Goal: Use online tool/utility: Utilize a website feature to perform a specific function

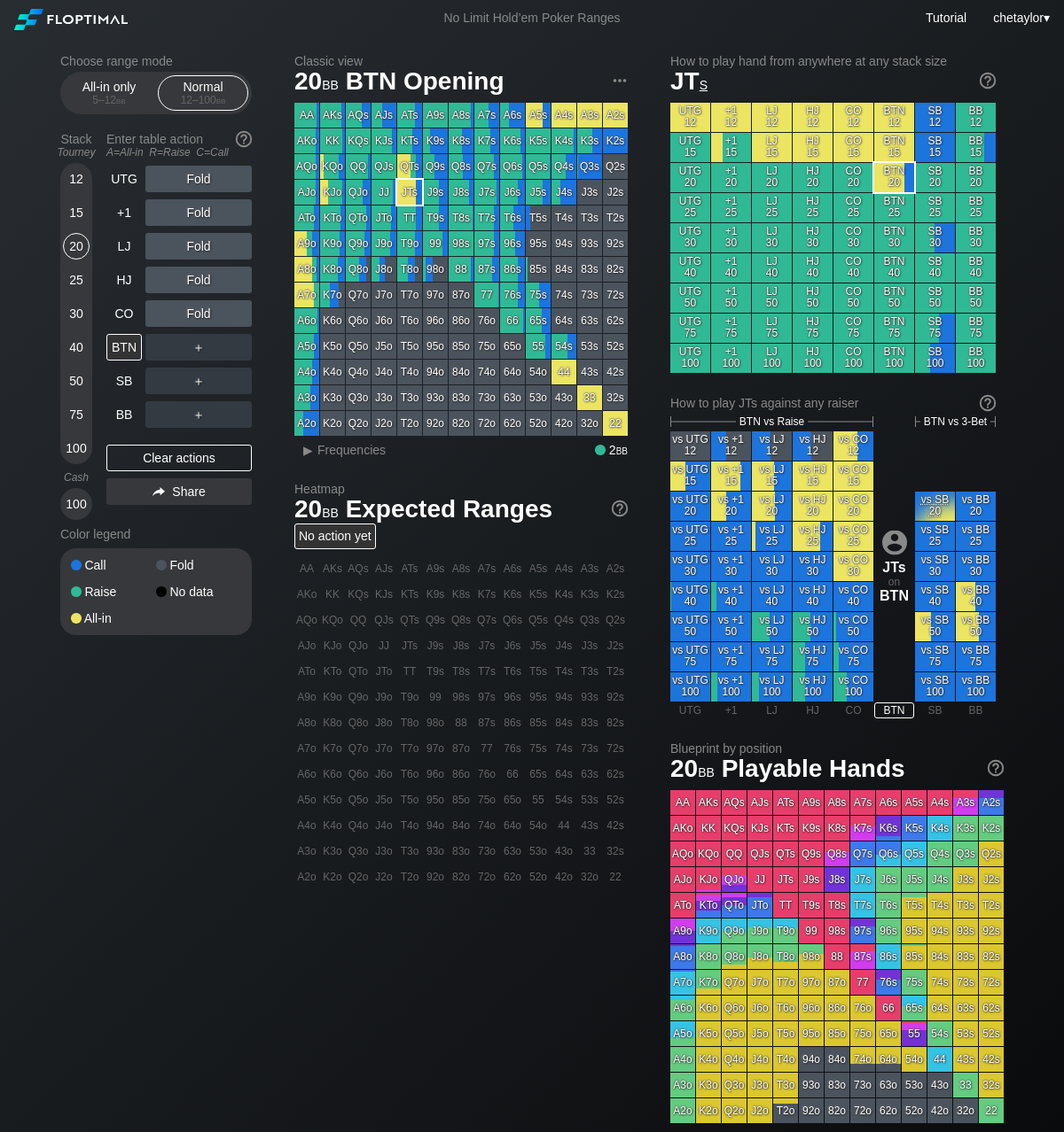
click at [86, 217] on div "15" at bounding box center [76, 213] width 27 height 27
click at [77, 244] on div "20" at bounding box center [76, 246] width 27 height 27
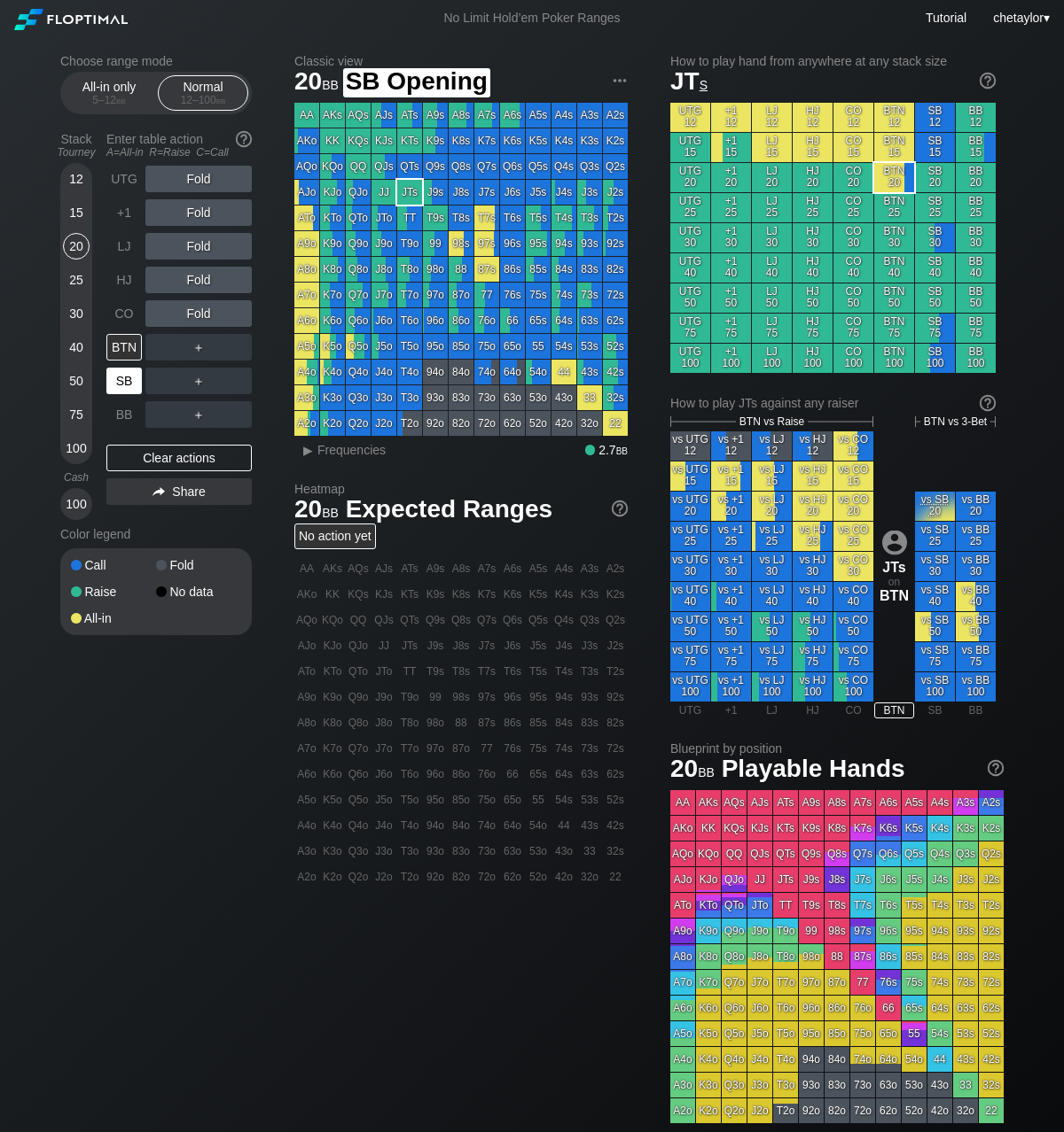
click at [133, 389] on div "SB" at bounding box center [124, 381] width 35 height 27
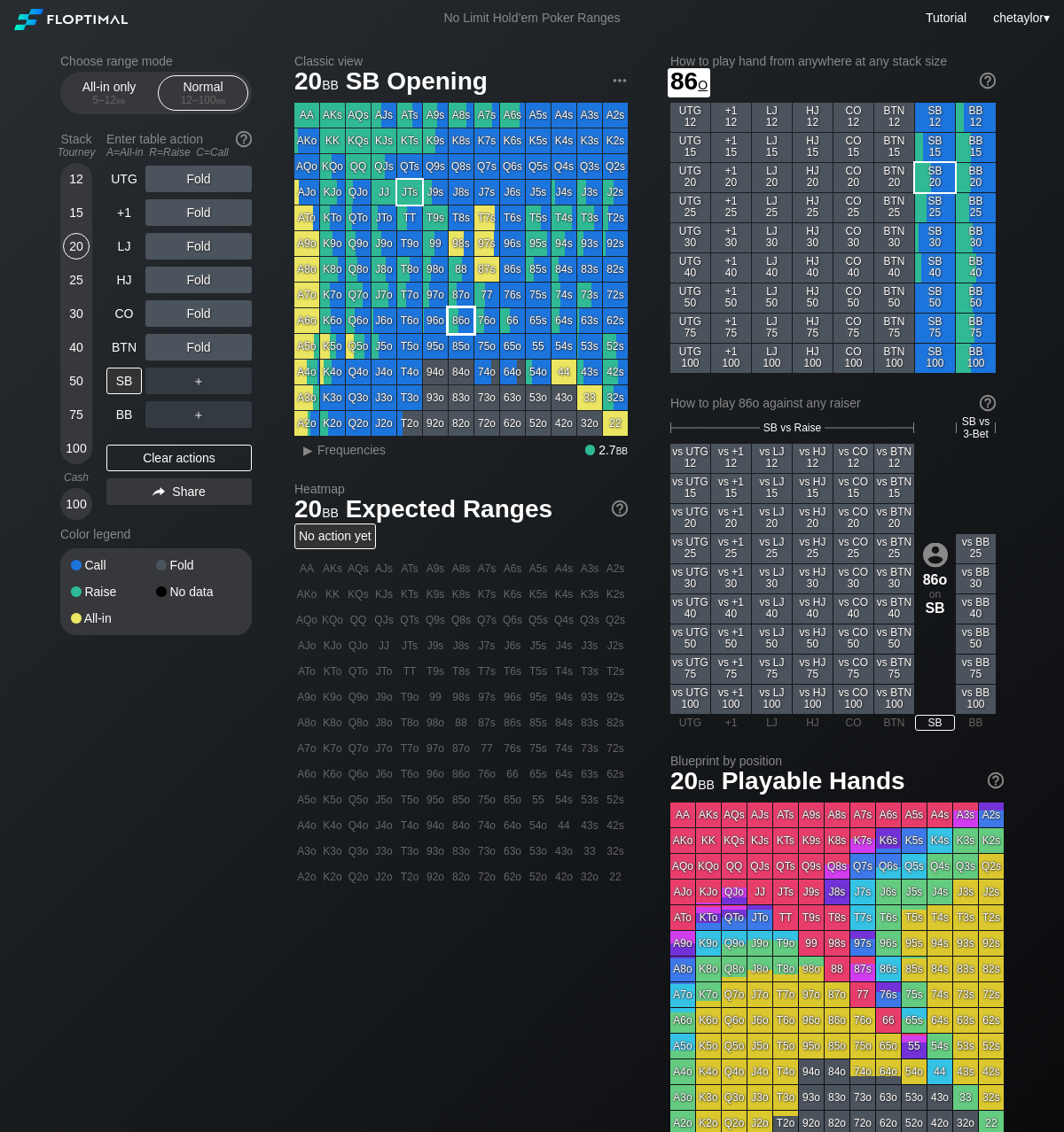
click at [466, 324] on div "86o" at bounding box center [461, 321] width 25 height 25
click at [340, 454] on span "Frequencies" at bounding box center [352, 449] width 68 height 14
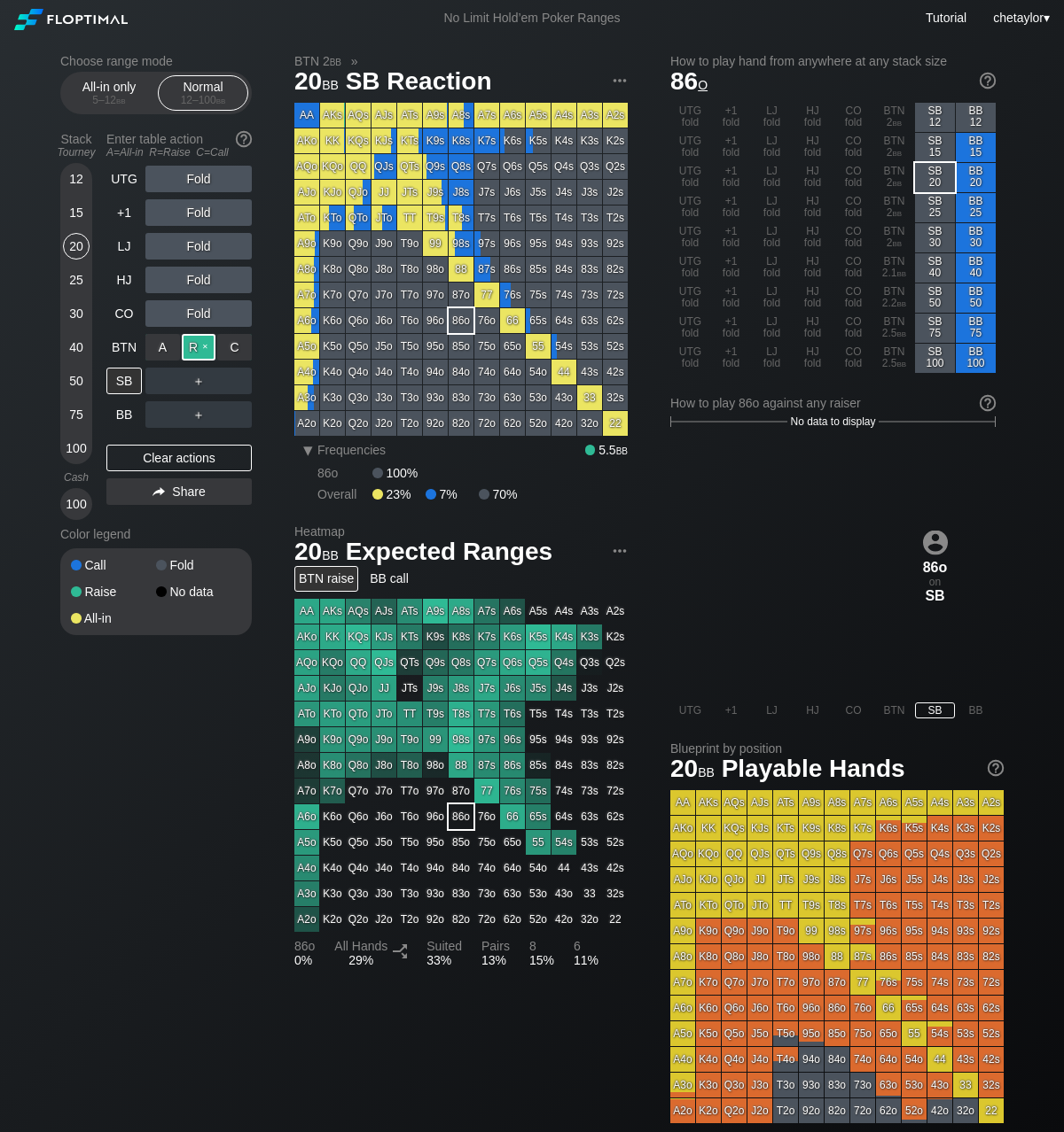
click at [204, 344] on div "R ✕" at bounding box center [199, 348] width 34 height 27
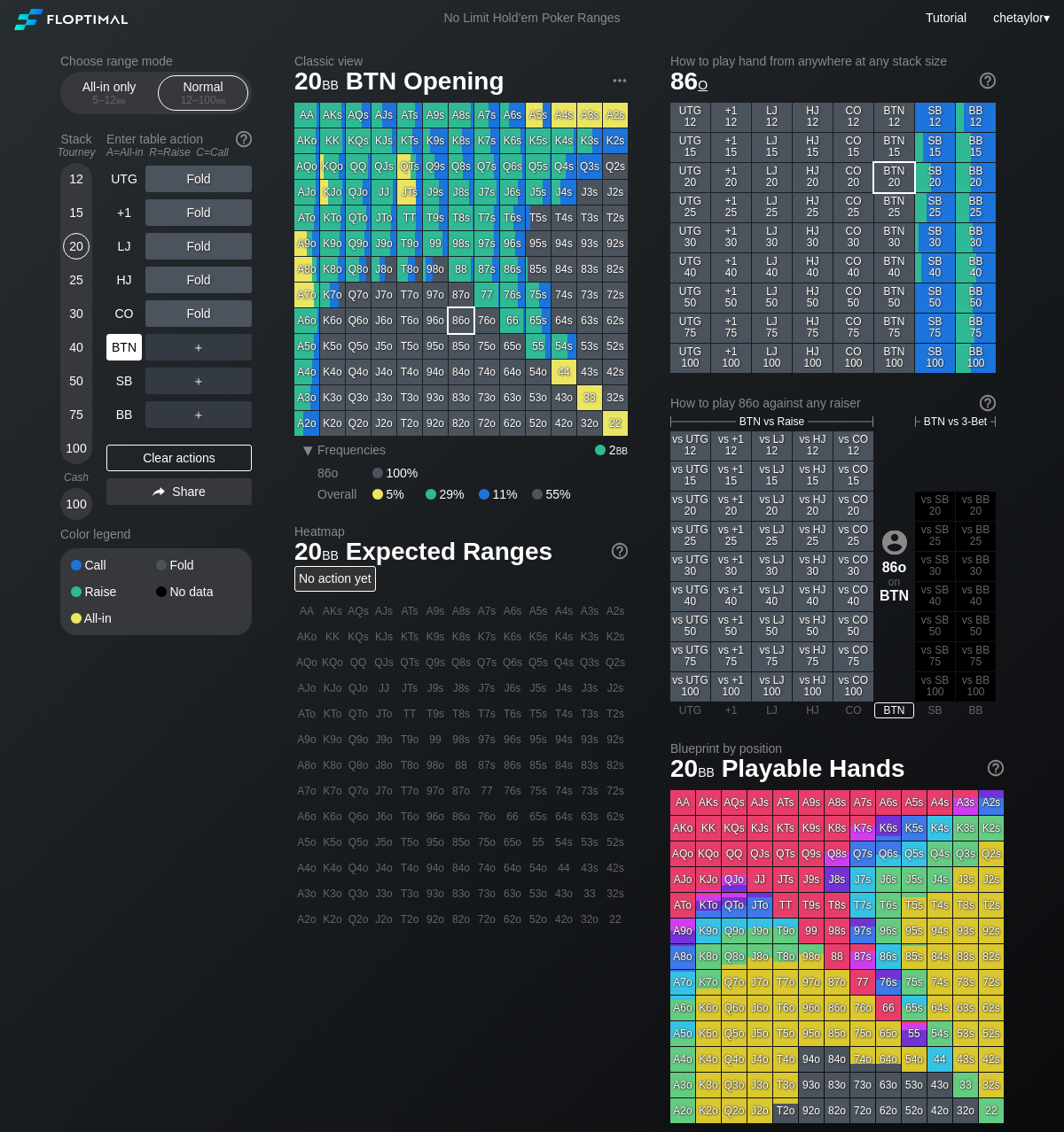
click at [136, 344] on div "BTN" at bounding box center [124, 348] width 35 height 27
click at [137, 454] on div "Clear actions" at bounding box center [179, 458] width 145 height 27
click at [74, 214] on div "15" at bounding box center [76, 213] width 27 height 27
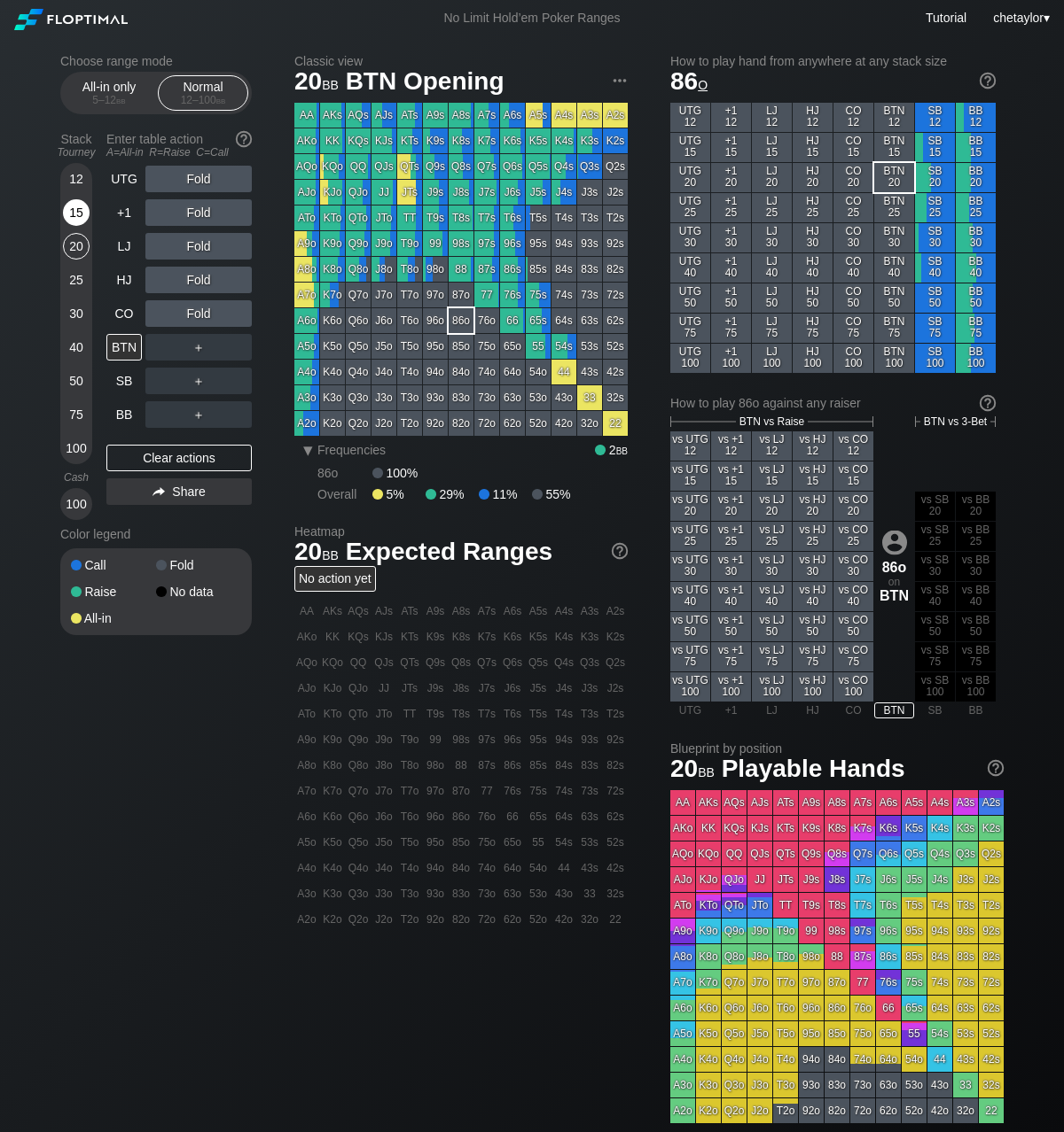
click at [74, 214] on div "15" at bounding box center [76, 213] width 27 height 27
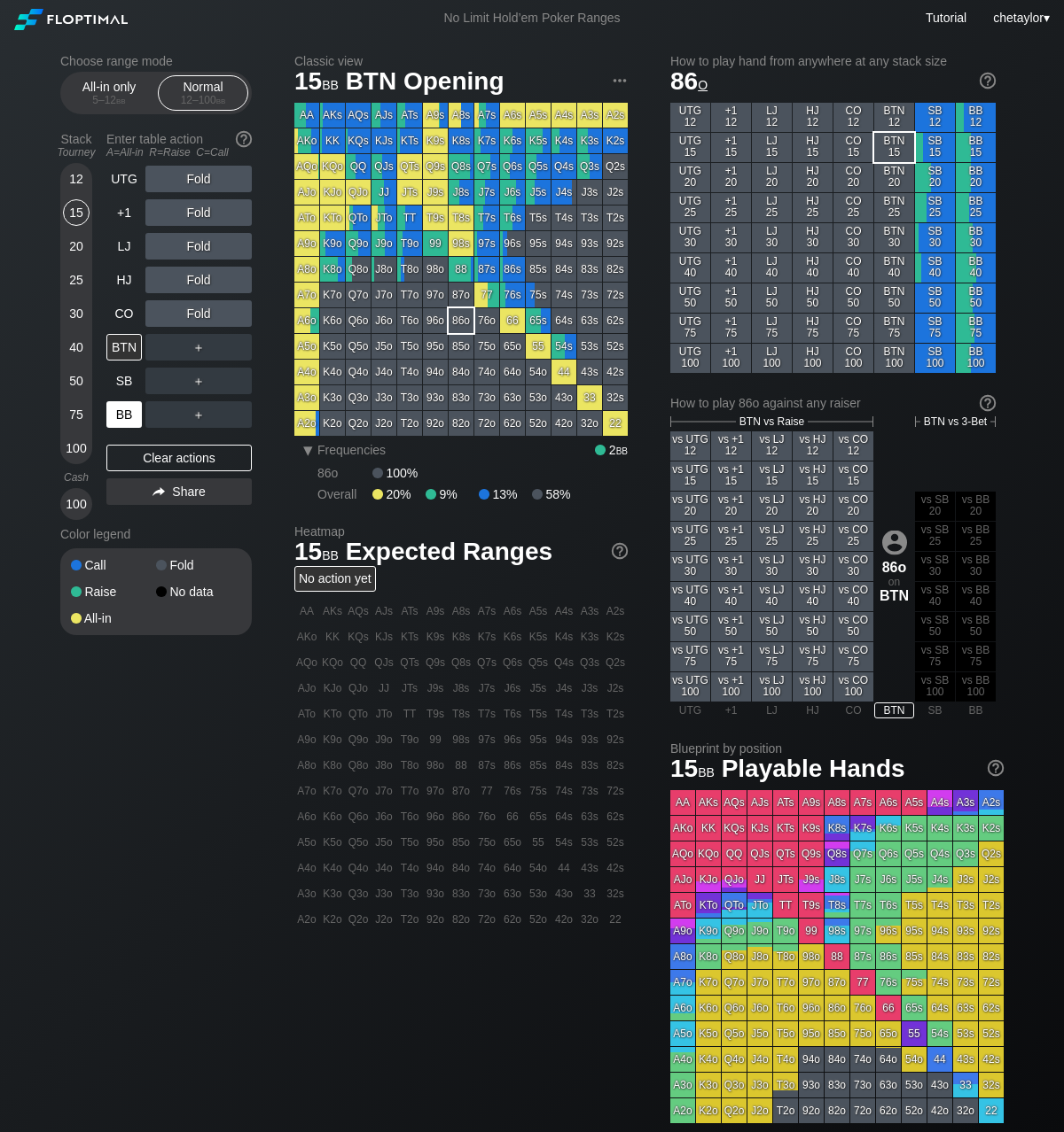
click at [124, 410] on div "BB" at bounding box center [124, 415] width 35 height 27
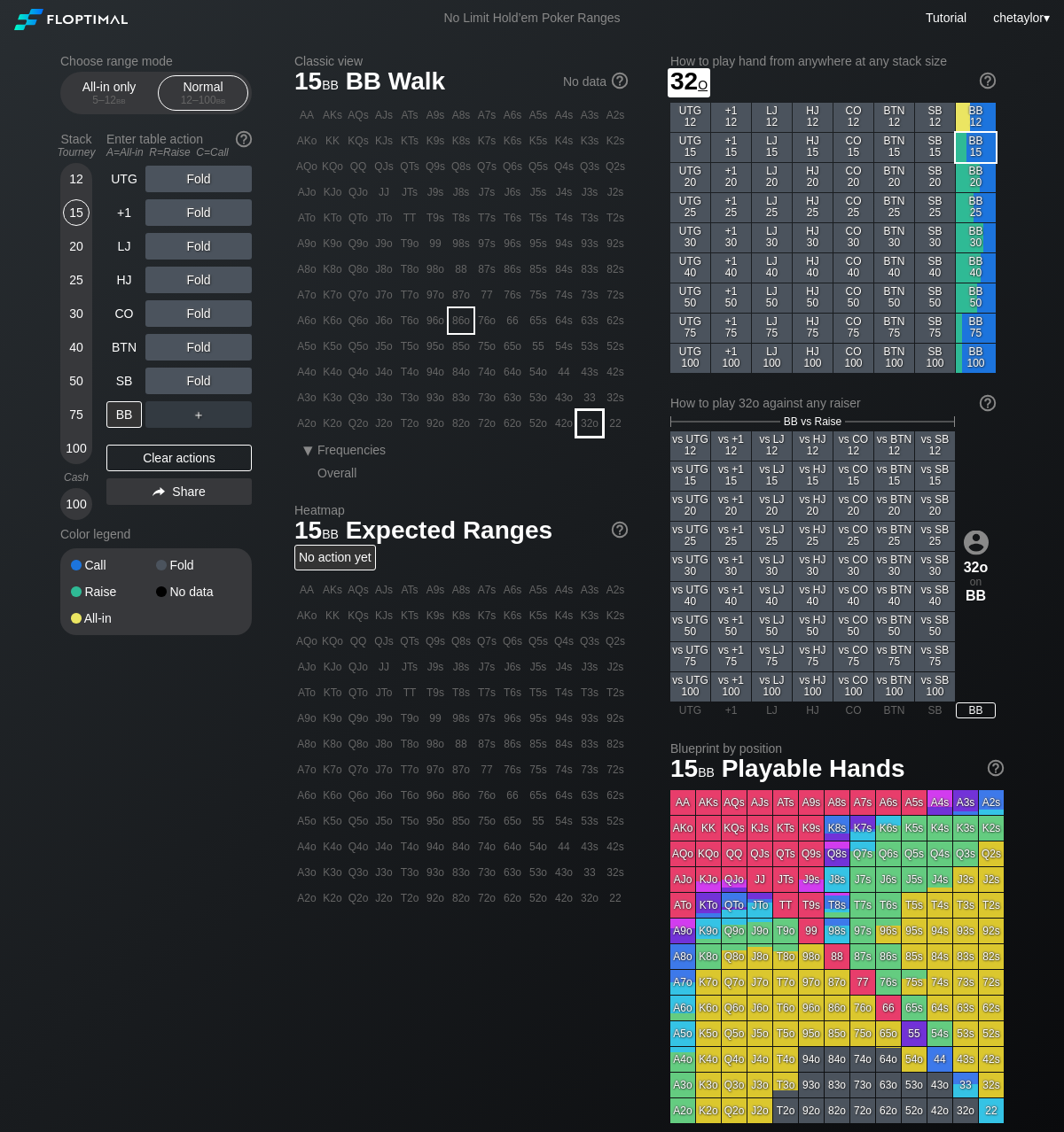
click at [586, 430] on div "32o" at bounding box center [589, 424] width 25 height 25
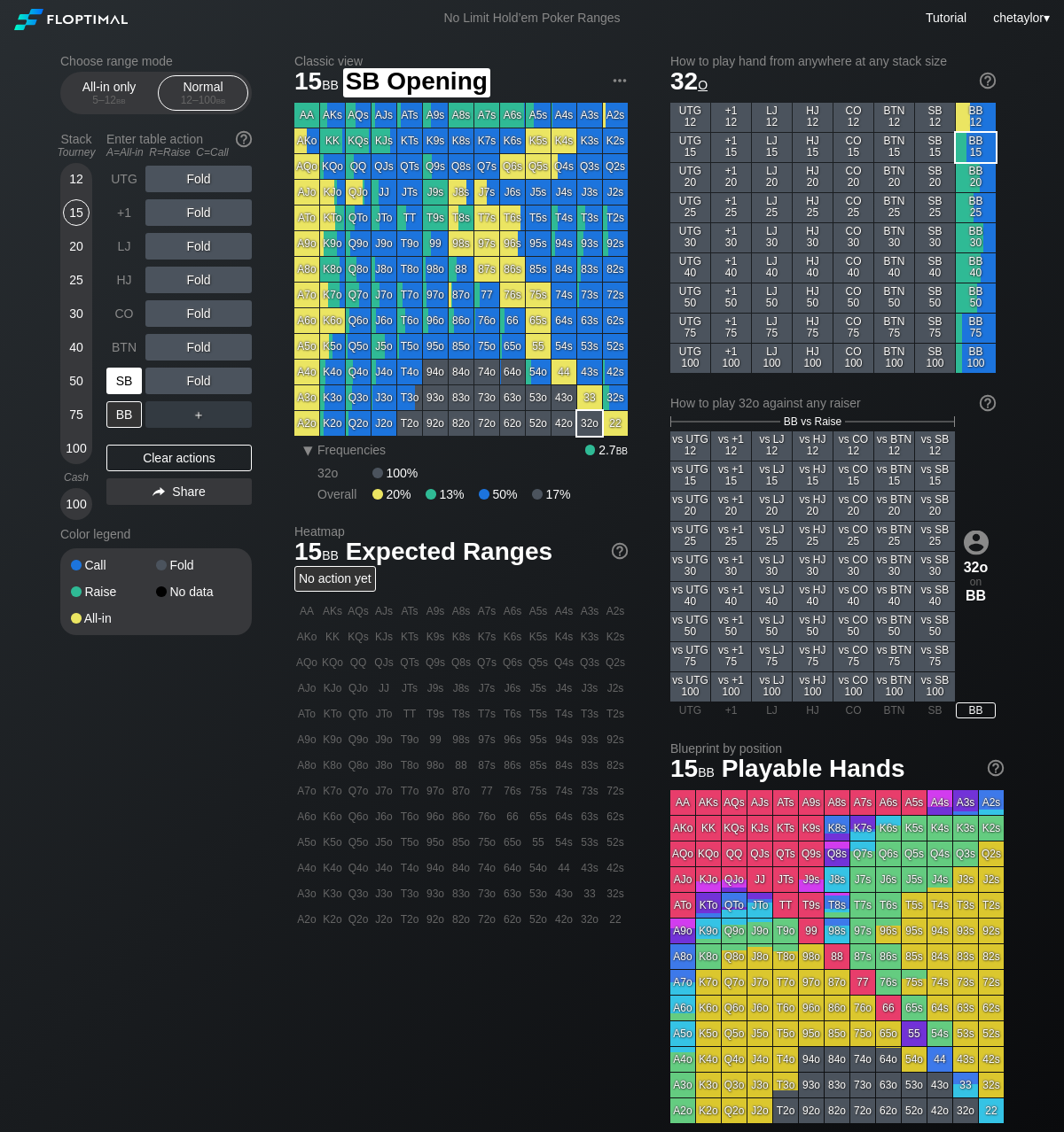
click at [131, 379] on div "SB" at bounding box center [124, 381] width 35 height 27
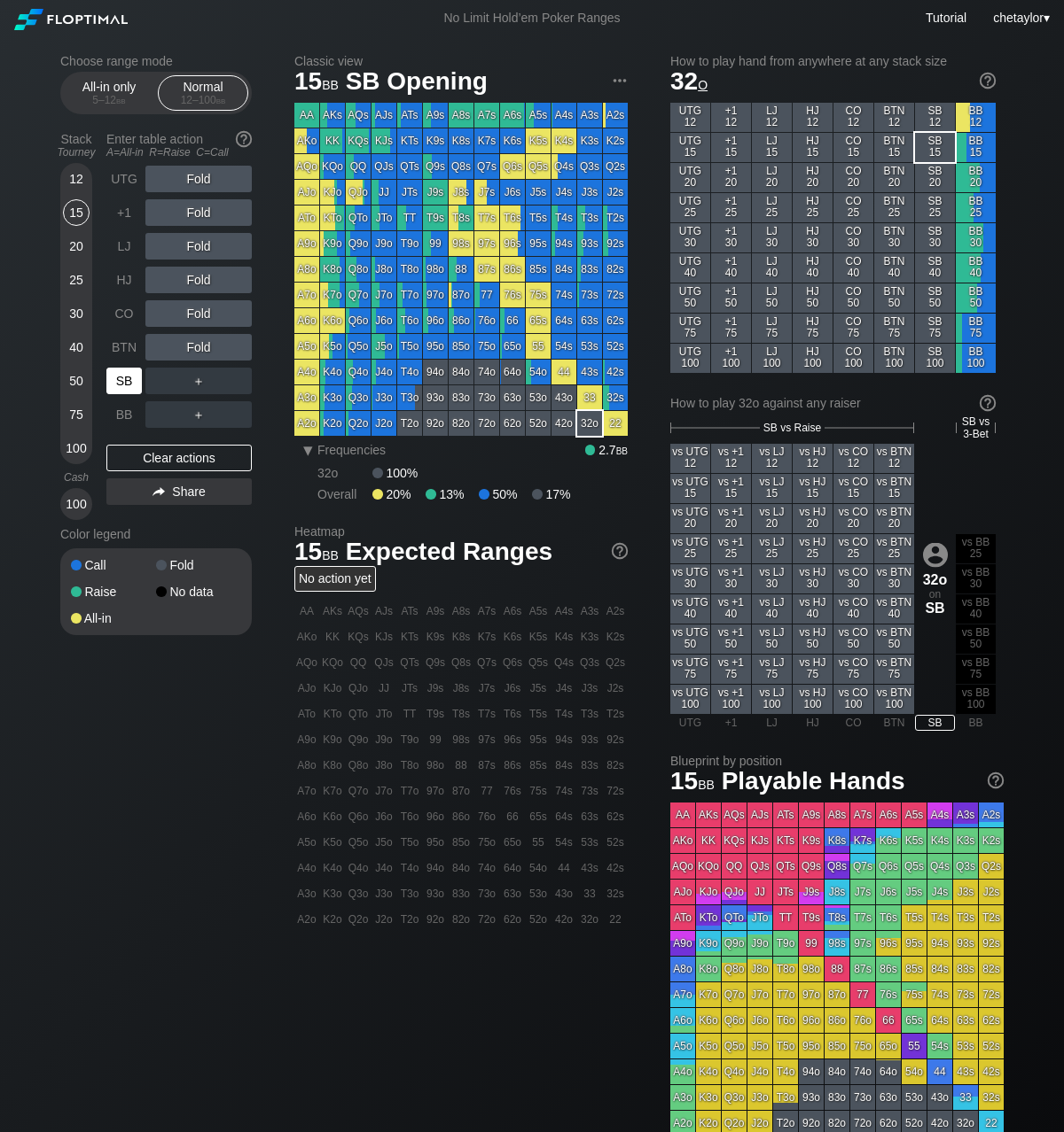
click at [131, 379] on div "SB" at bounding box center [124, 381] width 35 height 27
click at [140, 455] on div "Clear actions" at bounding box center [179, 458] width 145 height 27
click at [583, 217] on div "T3s" at bounding box center [589, 217] width 25 height 25
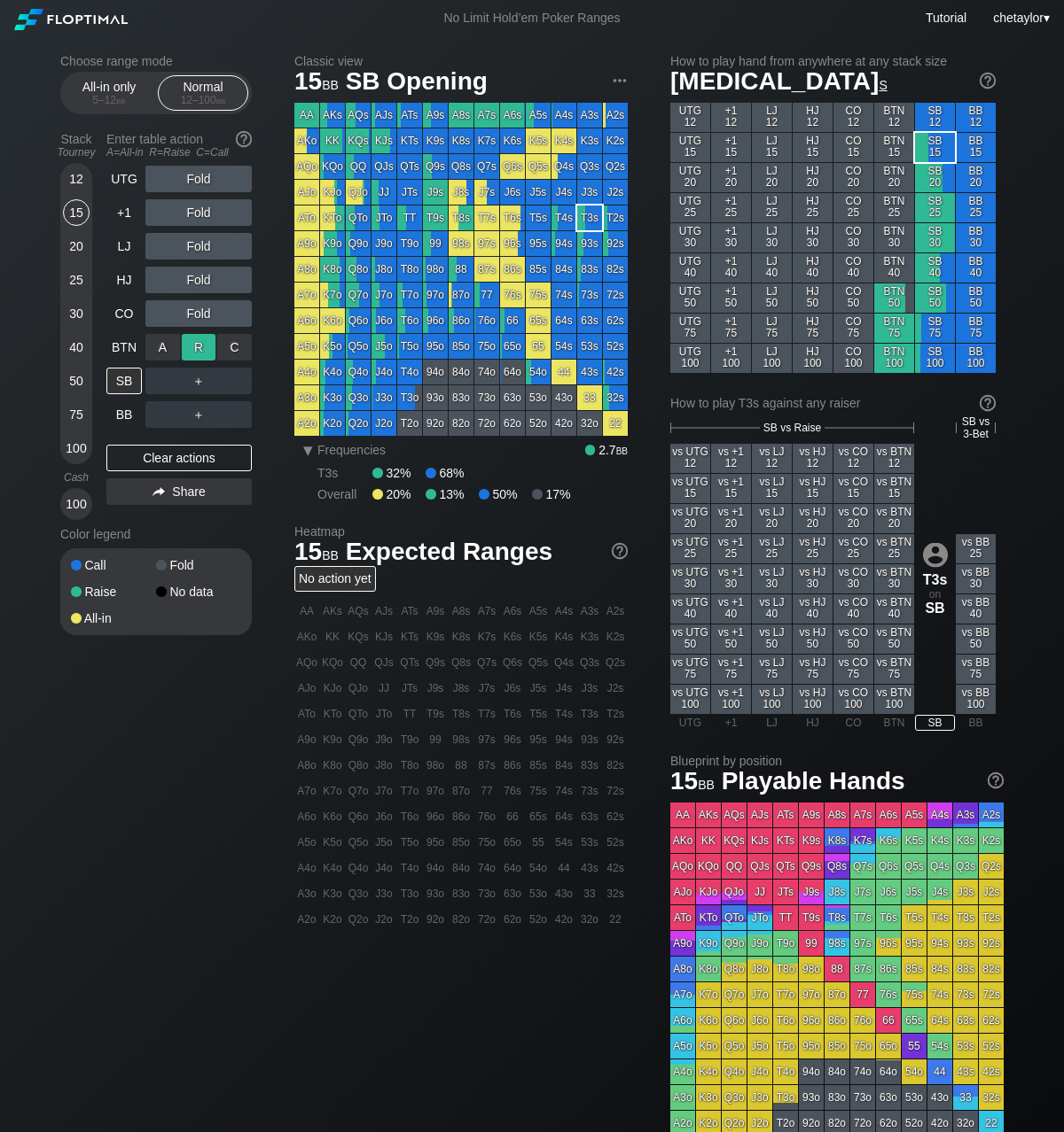
click at [205, 349] on div "R ✕" at bounding box center [199, 348] width 34 height 27
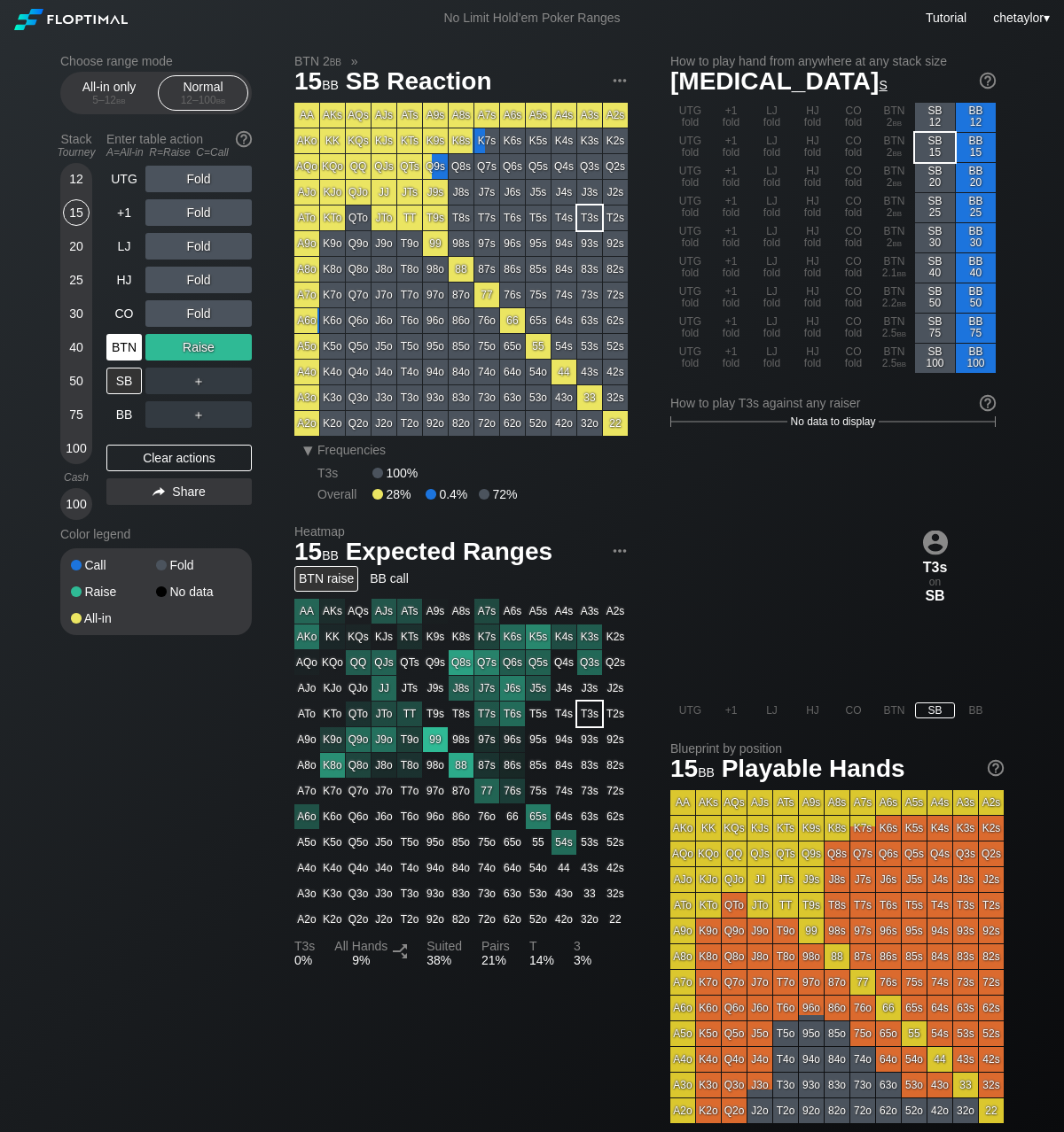
click at [115, 349] on div "BTN" at bounding box center [124, 348] width 35 height 27
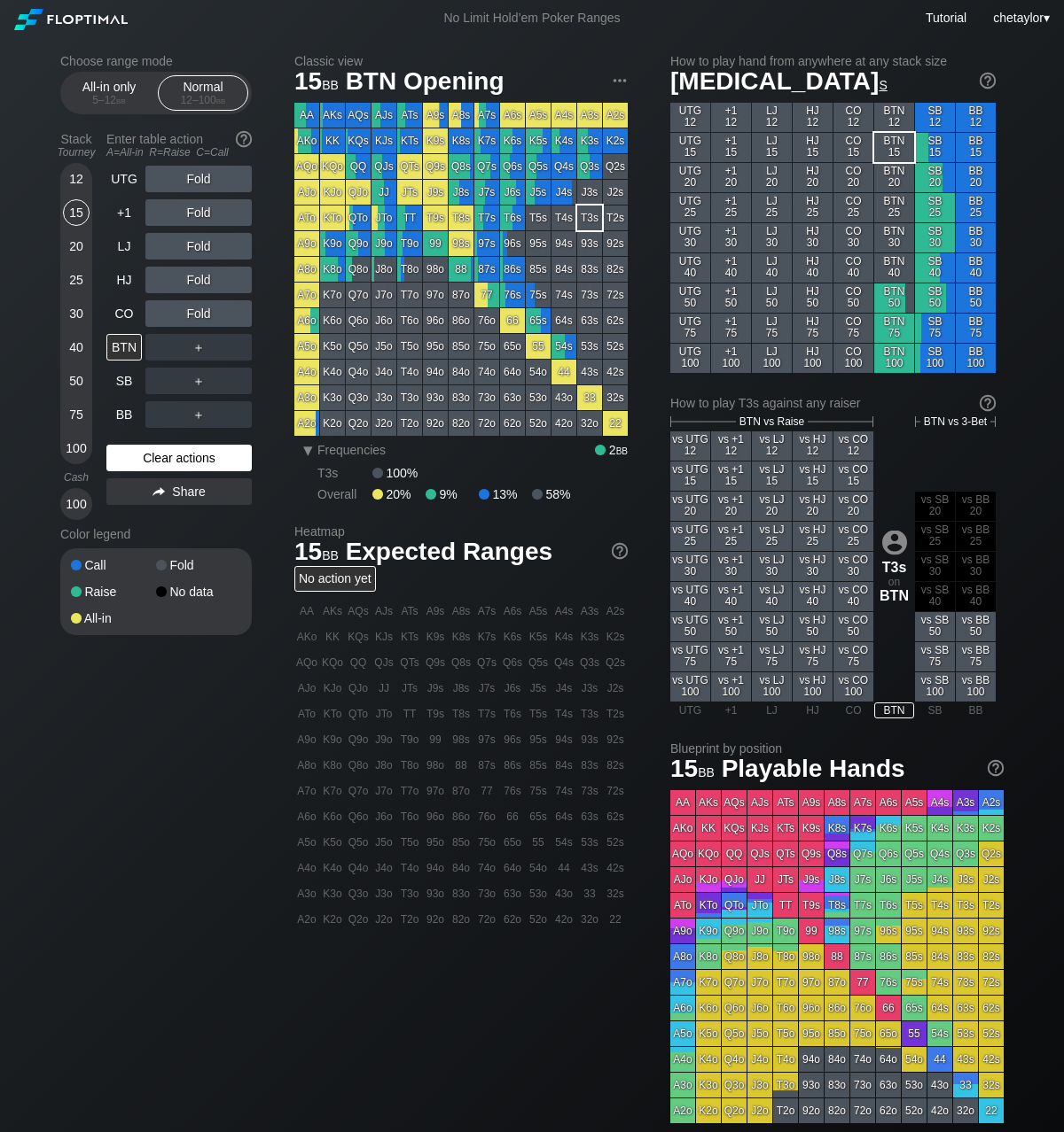
click at [142, 453] on div "Clear actions" at bounding box center [179, 458] width 145 height 27
click at [126, 419] on div "BB" at bounding box center [124, 415] width 35 height 27
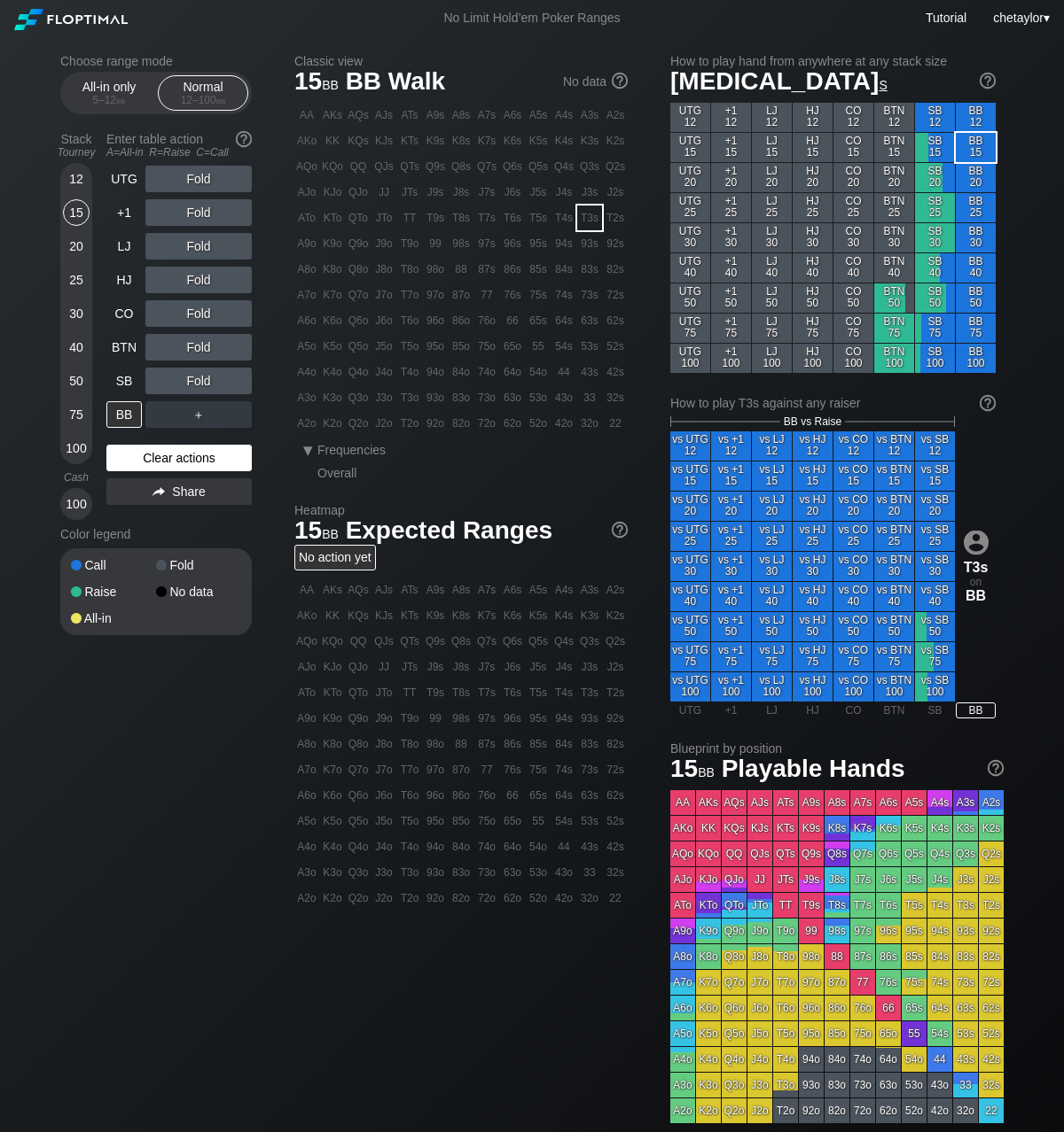
click at [160, 463] on div "Clear actions" at bounding box center [179, 458] width 145 height 27
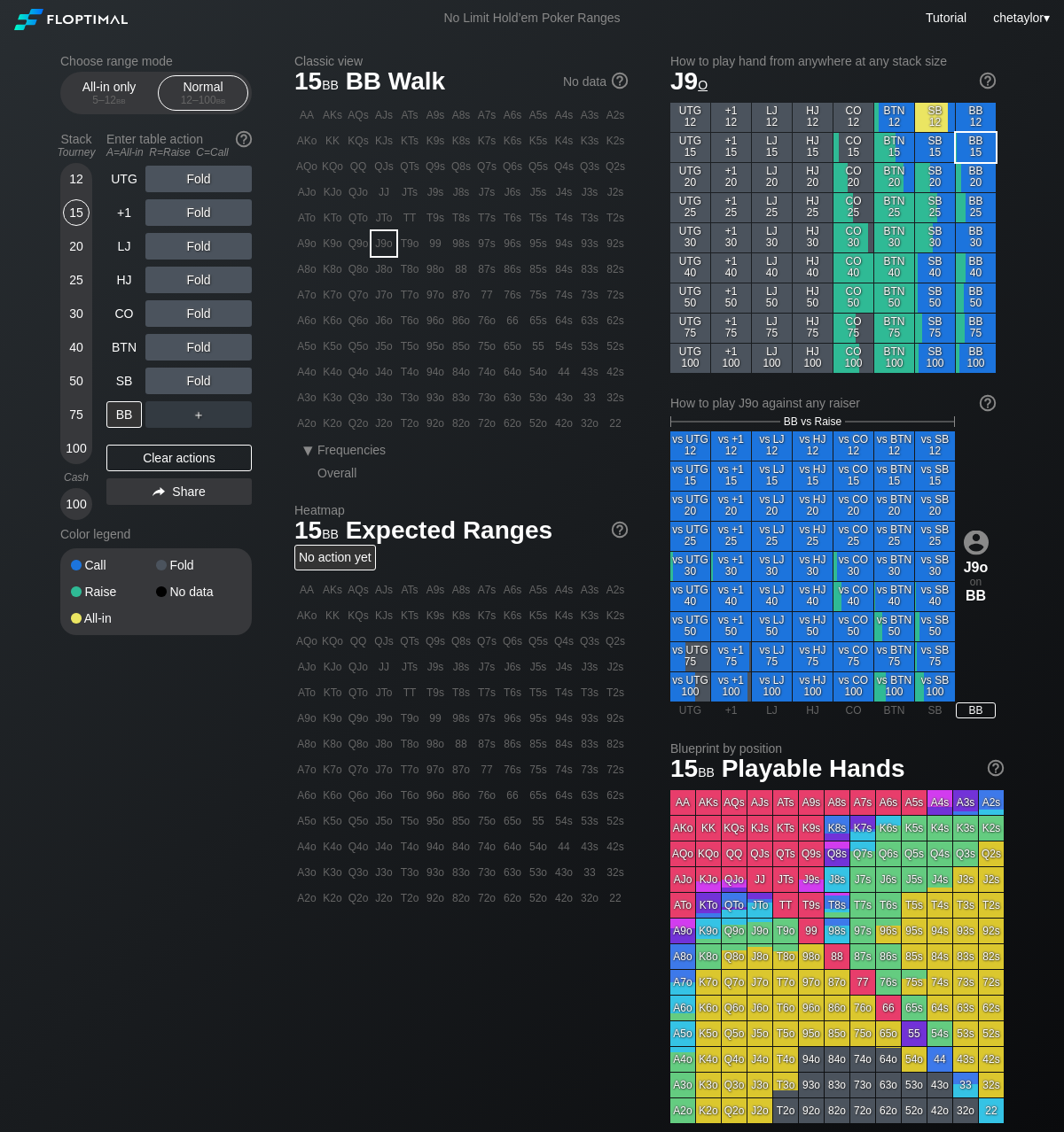
click at [382, 245] on div "J9o" at bounding box center [384, 244] width 25 height 25
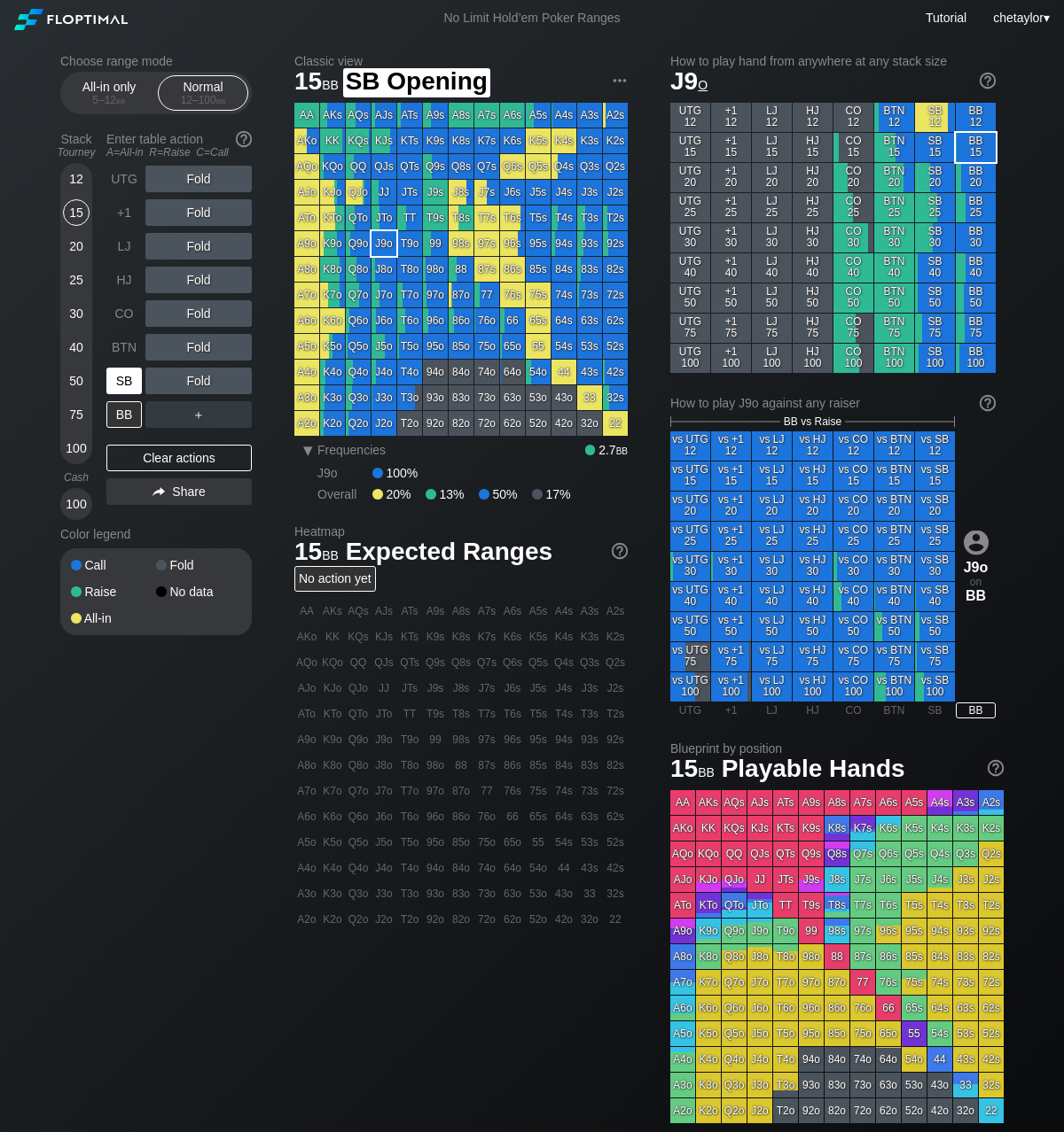
click at [125, 384] on div "SB" at bounding box center [124, 381] width 35 height 27
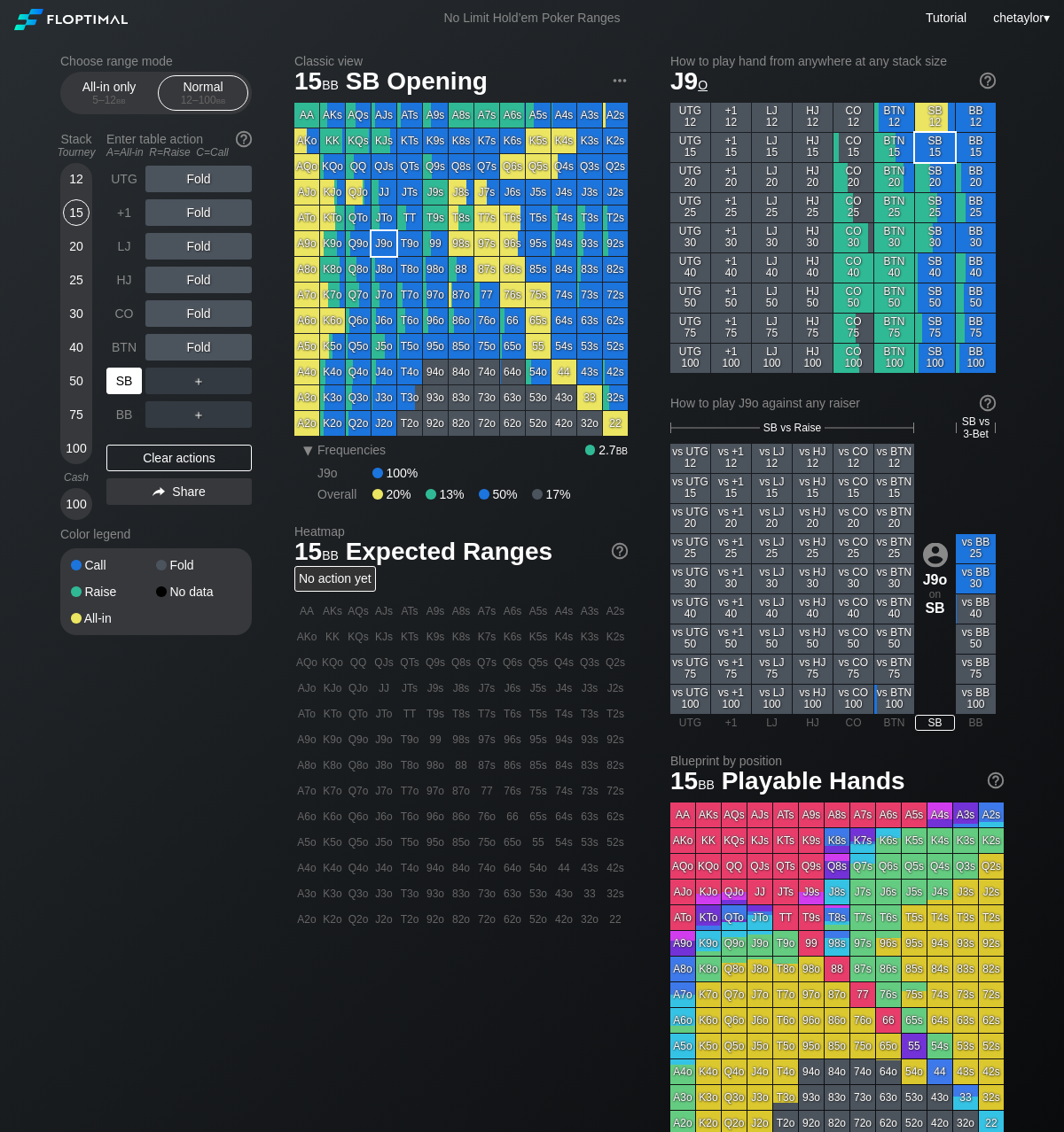
click at [125, 384] on div "SB" at bounding box center [124, 381] width 35 height 27
click at [139, 452] on div "Clear actions" at bounding box center [179, 458] width 145 height 27
click at [365, 323] on div "Q6o" at bounding box center [358, 321] width 25 height 25
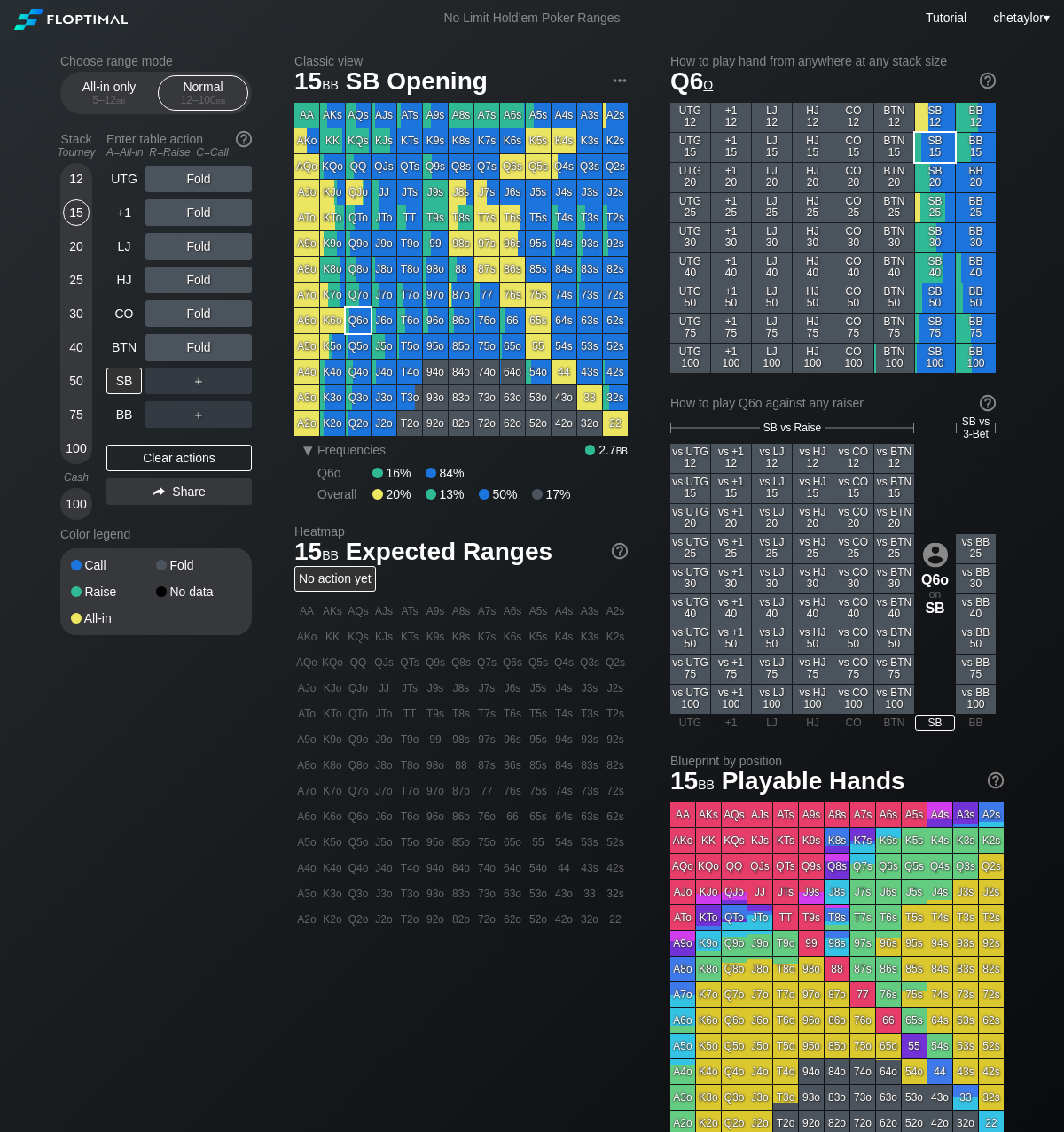
click at [365, 323] on div "Q6o" at bounding box center [358, 321] width 25 height 25
click at [103, 92] on div "All-in only 5 – 12 bb" at bounding box center [109, 92] width 82 height 33
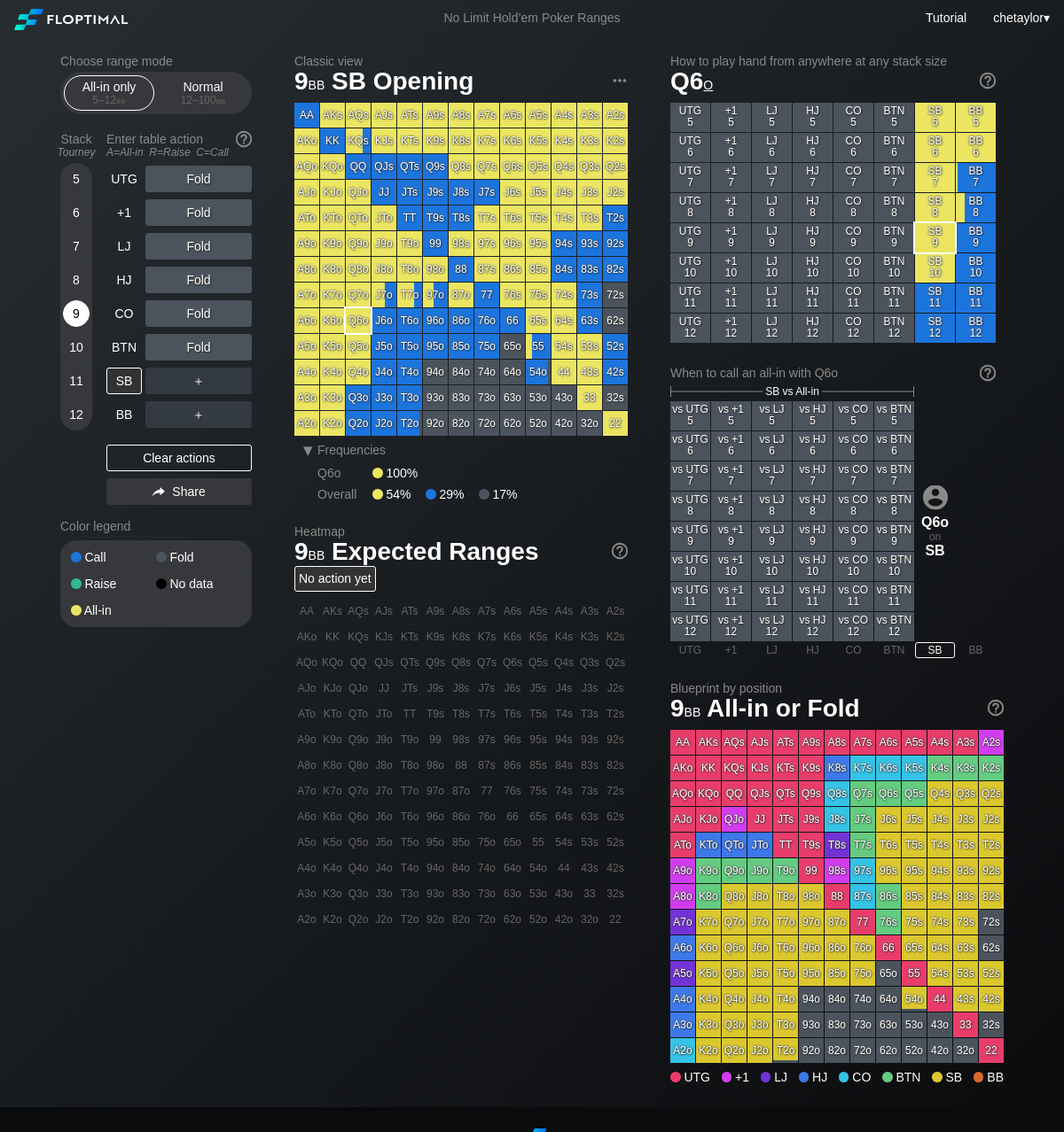
click at [74, 314] on div "9" at bounding box center [76, 313] width 27 height 27
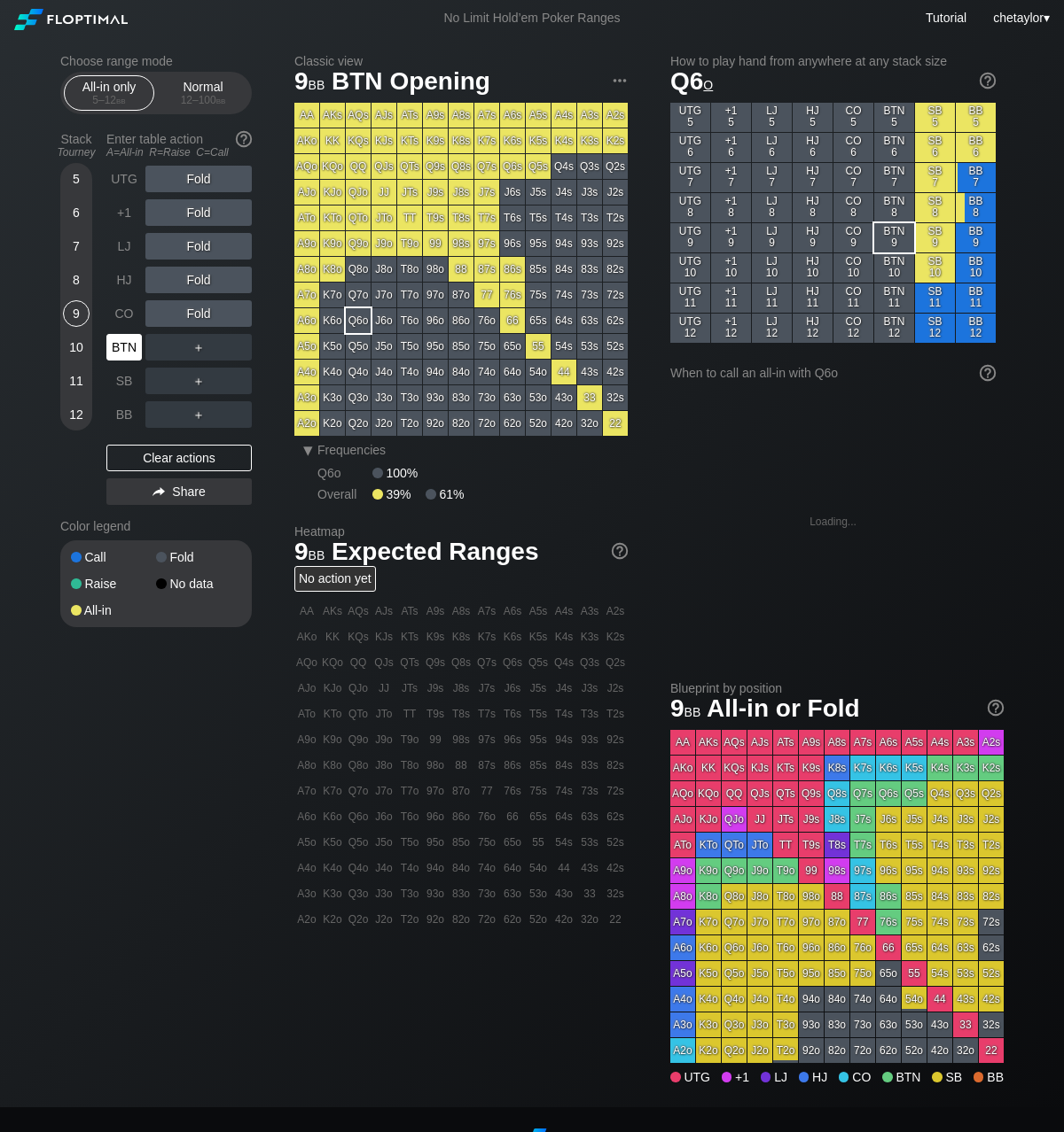
click at [130, 350] on div "BTN" at bounding box center [124, 348] width 35 height 27
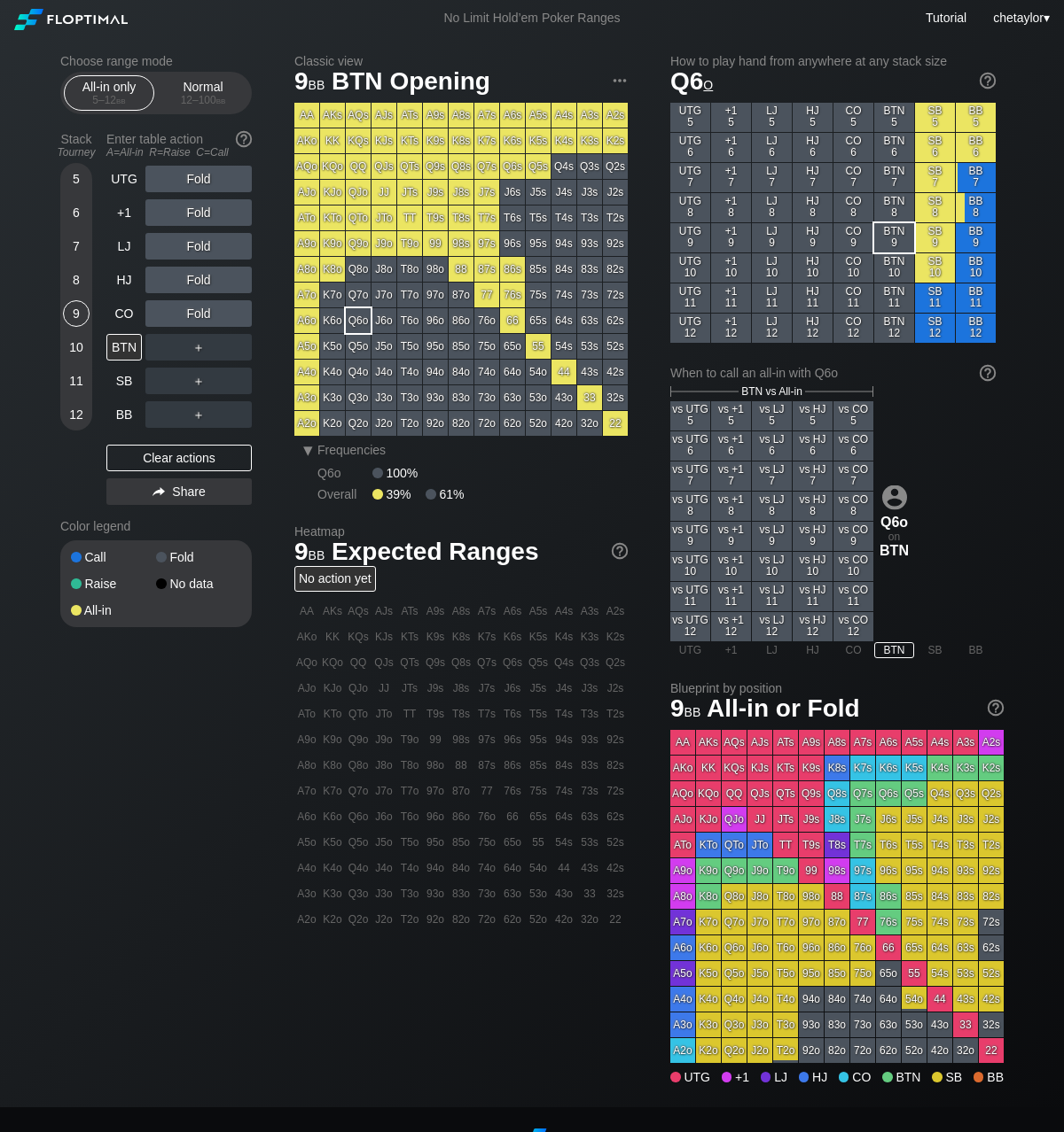
click at [76, 347] on div "10" at bounding box center [76, 348] width 27 height 27
click at [79, 312] on div "9" at bounding box center [76, 313] width 27 height 27
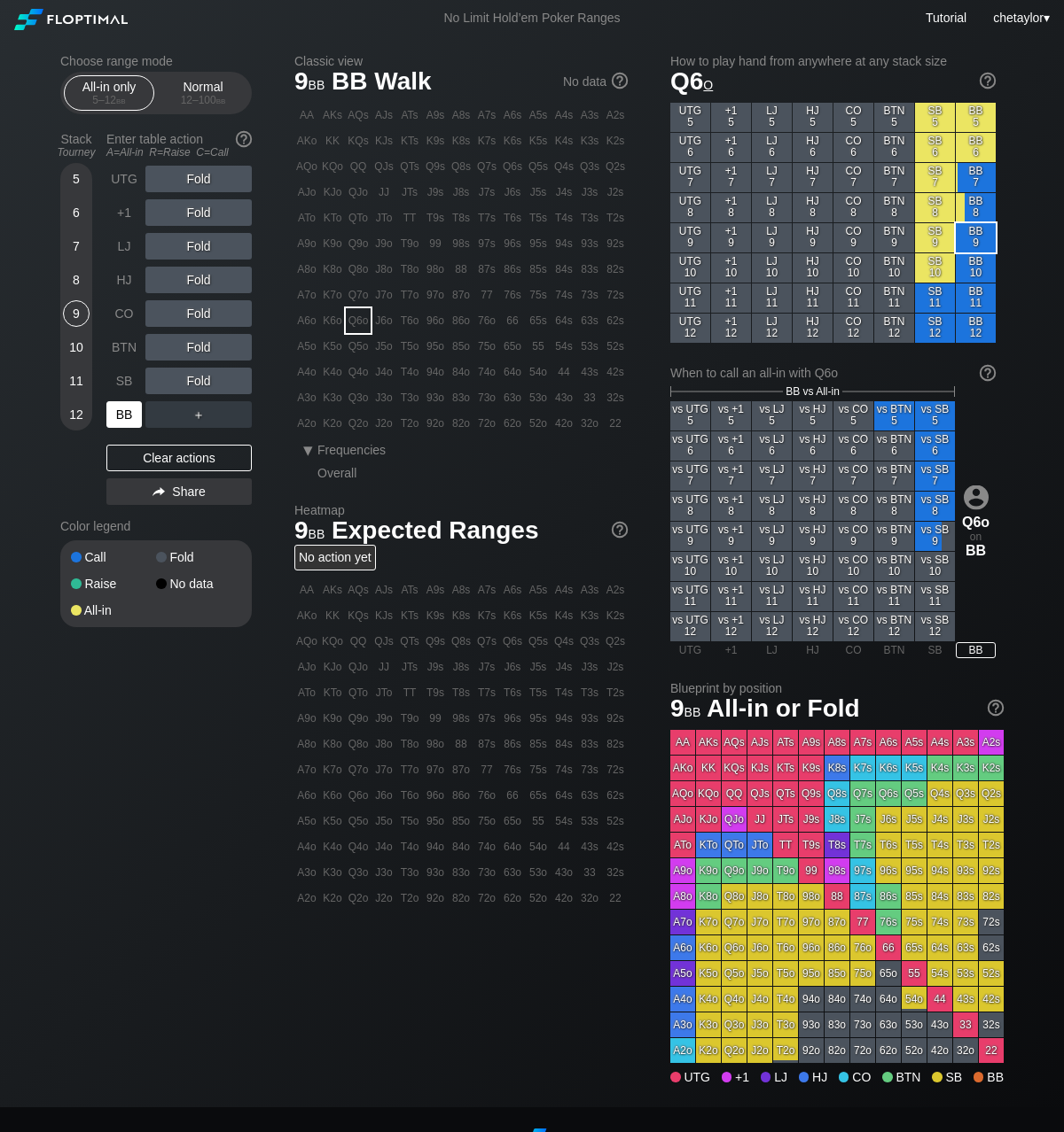
click at [124, 418] on div "BB" at bounding box center [124, 415] width 35 height 27
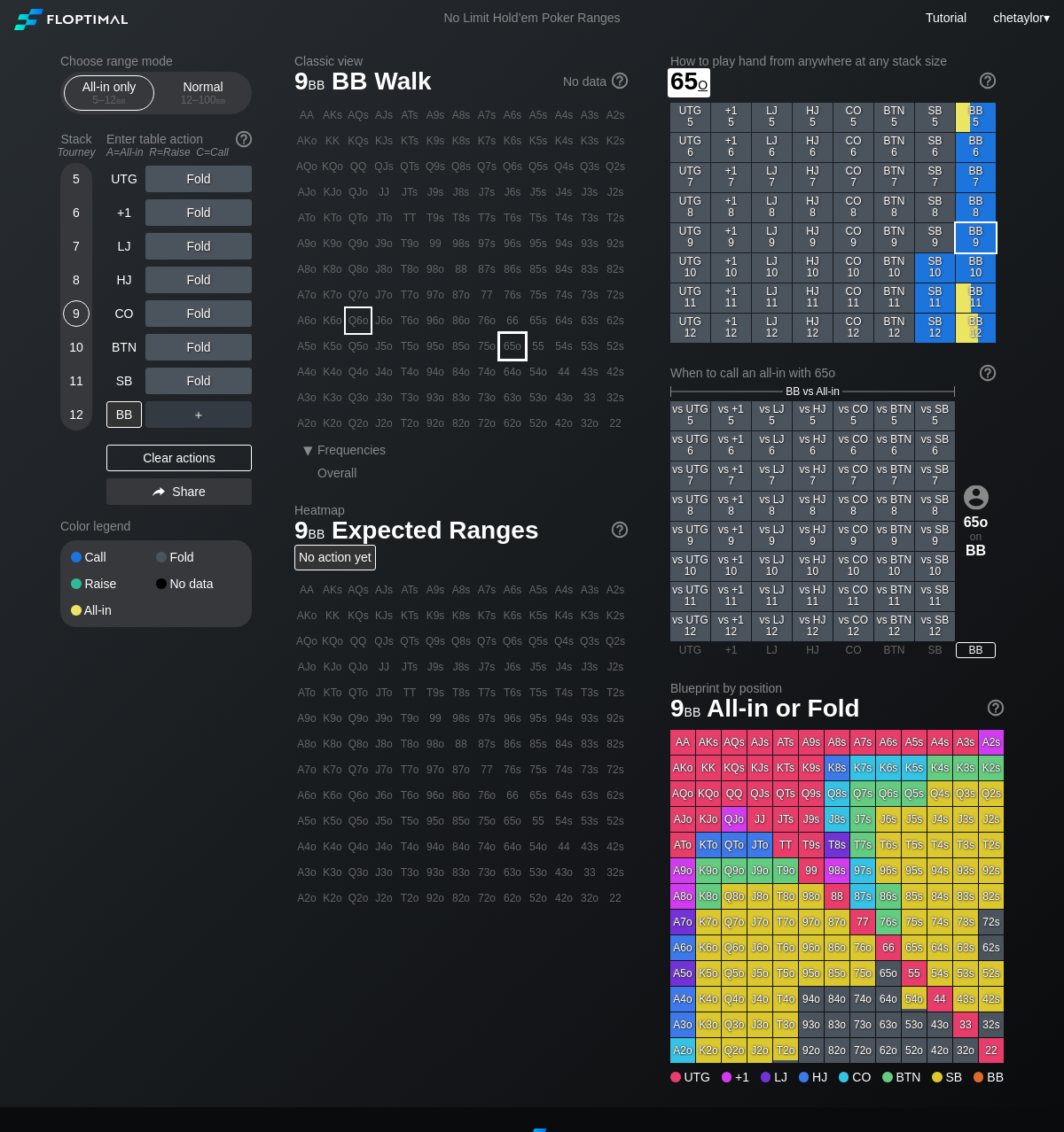
click at [510, 345] on div "65o" at bounding box center [512, 347] width 25 height 25
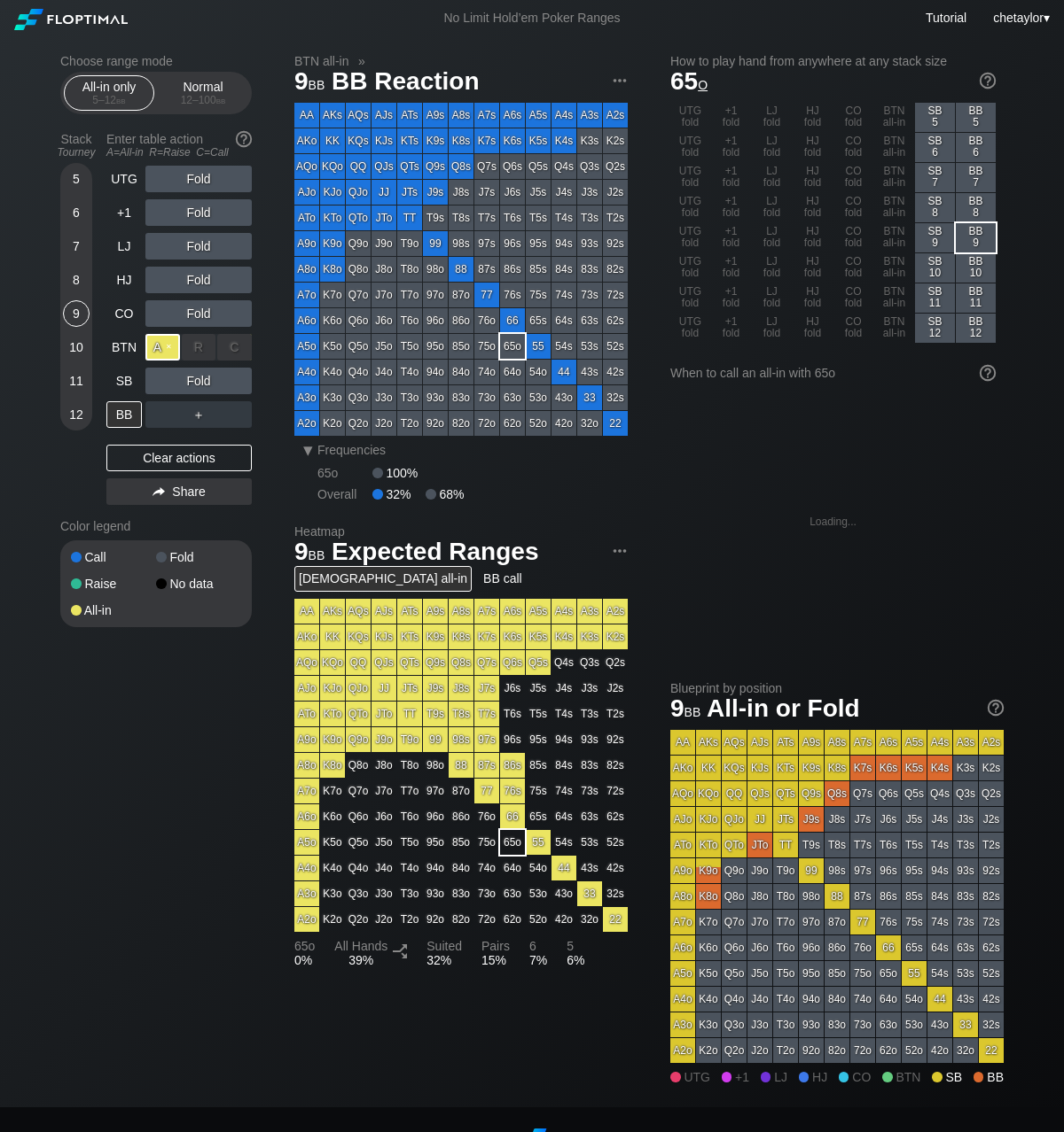
click at [169, 345] on div "A ✕" at bounding box center [162, 348] width 34 height 27
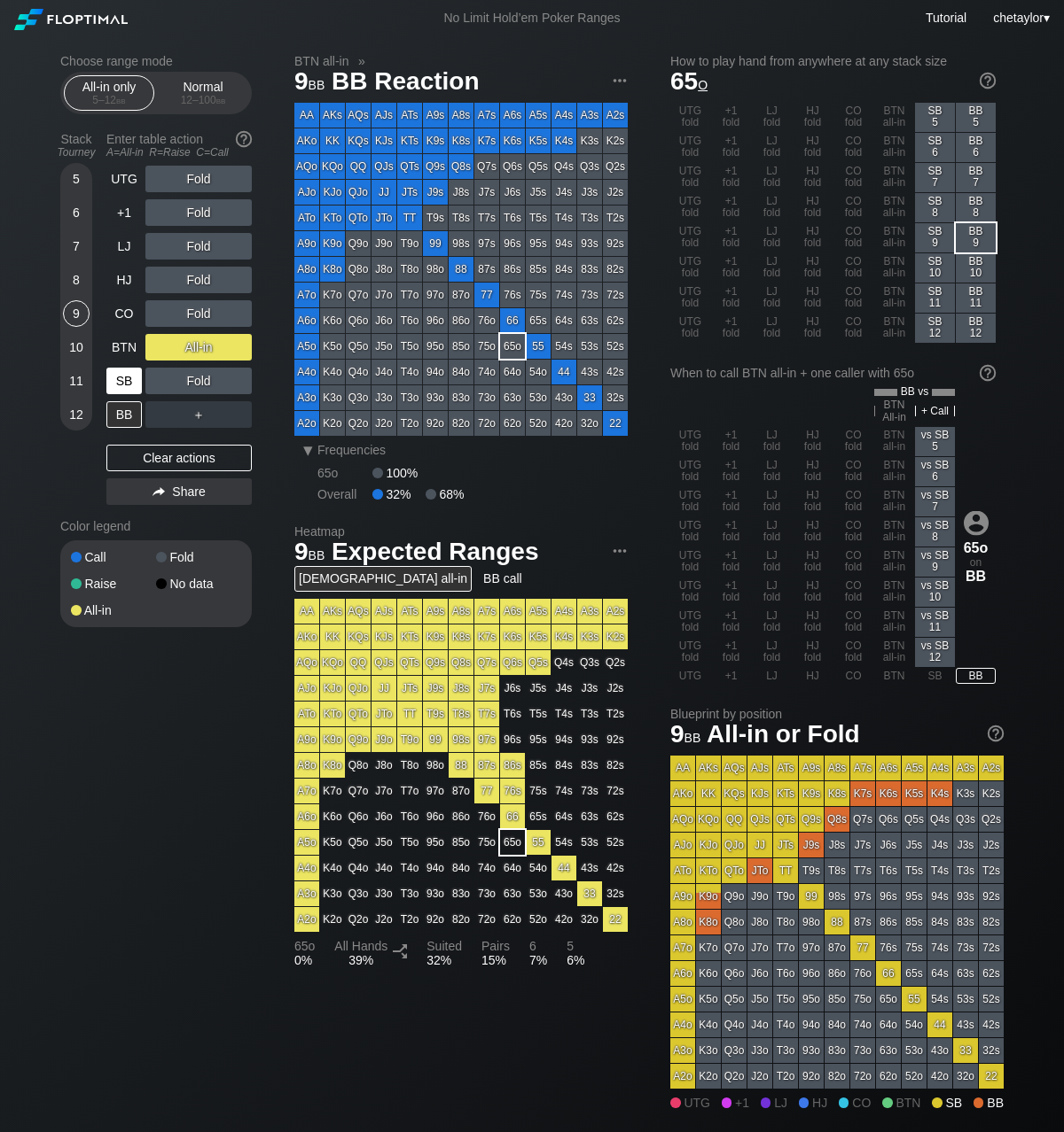
click at [120, 383] on div "SB" at bounding box center [124, 381] width 35 height 27
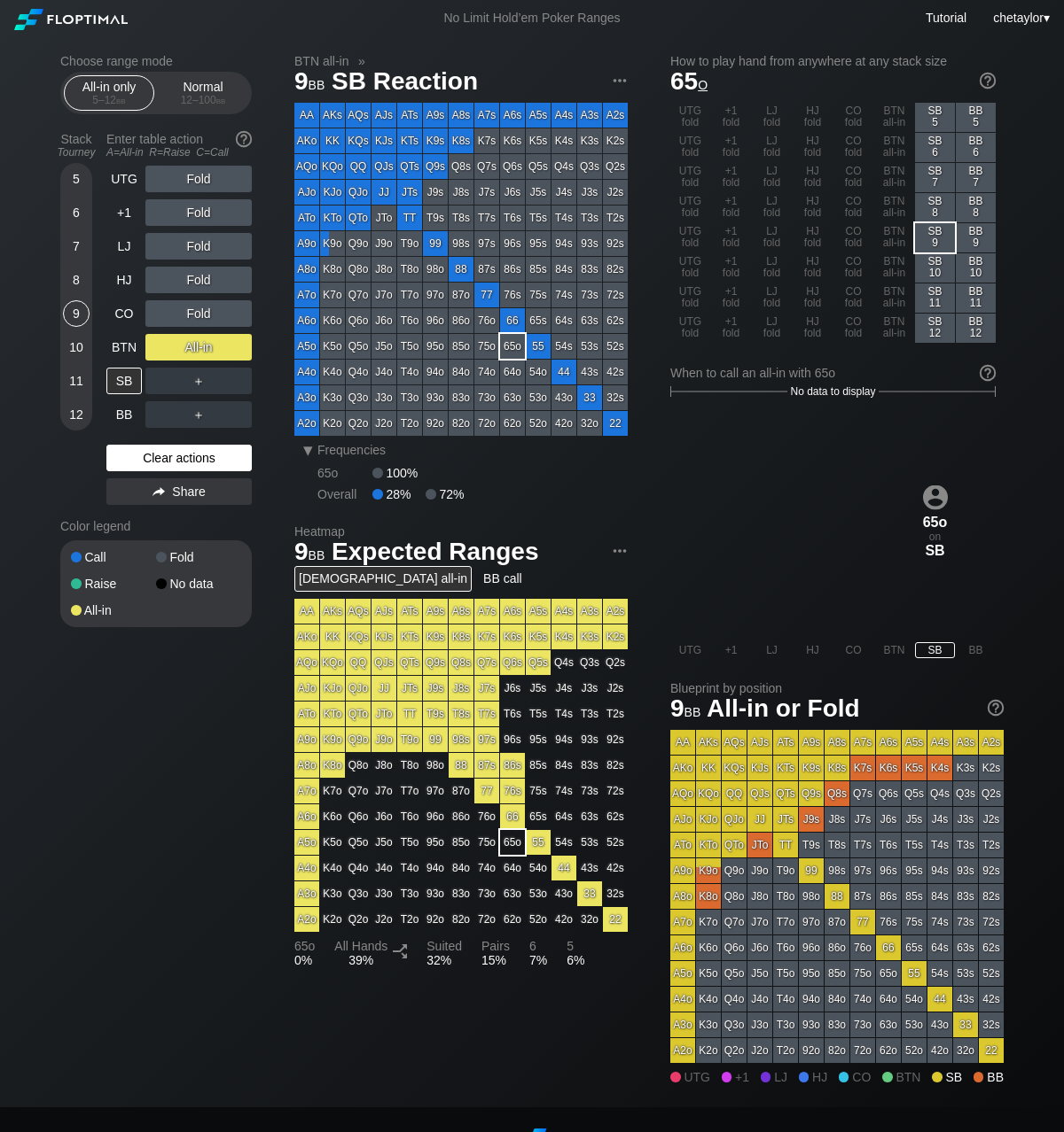
click at [160, 455] on div "Clear actions" at bounding box center [179, 458] width 145 height 27
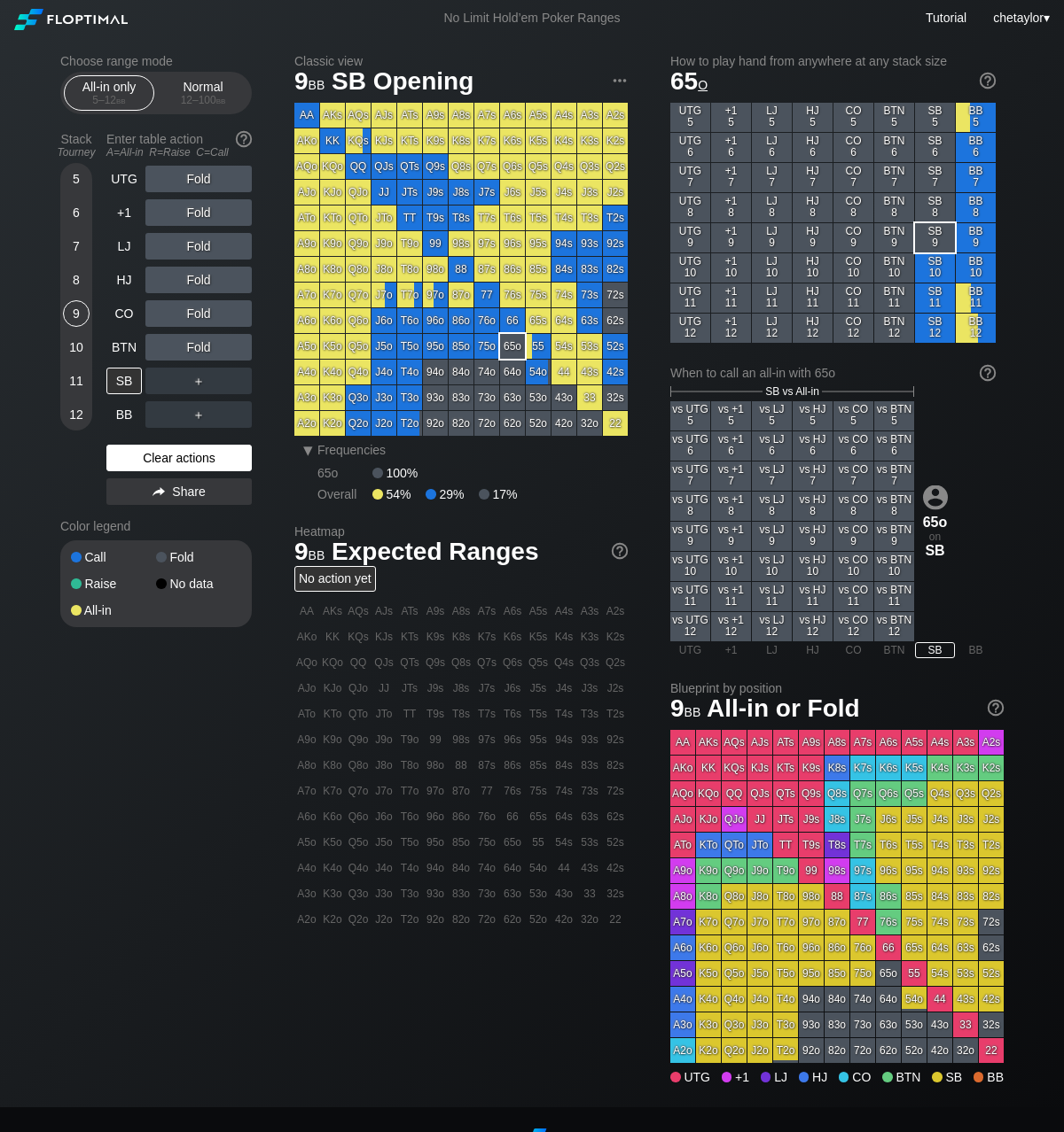
click at [160, 455] on div "Clear actions" at bounding box center [179, 458] width 145 height 27
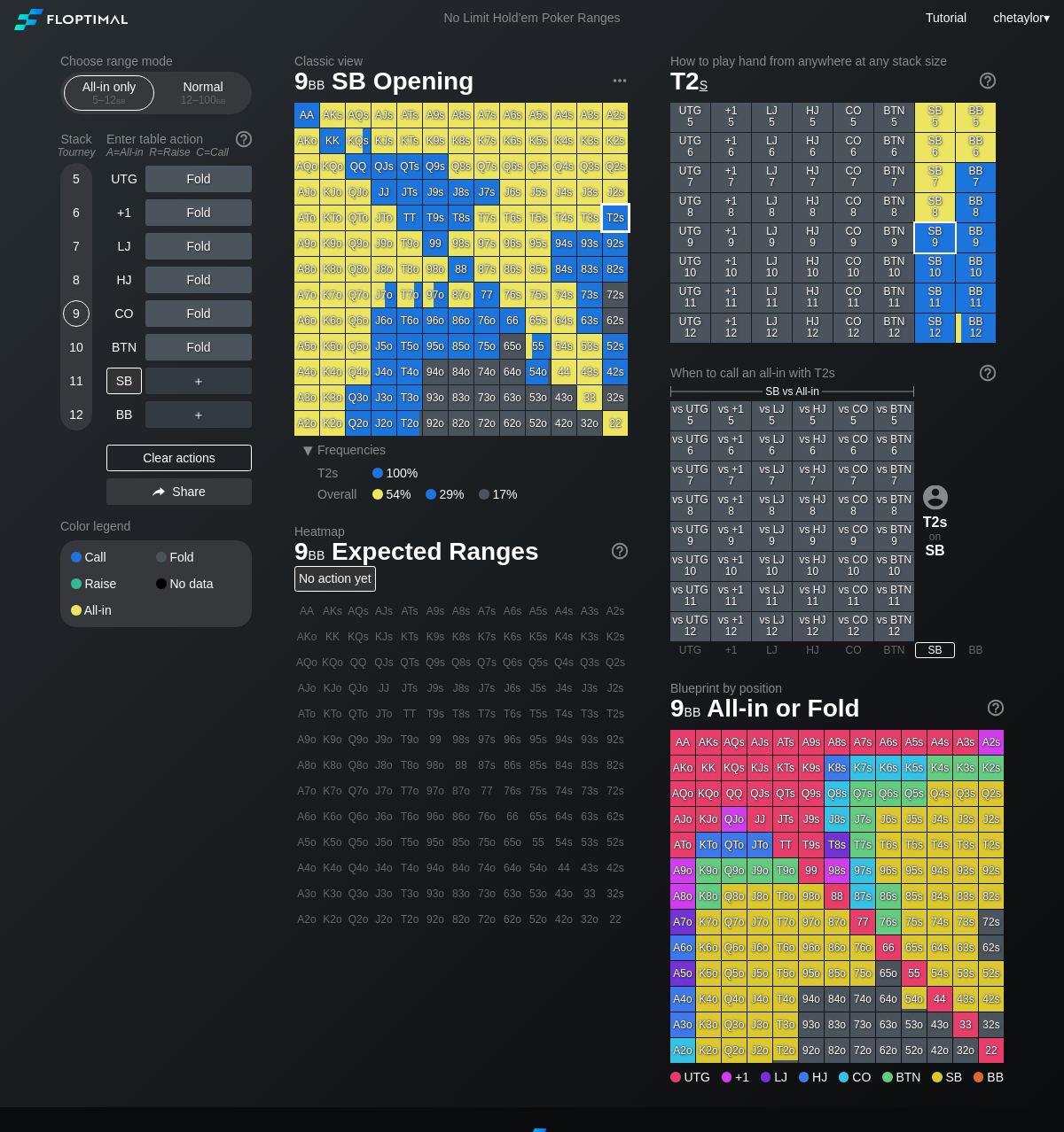
click at [605, 219] on div "T2s" at bounding box center [615, 217] width 25 height 25
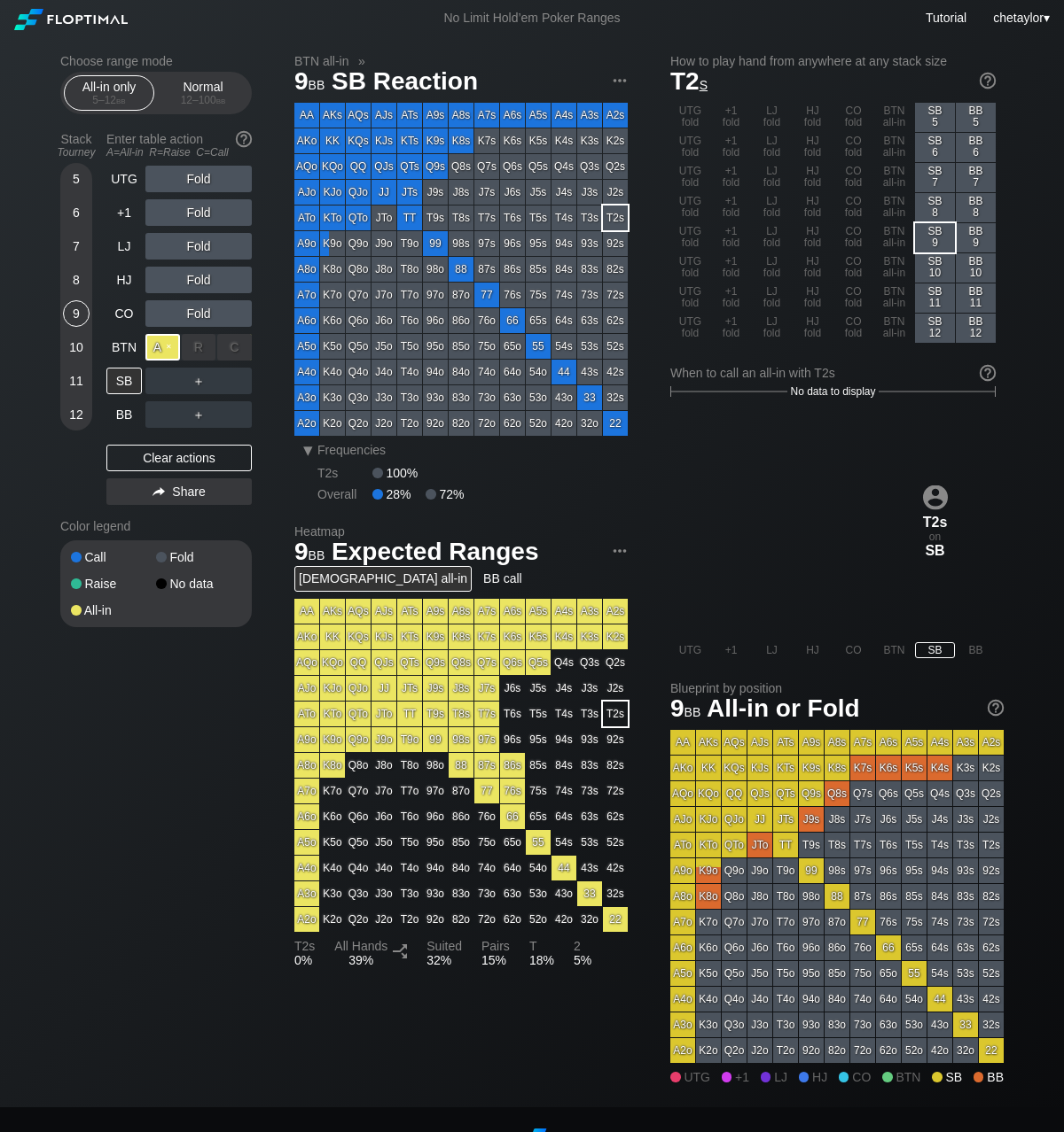
click at [166, 348] on div "A ✕" at bounding box center [162, 348] width 34 height 27
click at [125, 346] on div "BTN" at bounding box center [124, 348] width 35 height 27
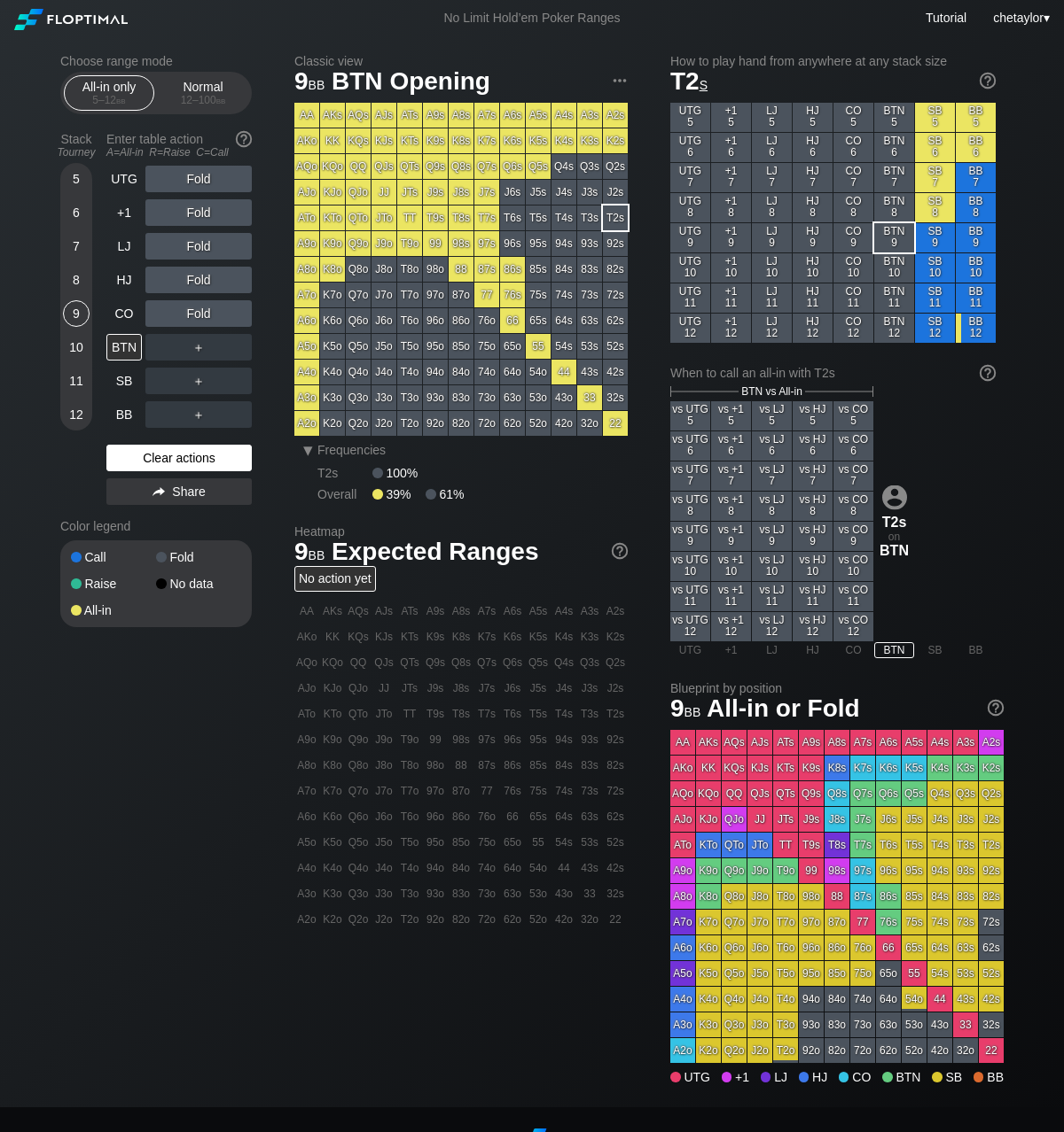
click at [155, 452] on div "Clear actions" at bounding box center [179, 458] width 145 height 27
click at [125, 416] on div "BB" at bounding box center [124, 415] width 35 height 27
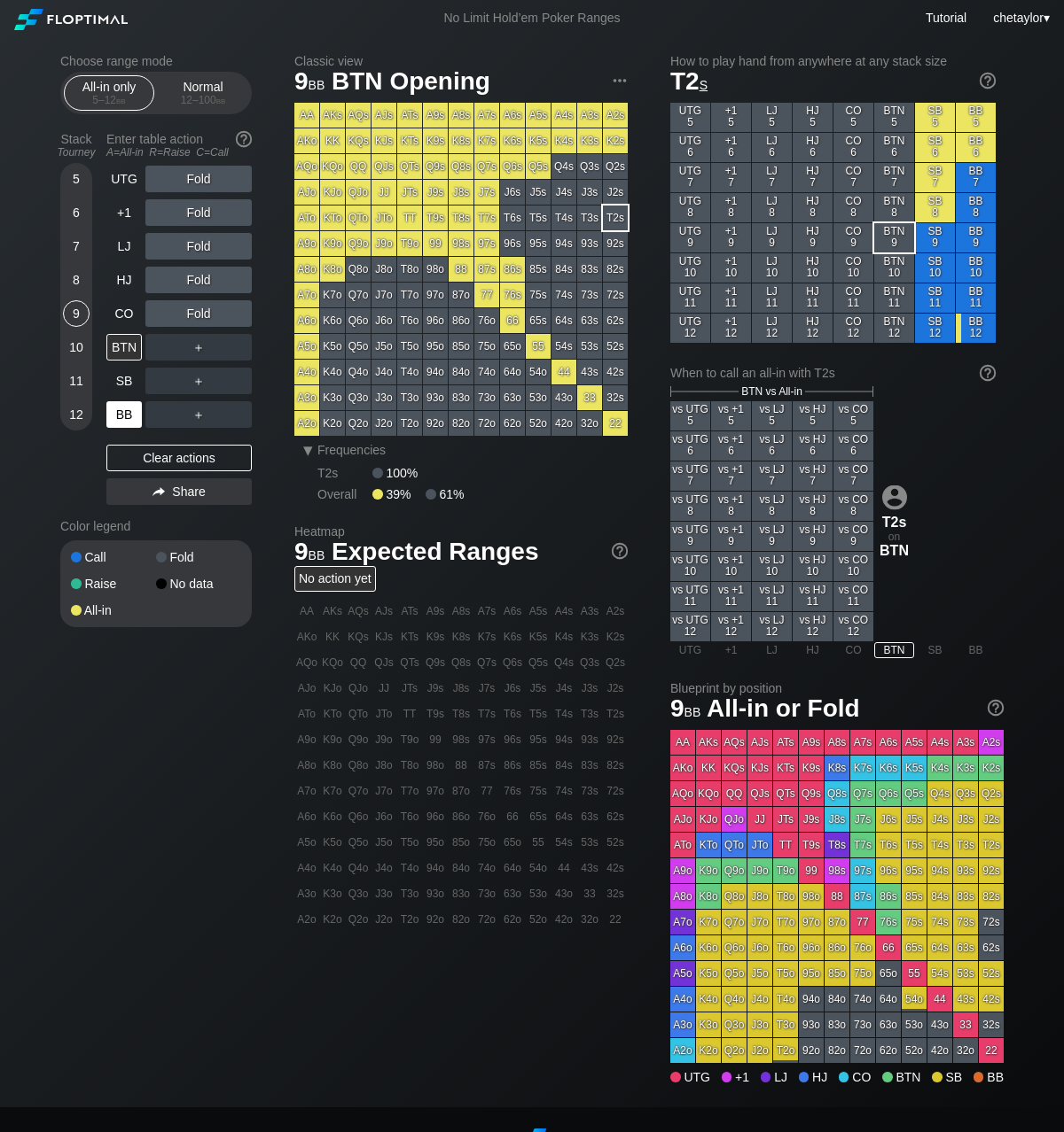
click at [125, 416] on div "BB" at bounding box center [124, 415] width 35 height 27
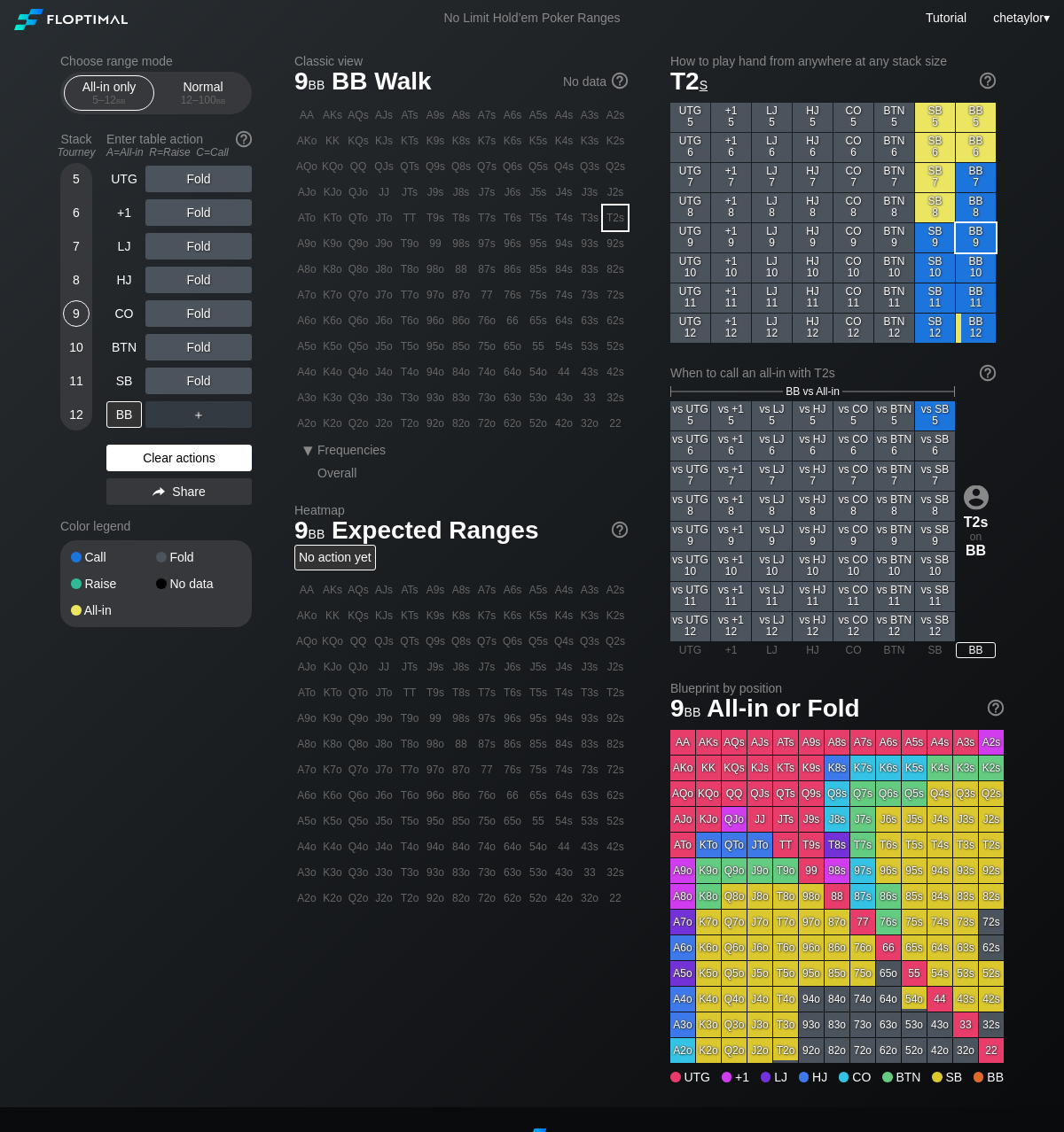
click at [145, 463] on div "Clear actions" at bounding box center [179, 458] width 145 height 27
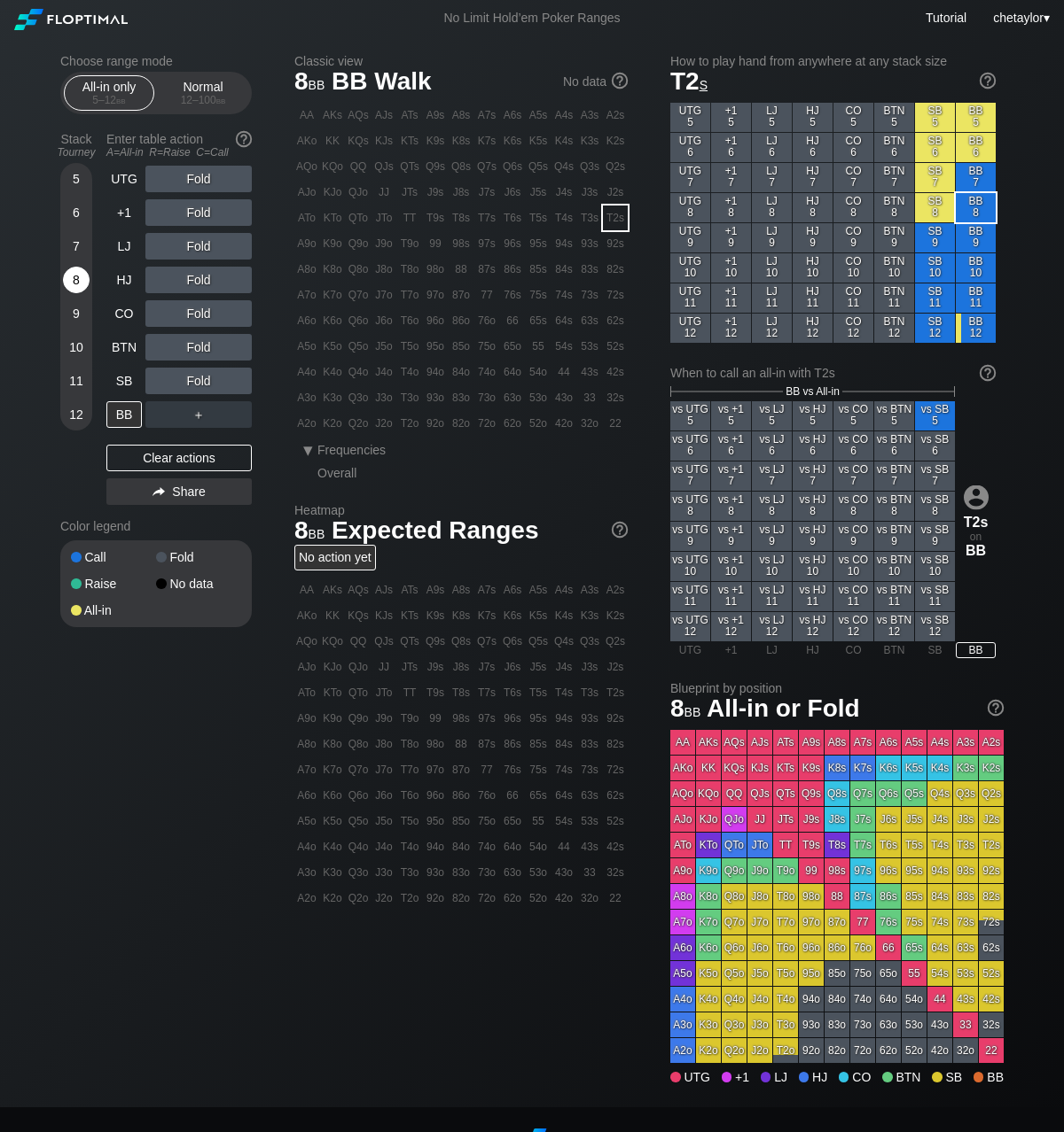
click at [77, 283] on div "8" at bounding box center [76, 280] width 27 height 27
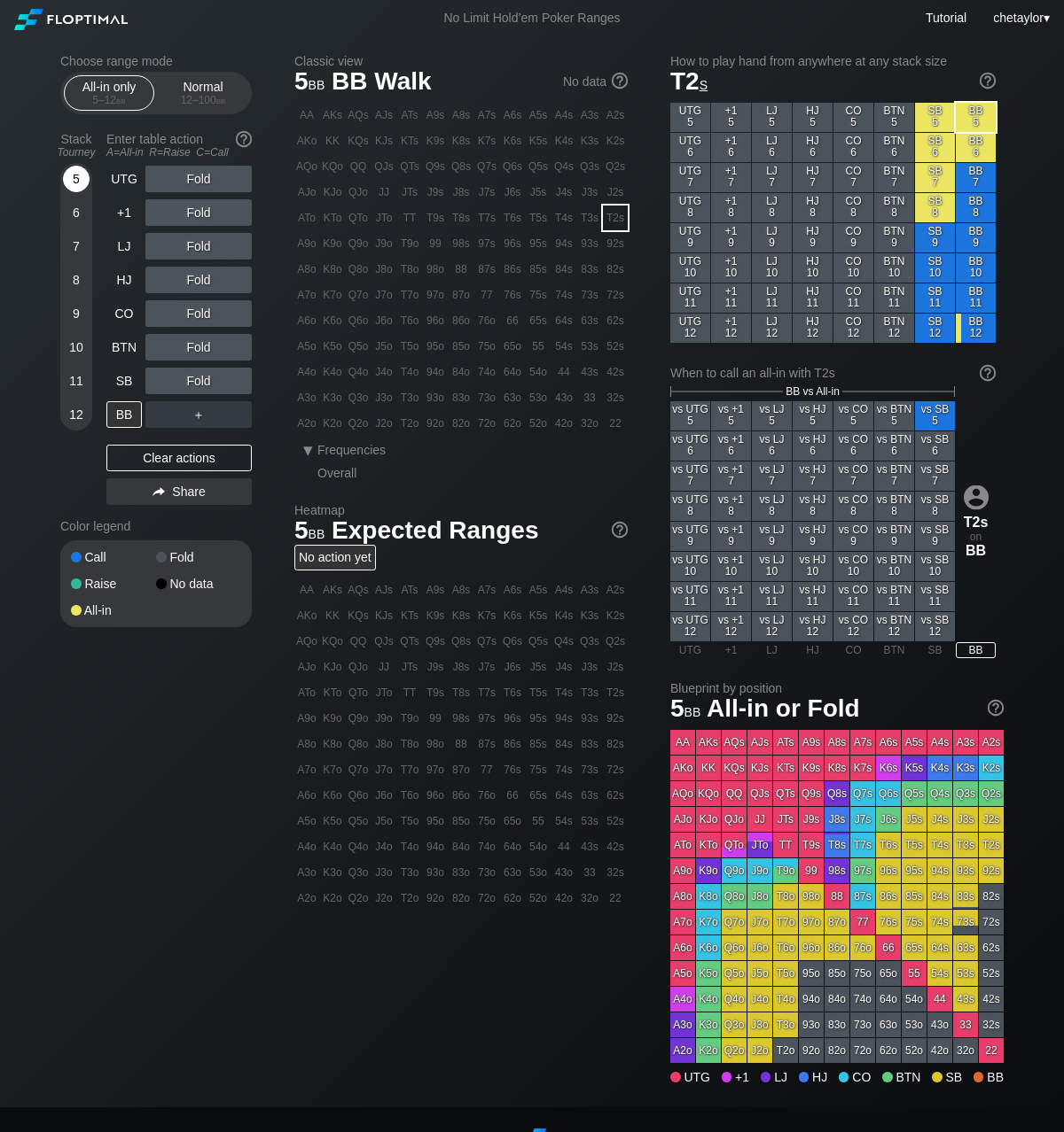
click at [78, 180] on div "5" at bounding box center [76, 179] width 27 height 27
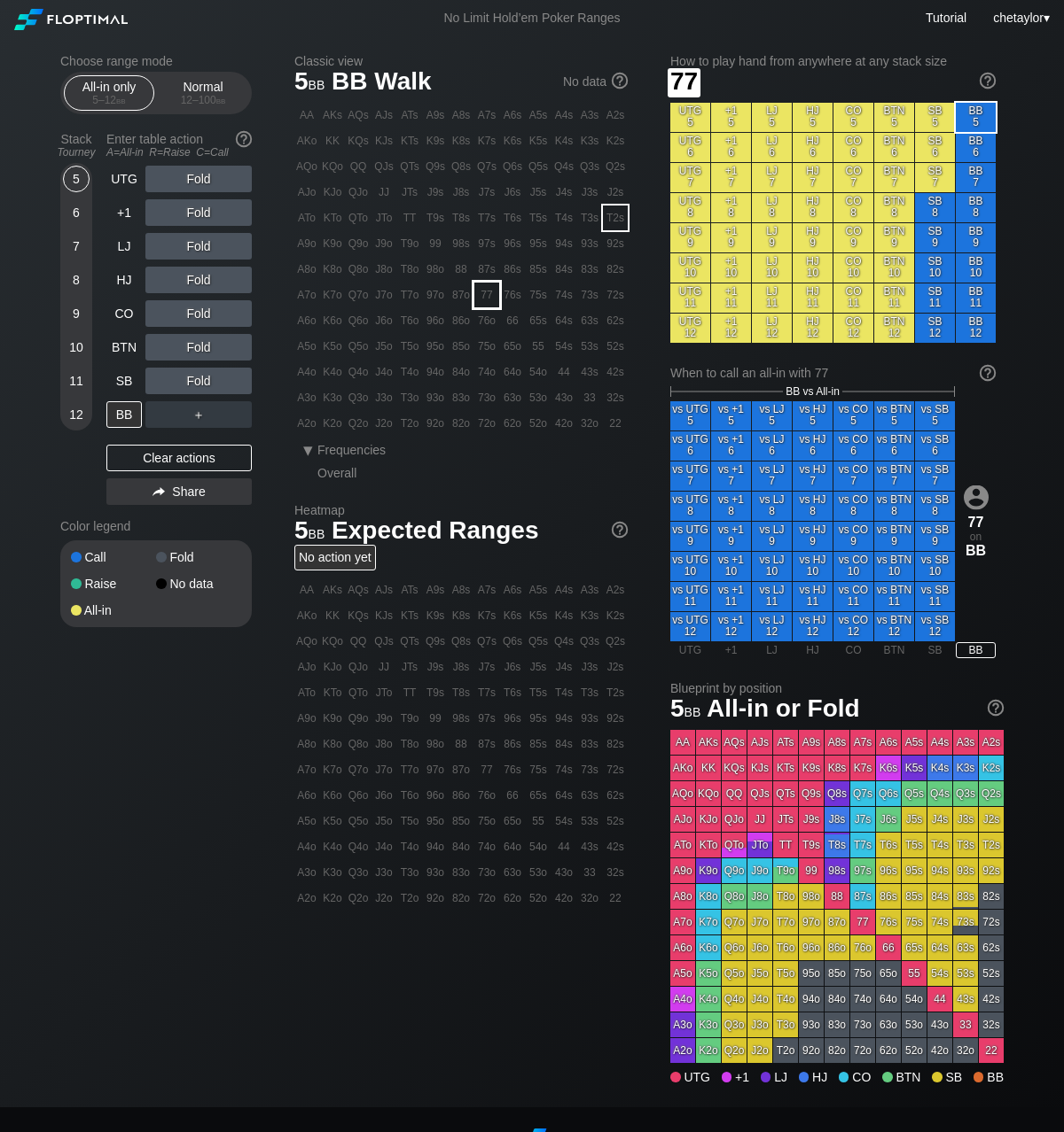
click at [483, 287] on div "77" at bounding box center [486, 295] width 25 height 25
click at [155, 383] on div "A ✕" at bounding box center [162, 381] width 34 height 27
click at [167, 380] on div "A ✕" at bounding box center [162, 381] width 34 height 27
click at [205, 93] on div "Normal 12 – 100 bb" at bounding box center [203, 92] width 82 height 33
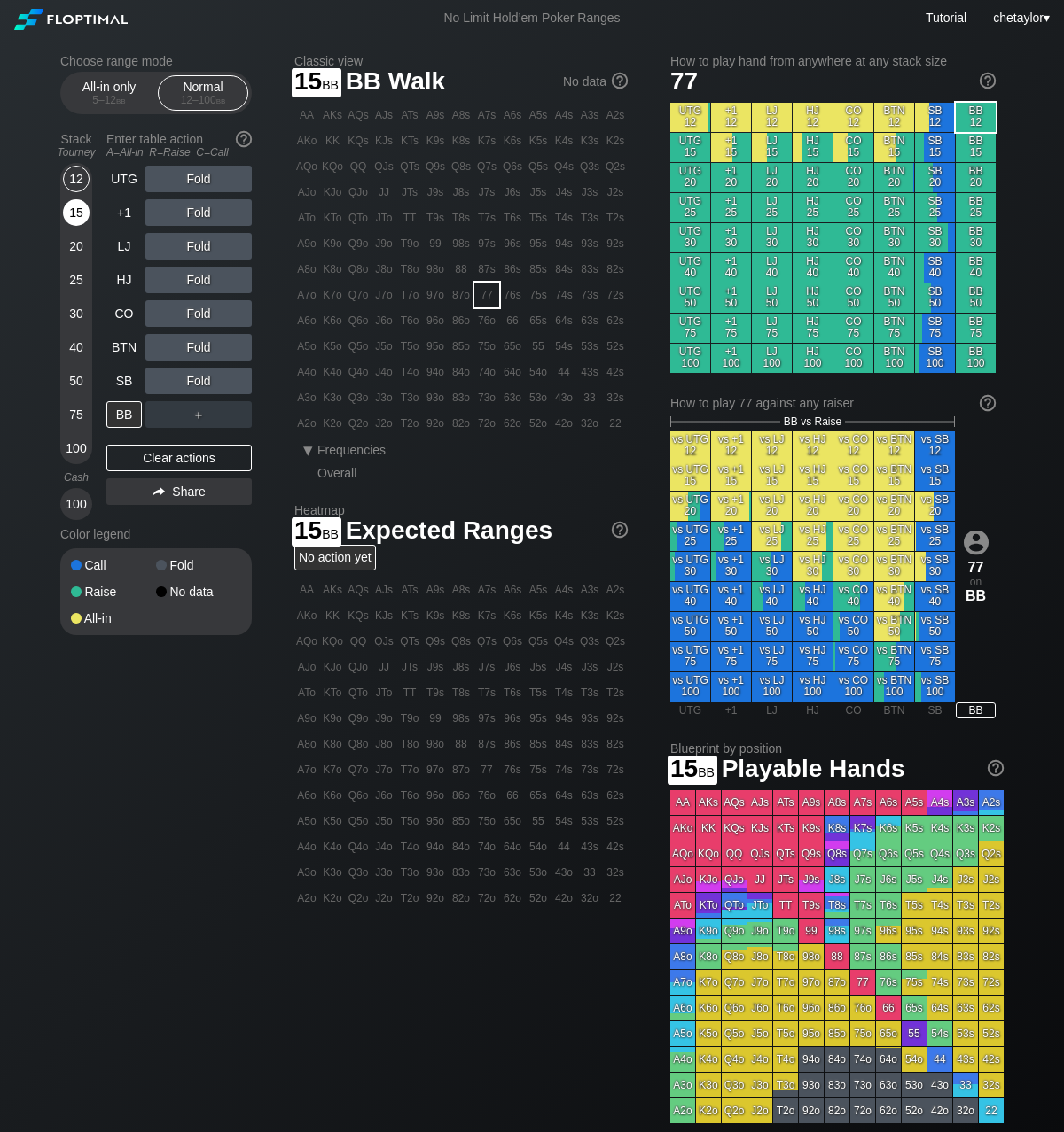
click at [83, 214] on div "15" at bounding box center [76, 213] width 27 height 27
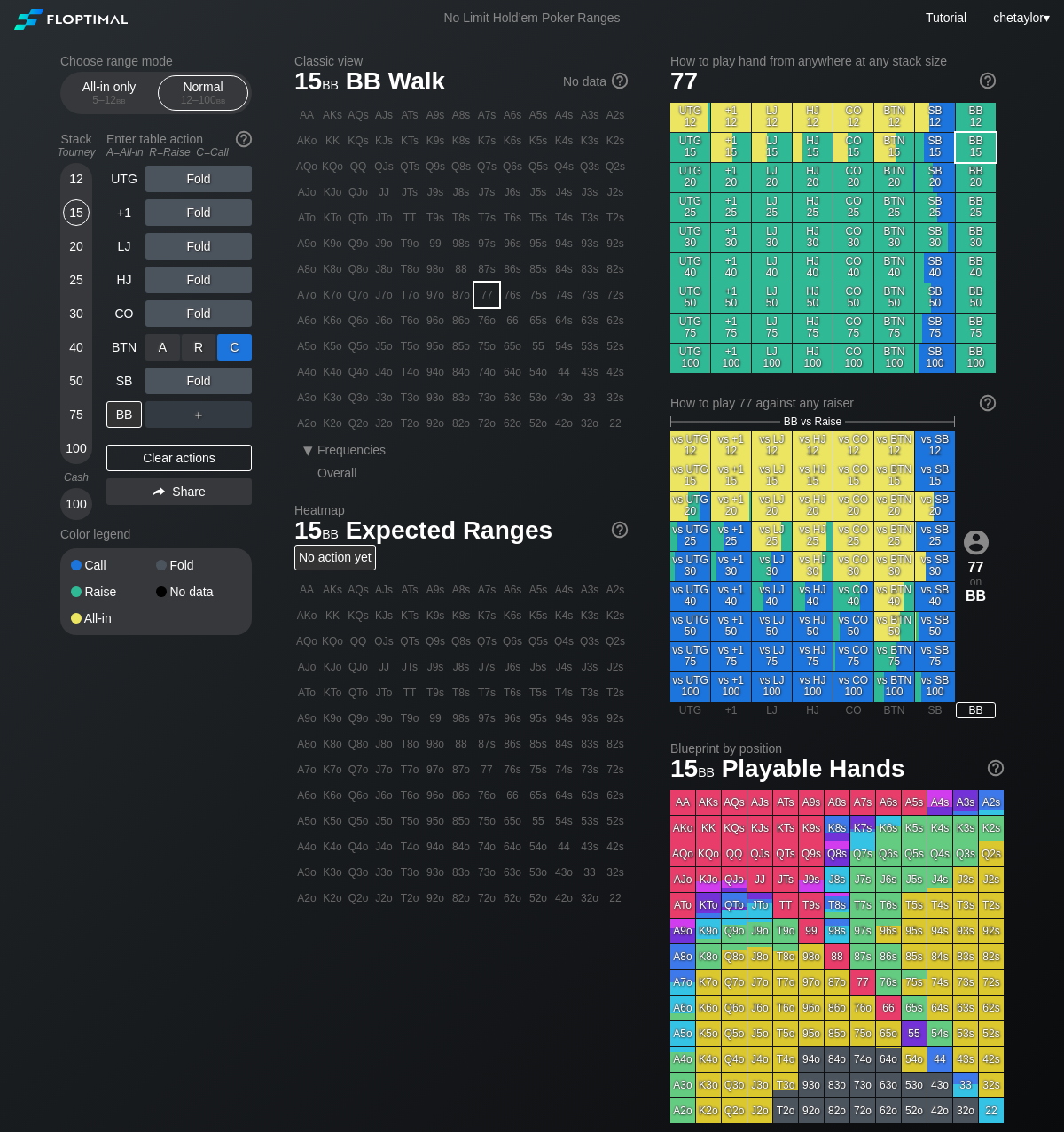
click at [239, 344] on div "C ✕" at bounding box center [235, 348] width 34 height 27
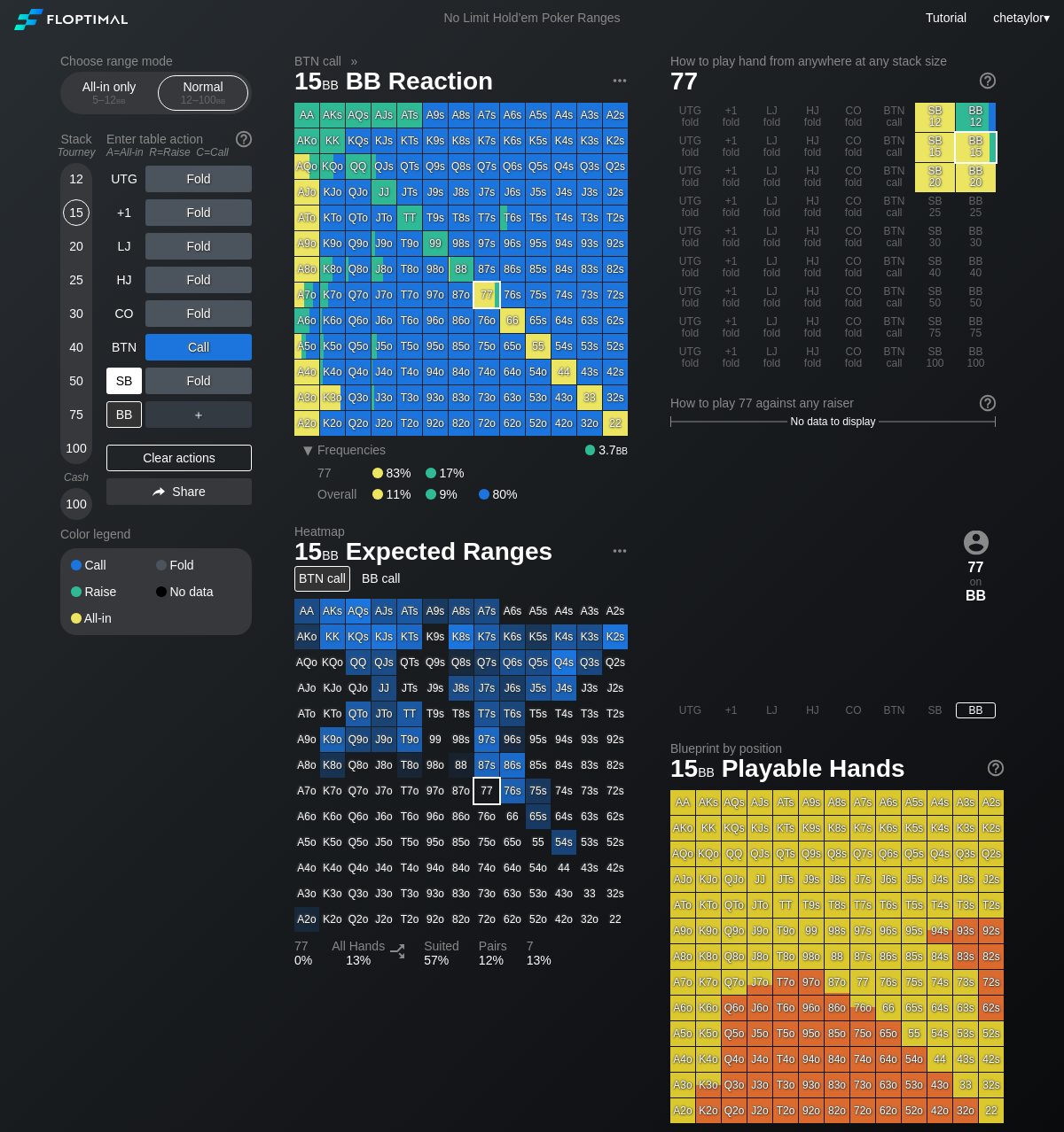
click at [130, 387] on div "SB" at bounding box center [124, 381] width 35 height 27
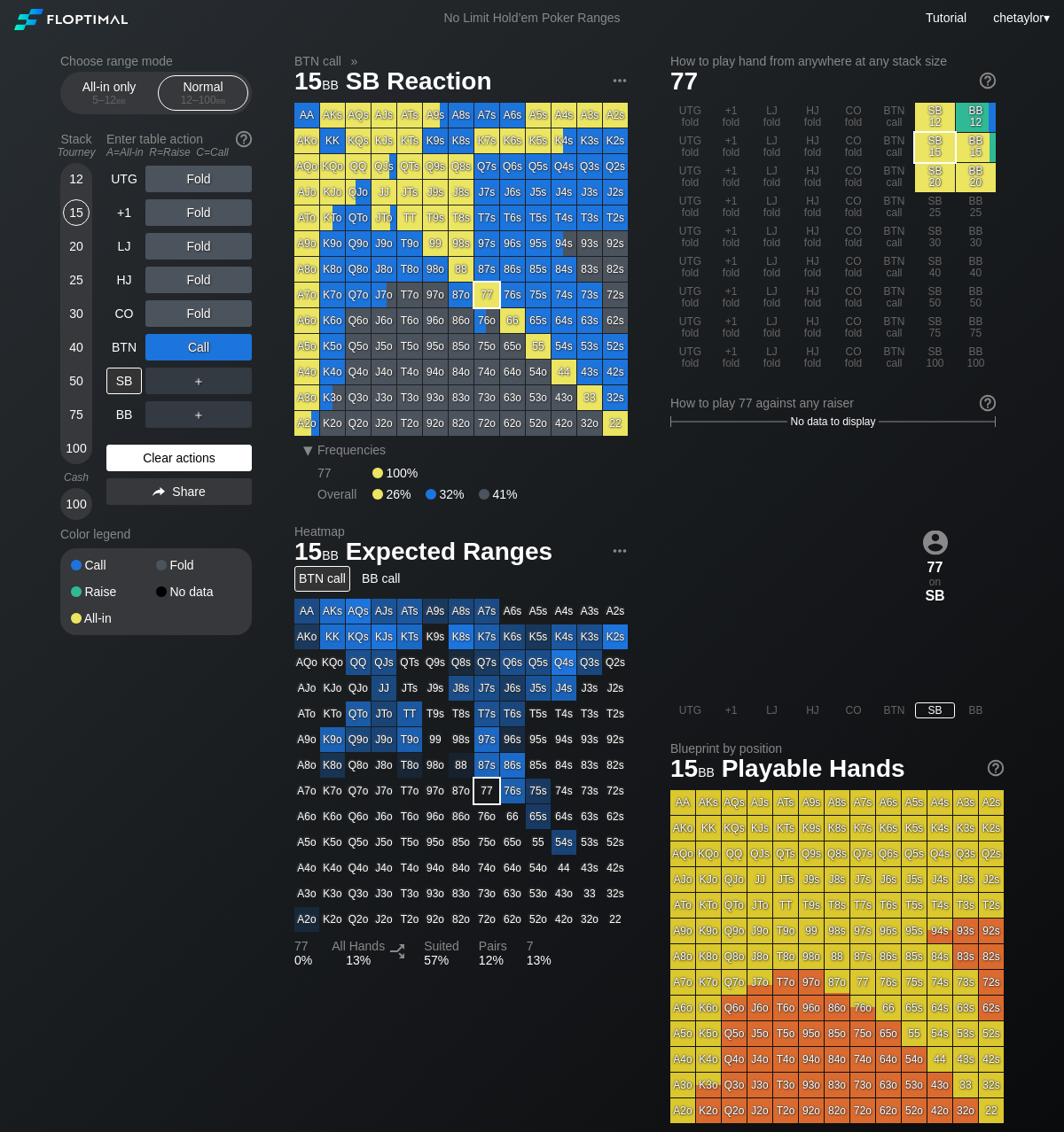
click at [150, 460] on div "Clear actions" at bounding box center [179, 458] width 145 height 27
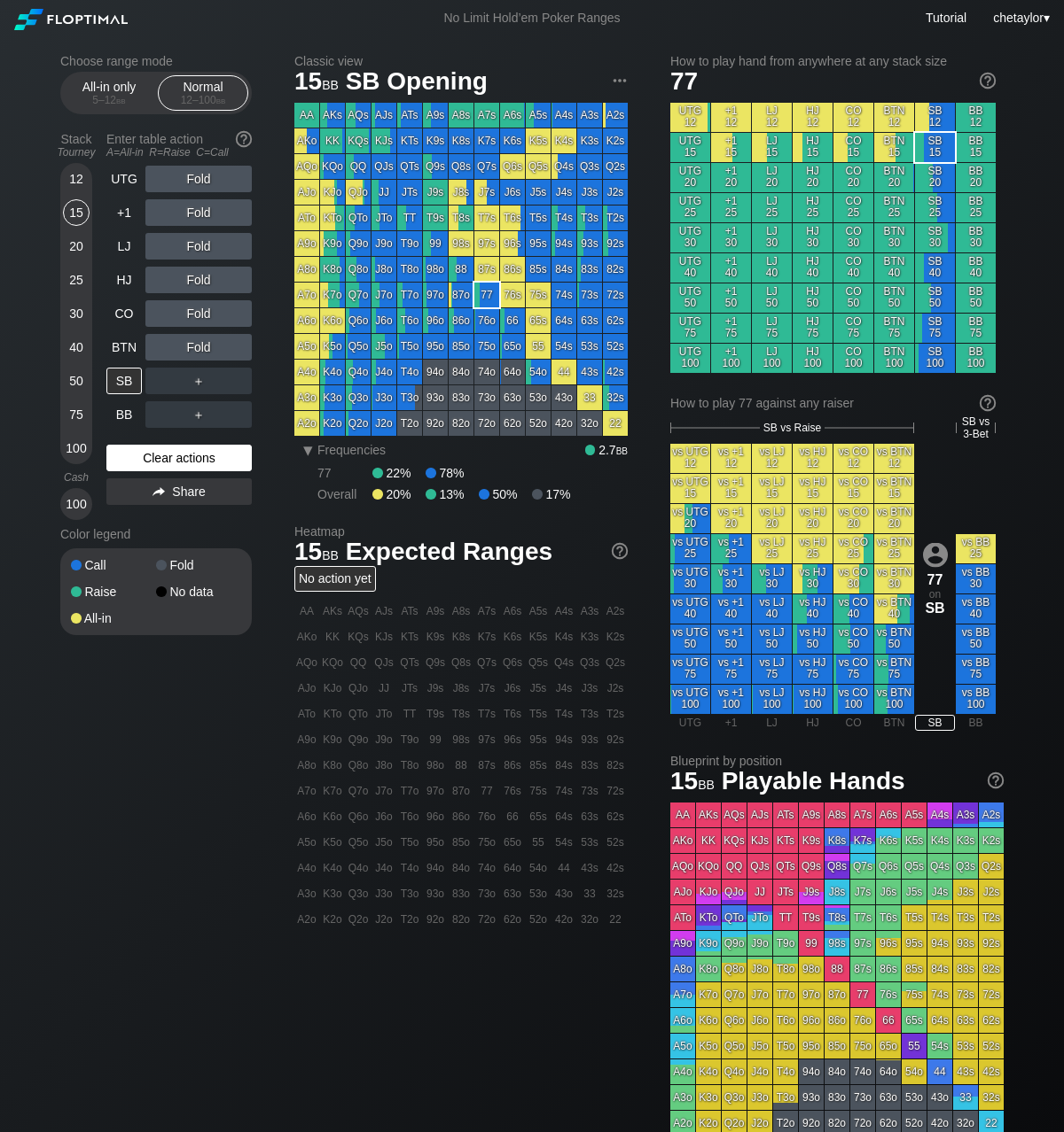
click at [150, 460] on div "Clear actions" at bounding box center [179, 458] width 145 height 27
click at [337, 347] on div "K5o" at bounding box center [332, 347] width 25 height 25
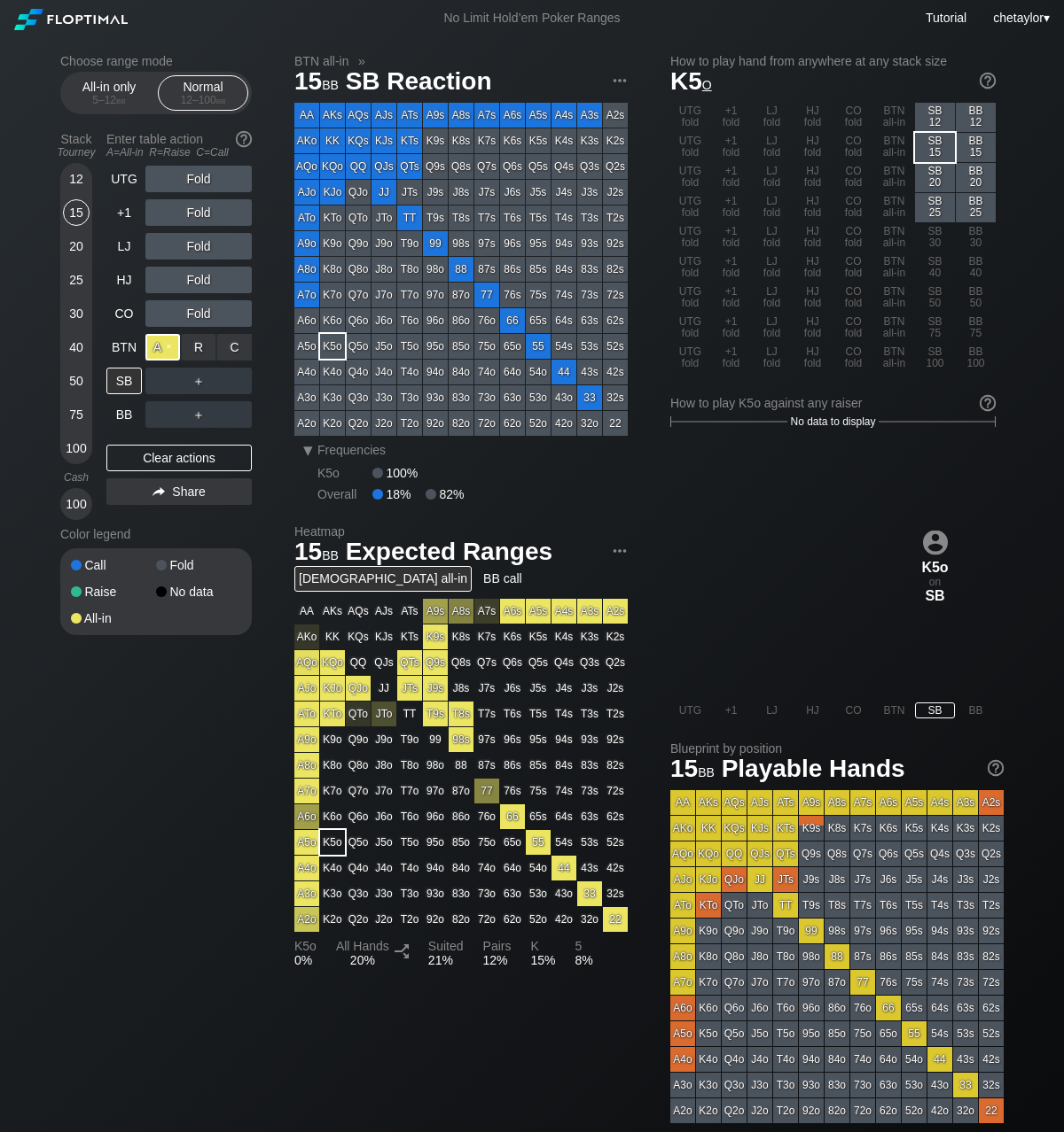
click at [165, 343] on div "A ✕" at bounding box center [162, 348] width 34 height 27
click at [123, 349] on div "BTN" at bounding box center [124, 348] width 35 height 27
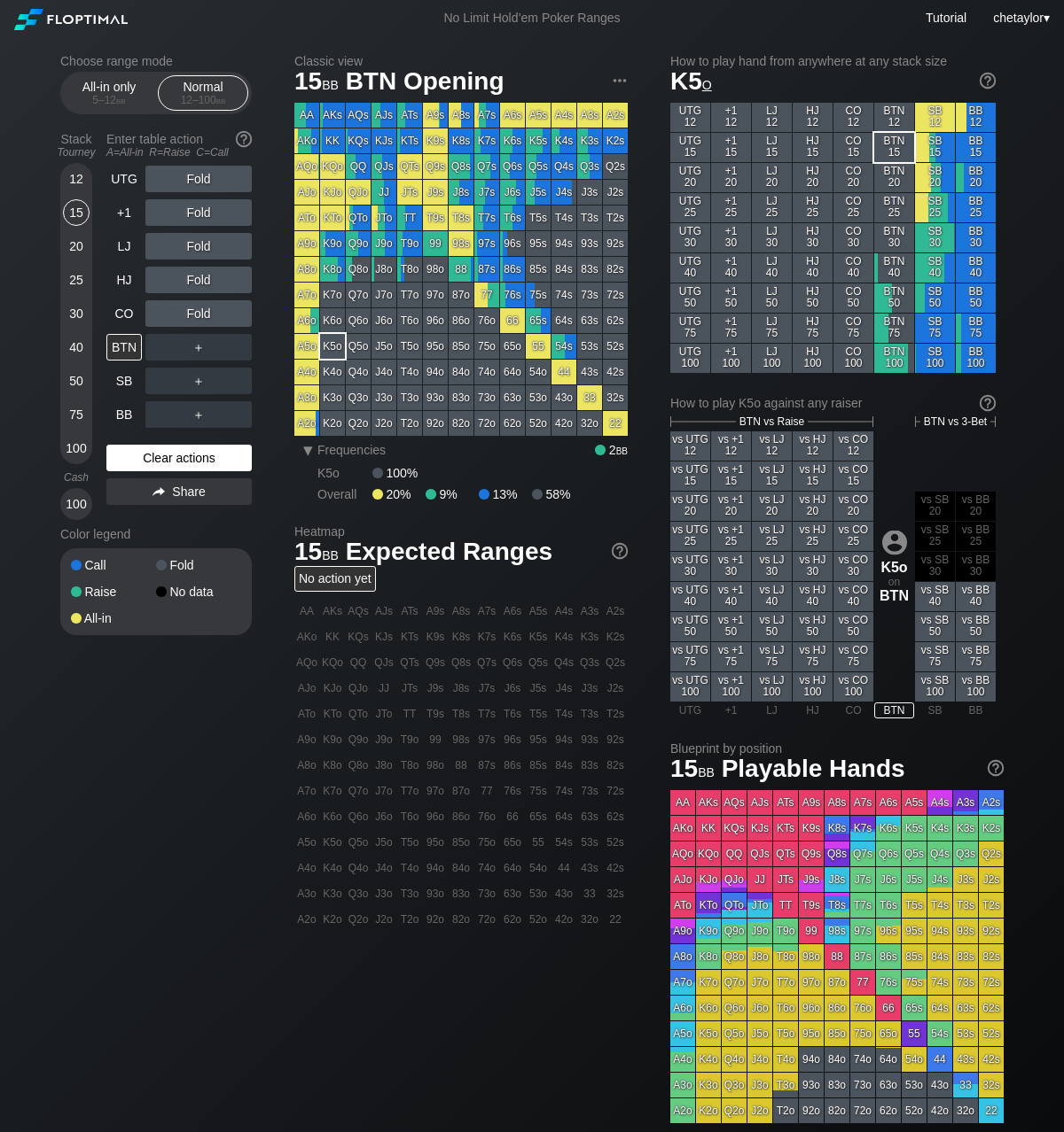
click at [150, 456] on div "Clear actions" at bounding box center [179, 458] width 145 height 27
click at [132, 417] on div "BB" at bounding box center [124, 415] width 35 height 27
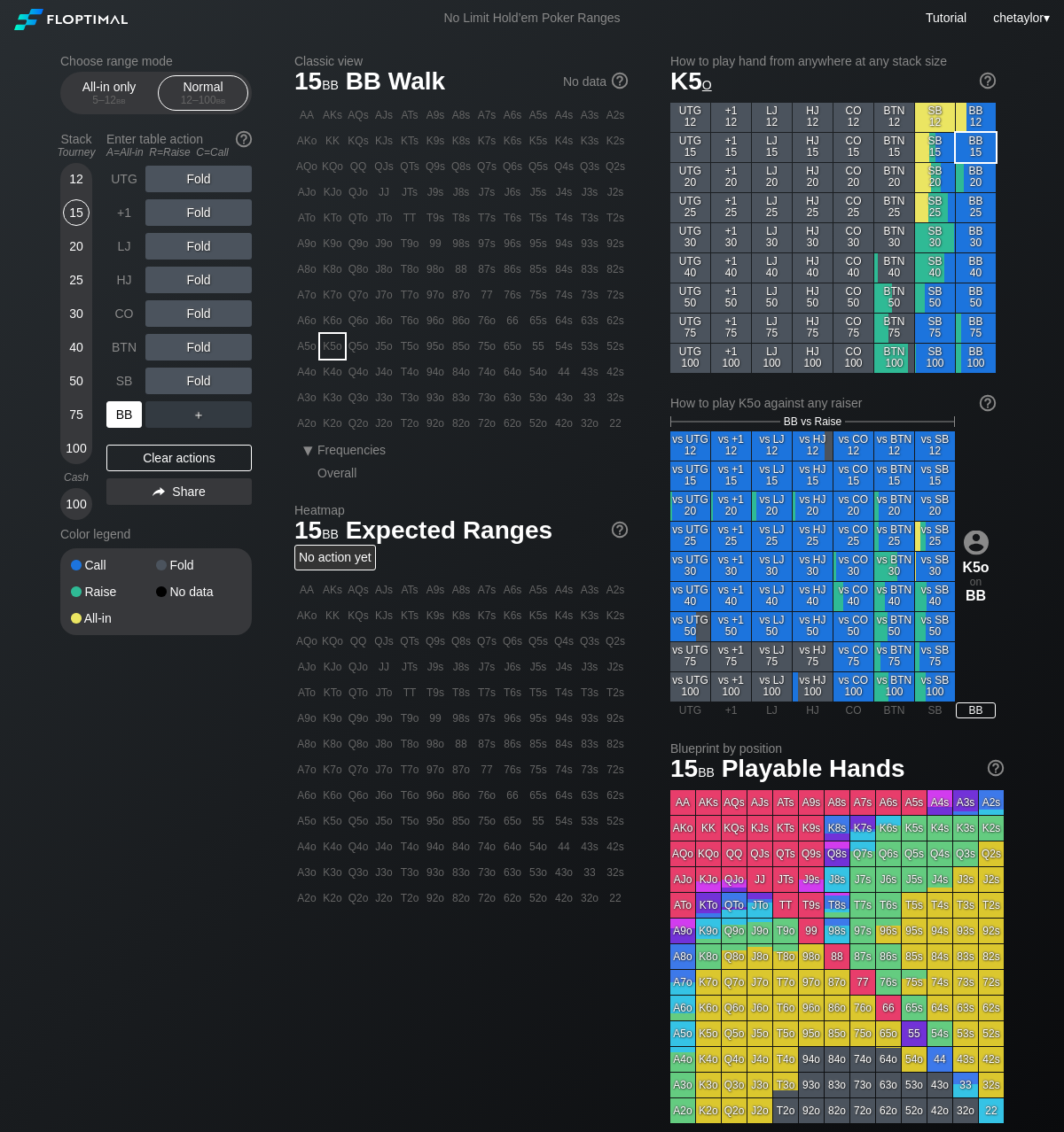
click at [132, 417] on div "BB" at bounding box center [124, 415] width 35 height 27
click at [162, 457] on div "Clear actions" at bounding box center [179, 458] width 145 height 27
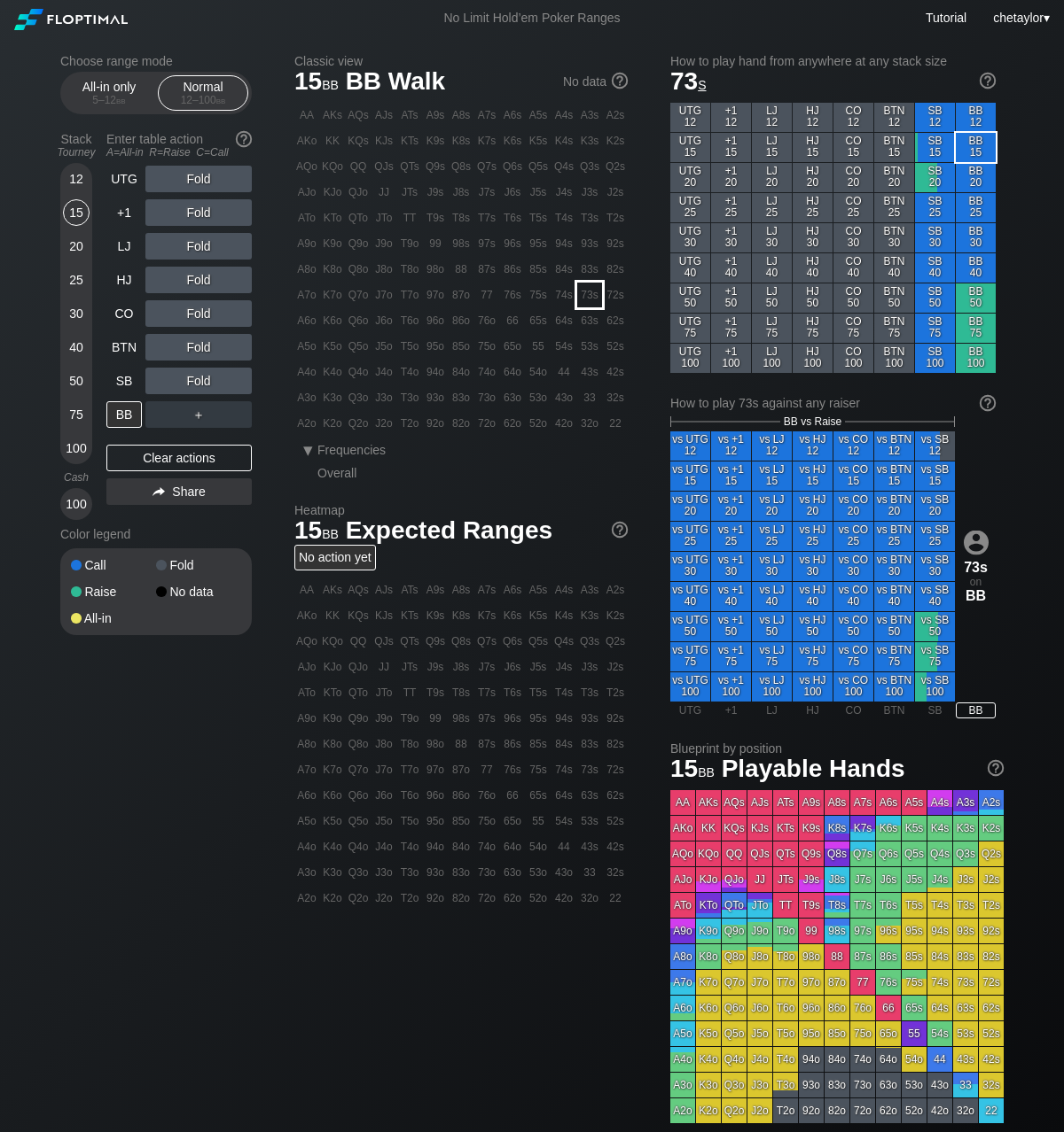
click at [591, 291] on div "73s" at bounding box center [589, 295] width 25 height 25
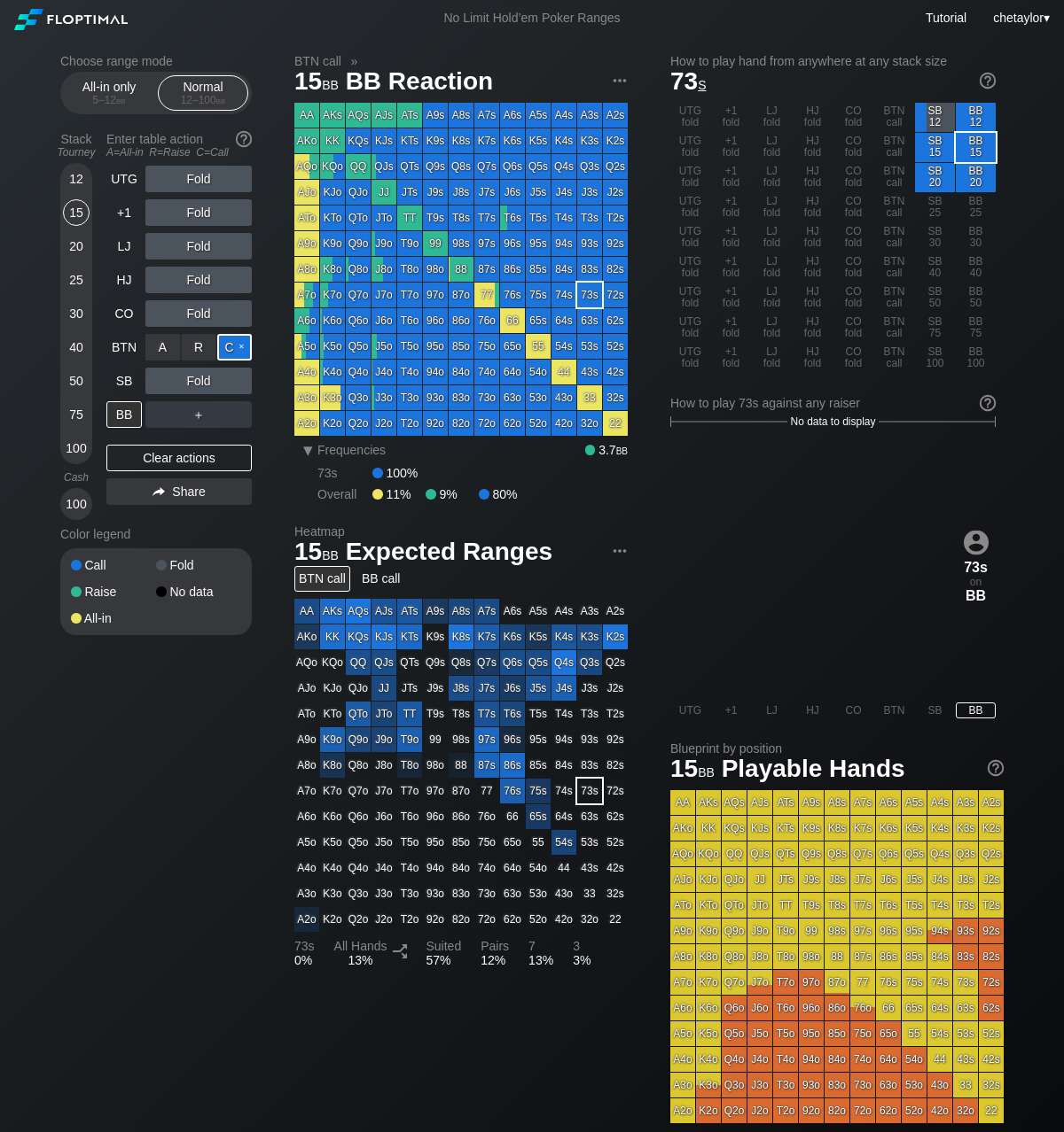
click at [242, 347] on div "C ✕" at bounding box center [235, 348] width 34 height 27
click at [236, 379] on div "C ✕" at bounding box center [235, 381] width 34 height 27
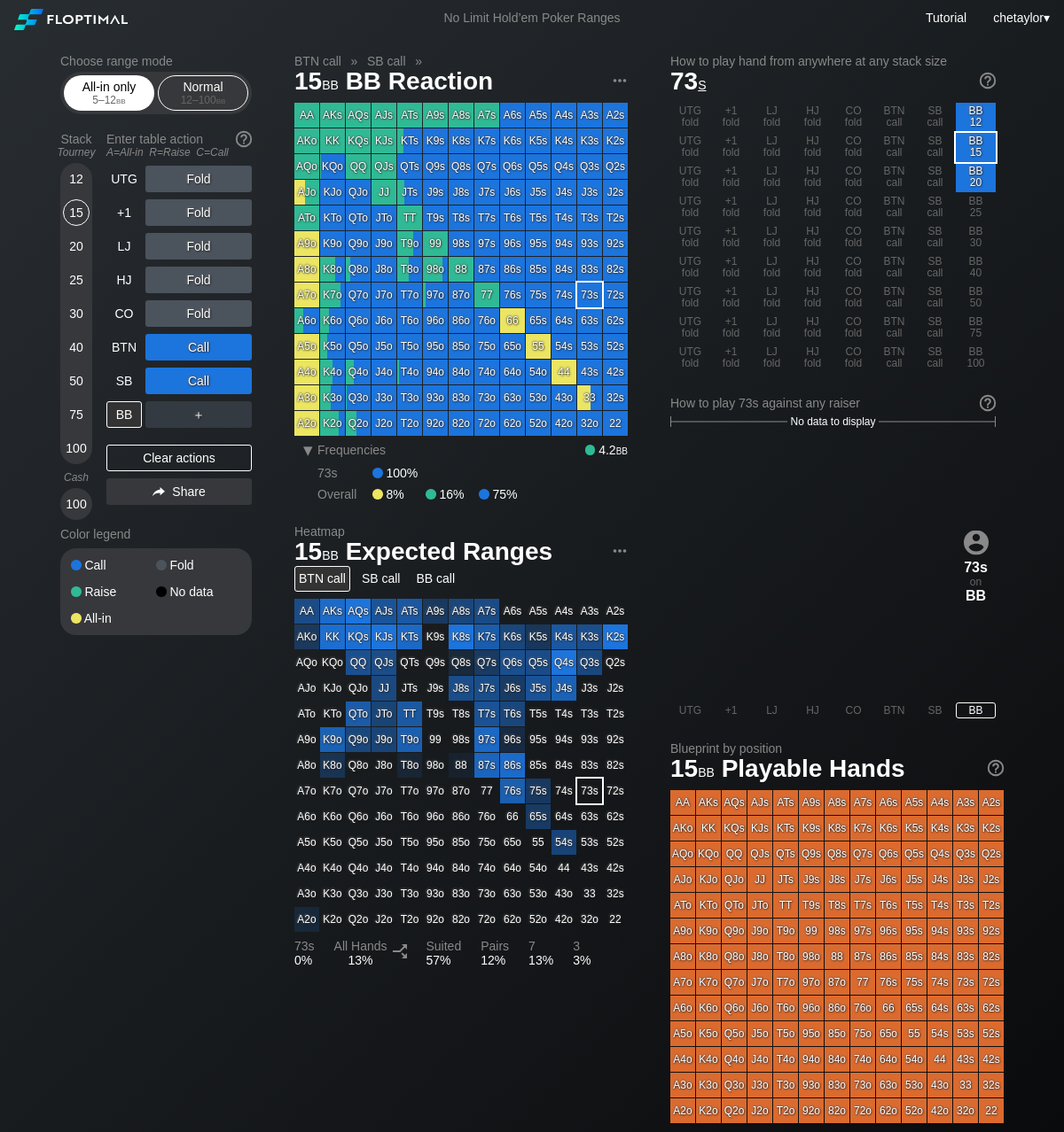
click at [124, 102] on span "bb" at bounding box center [121, 100] width 10 height 12
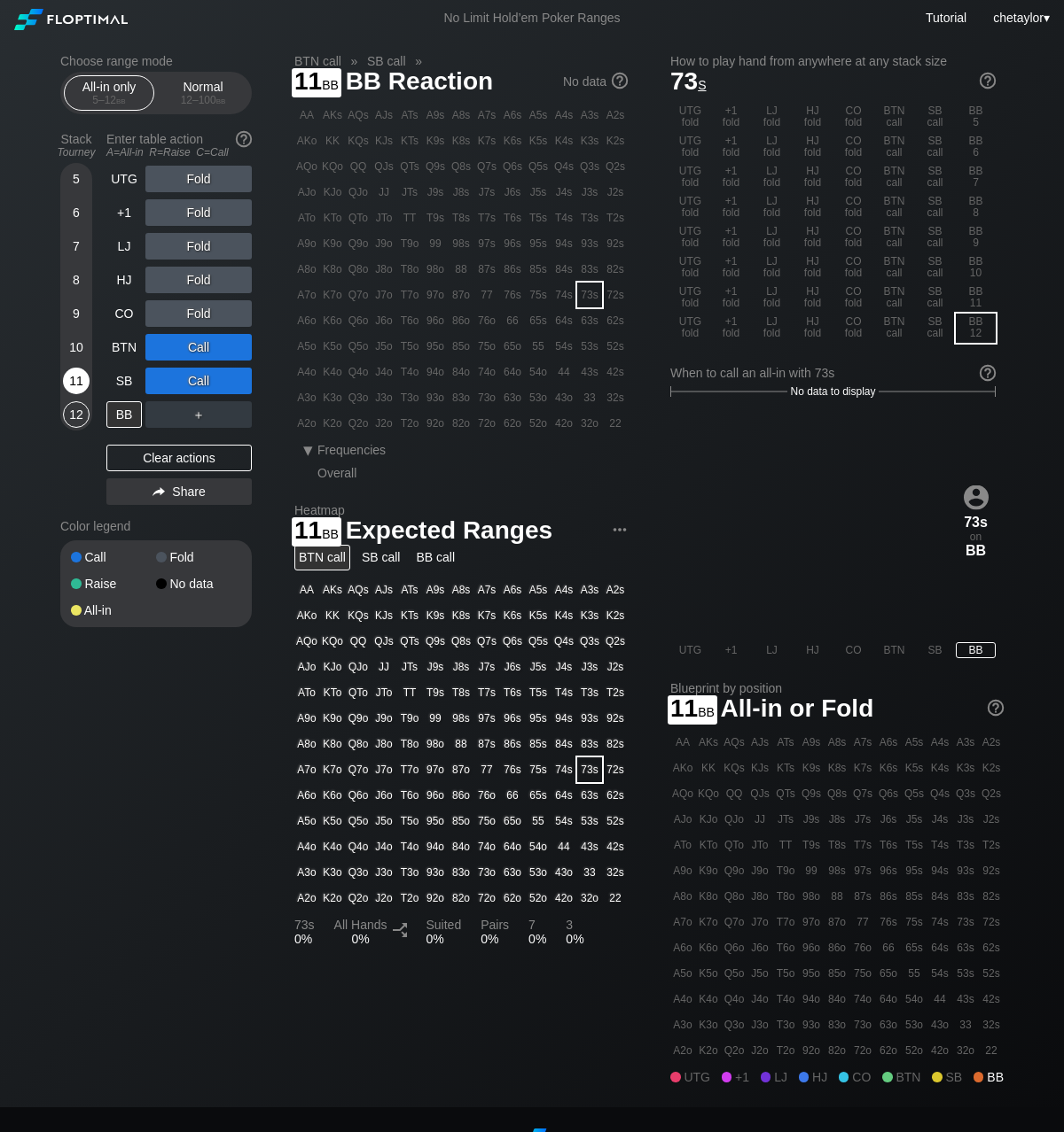
click at [73, 377] on div "11" at bounding box center [76, 381] width 27 height 27
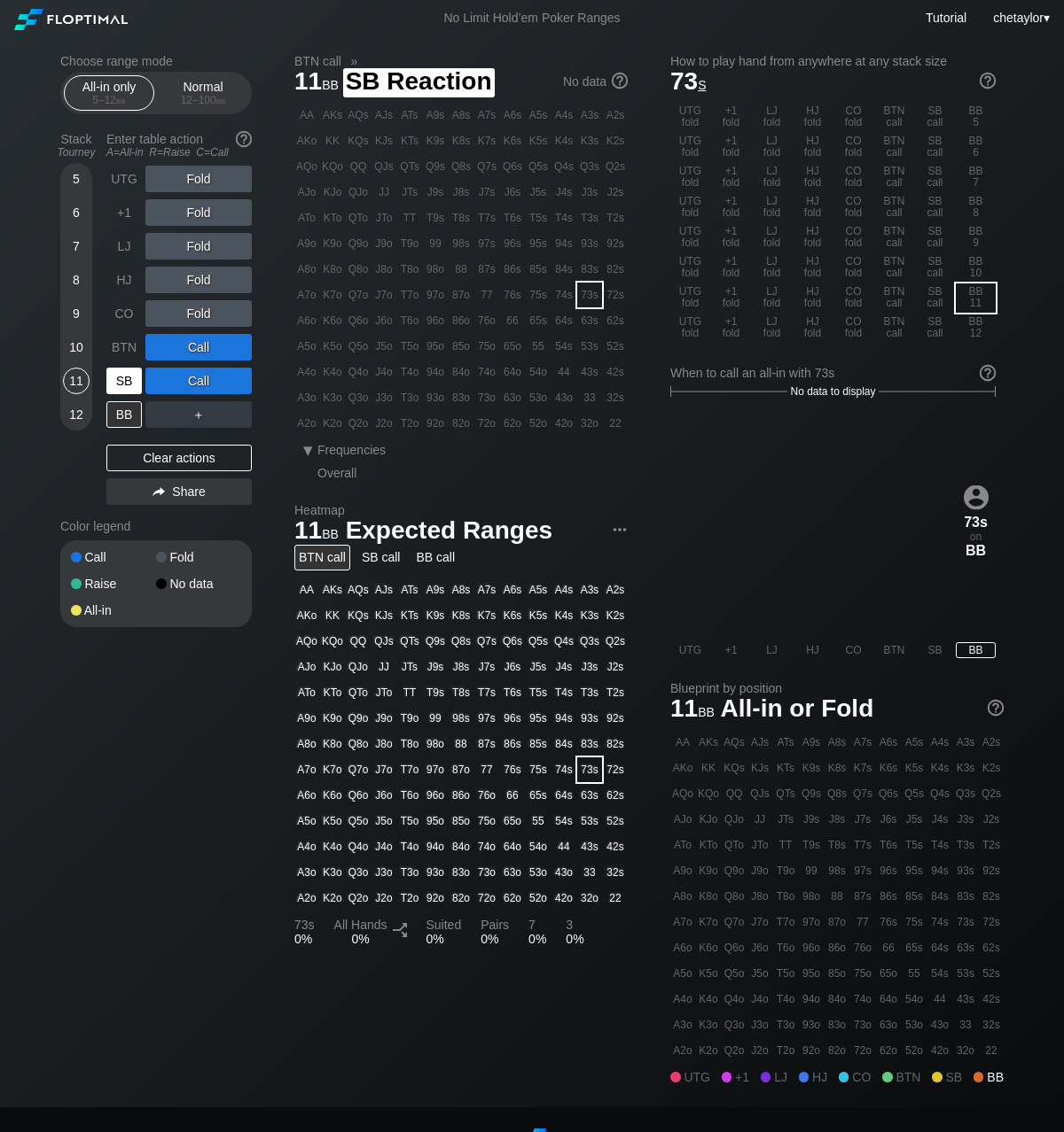
click at [127, 379] on div "SB" at bounding box center [124, 381] width 35 height 27
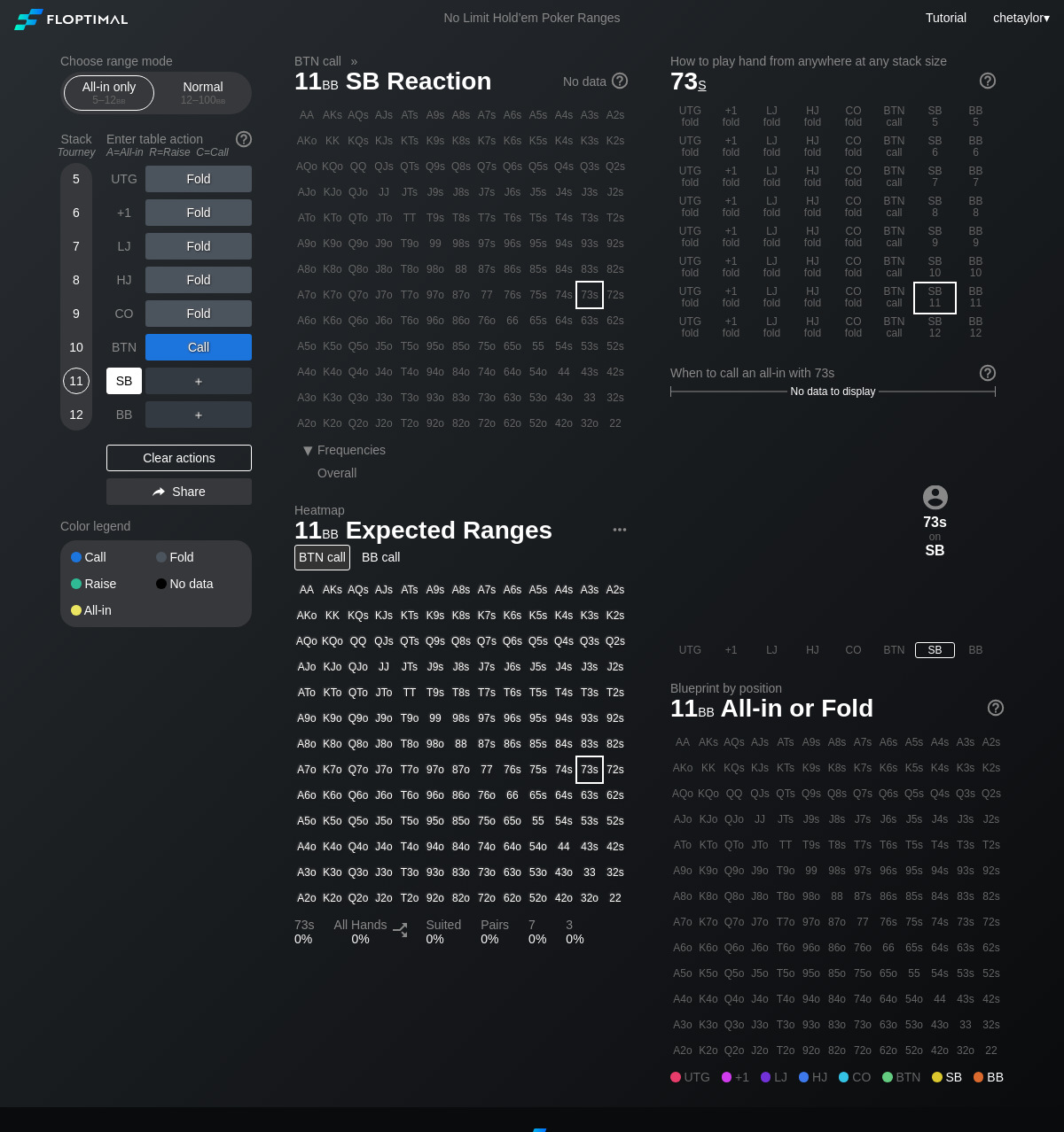
click at [127, 379] on div "SB" at bounding box center [124, 381] width 35 height 27
click at [363, 274] on div "Q8o" at bounding box center [358, 270] width 25 height 25
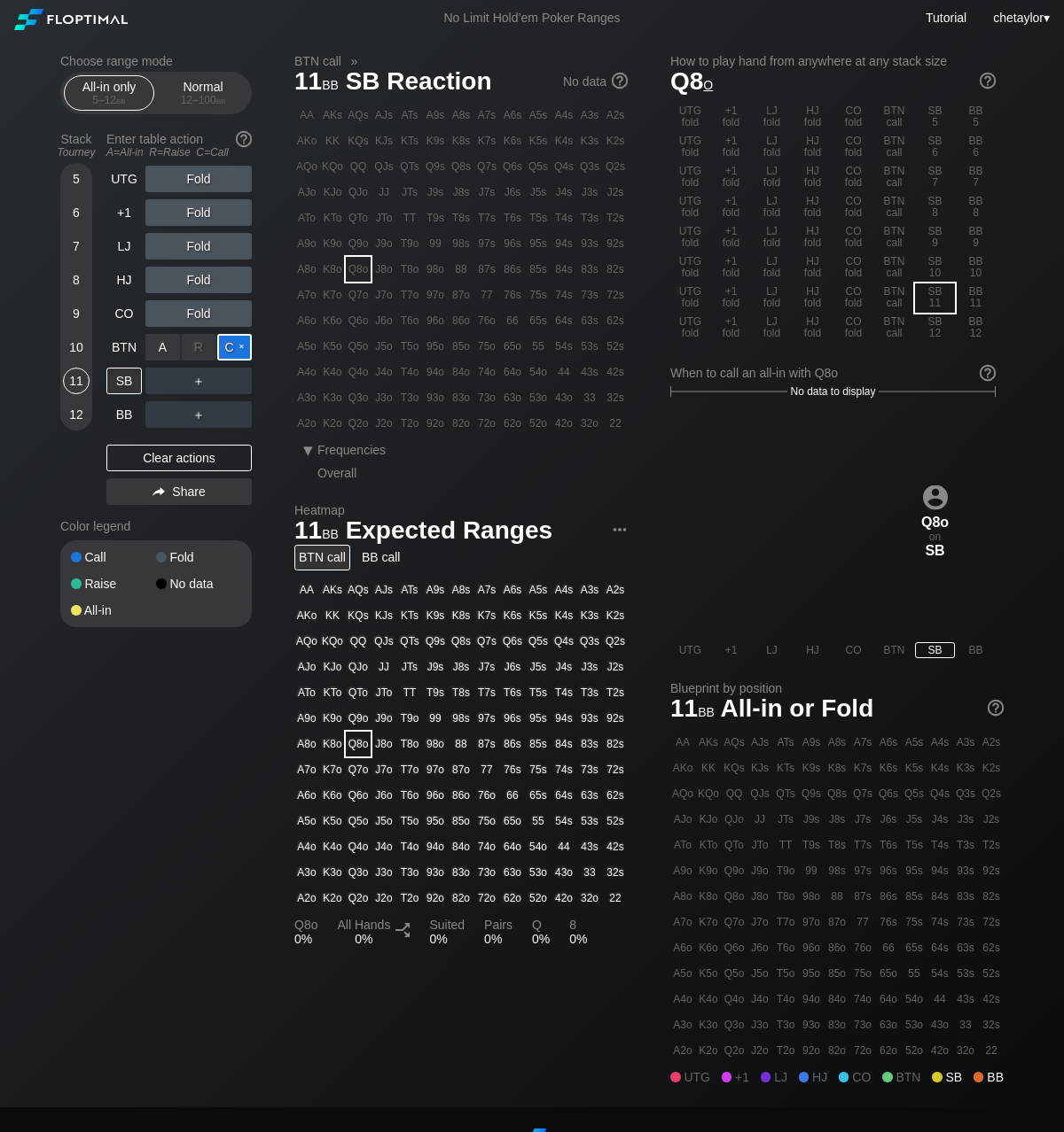
click at [238, 349] on div "C ✕" at bounding box center [235, 348] width 34 height 27
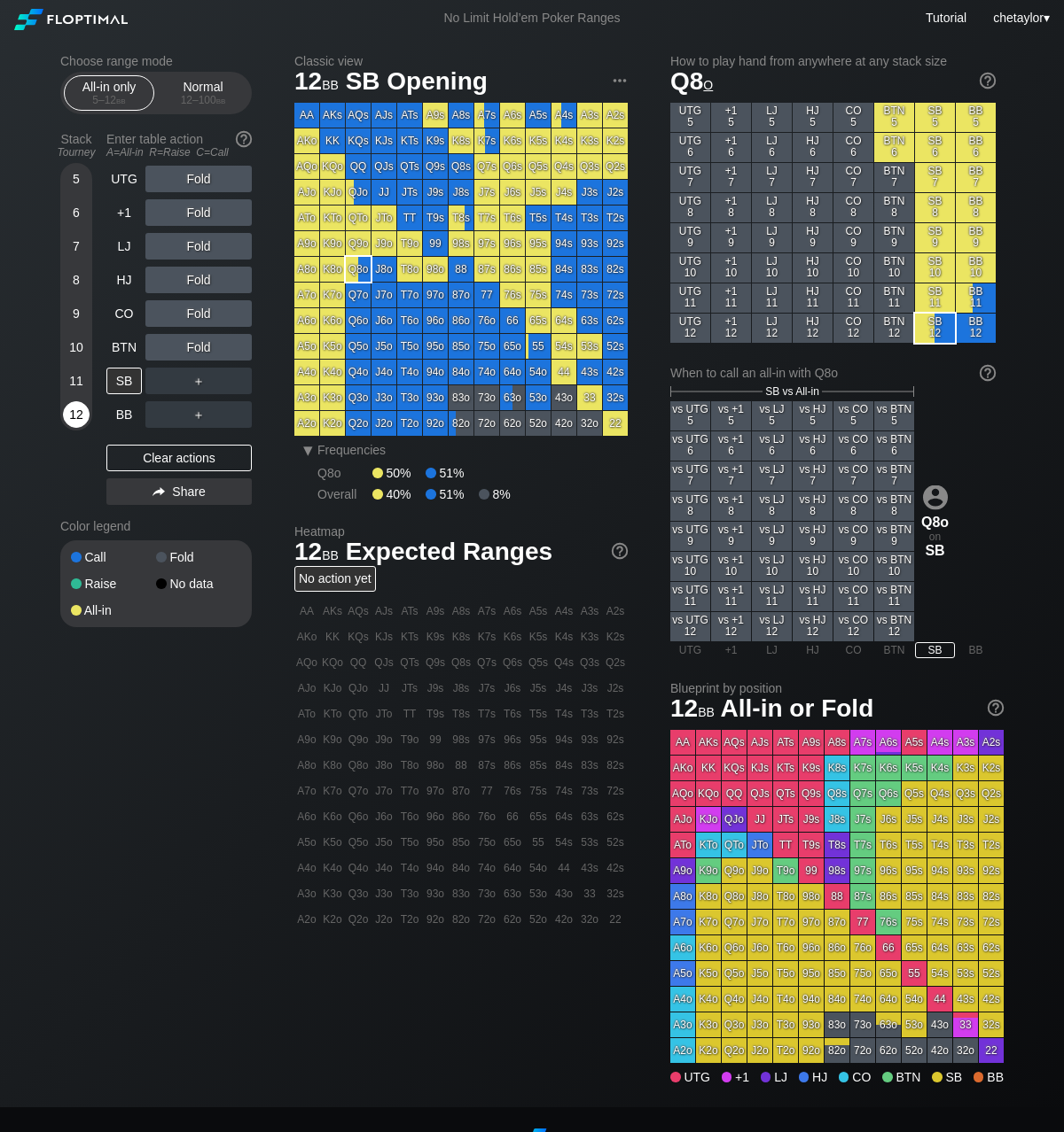
click at [77, 413] on div "12" at bounding box center [76, 415] width 27 height 27
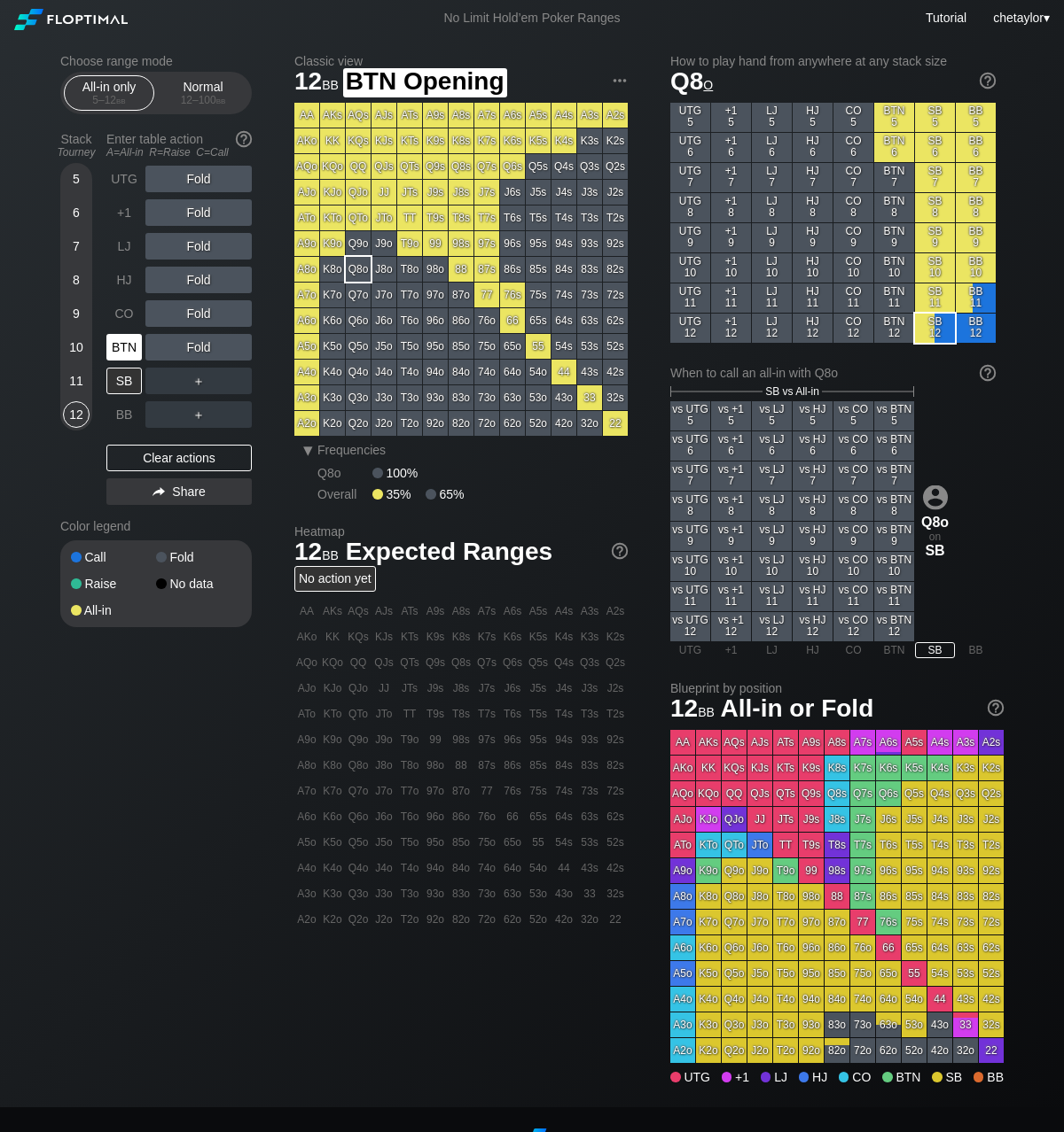
click at [124, 349] on div "BTN" at bounding box center [124, 348] width 35 height 27
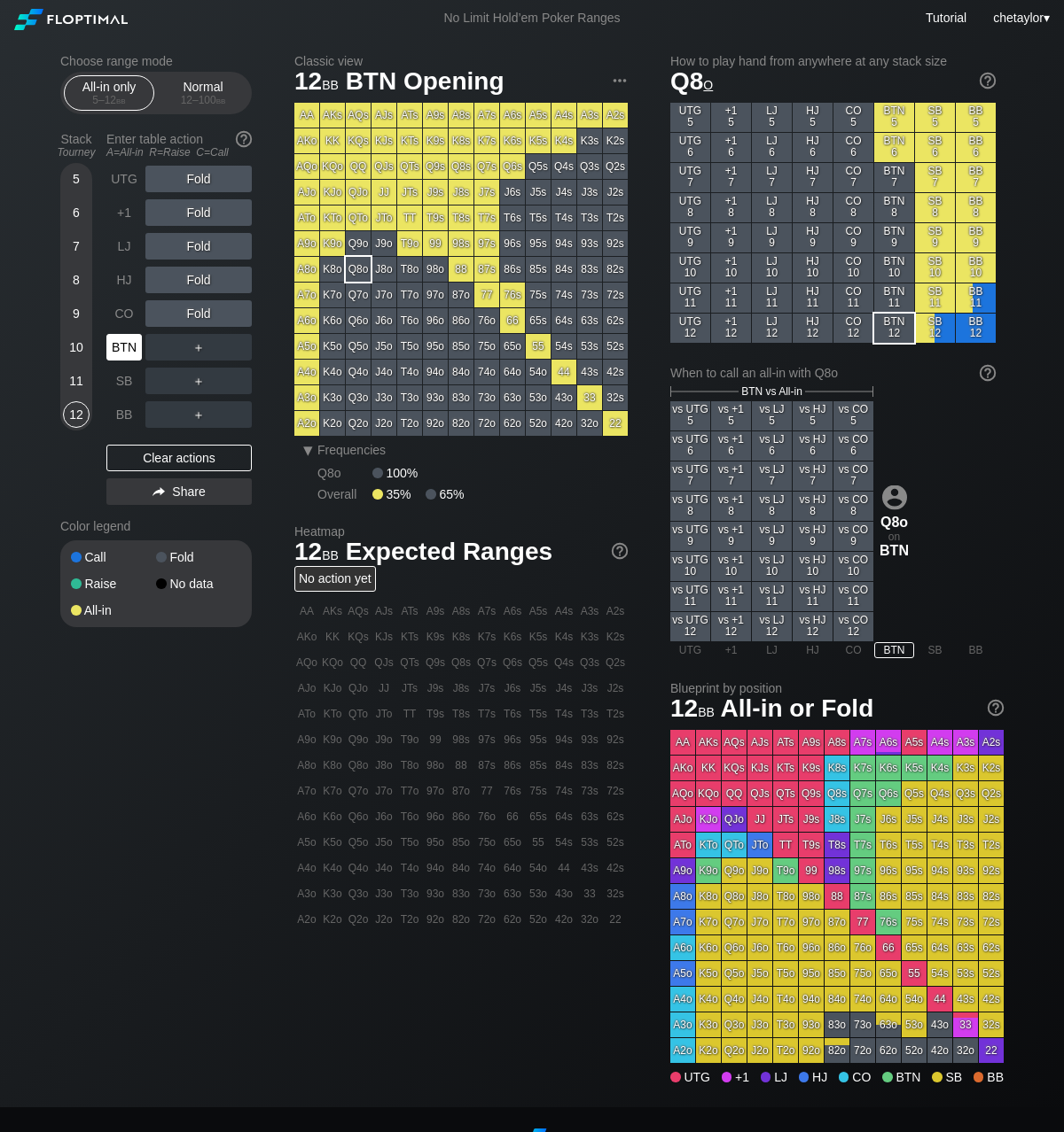
click at [124, 349] on div "BTN" at bounding box center [124, 348] width 35 height 27
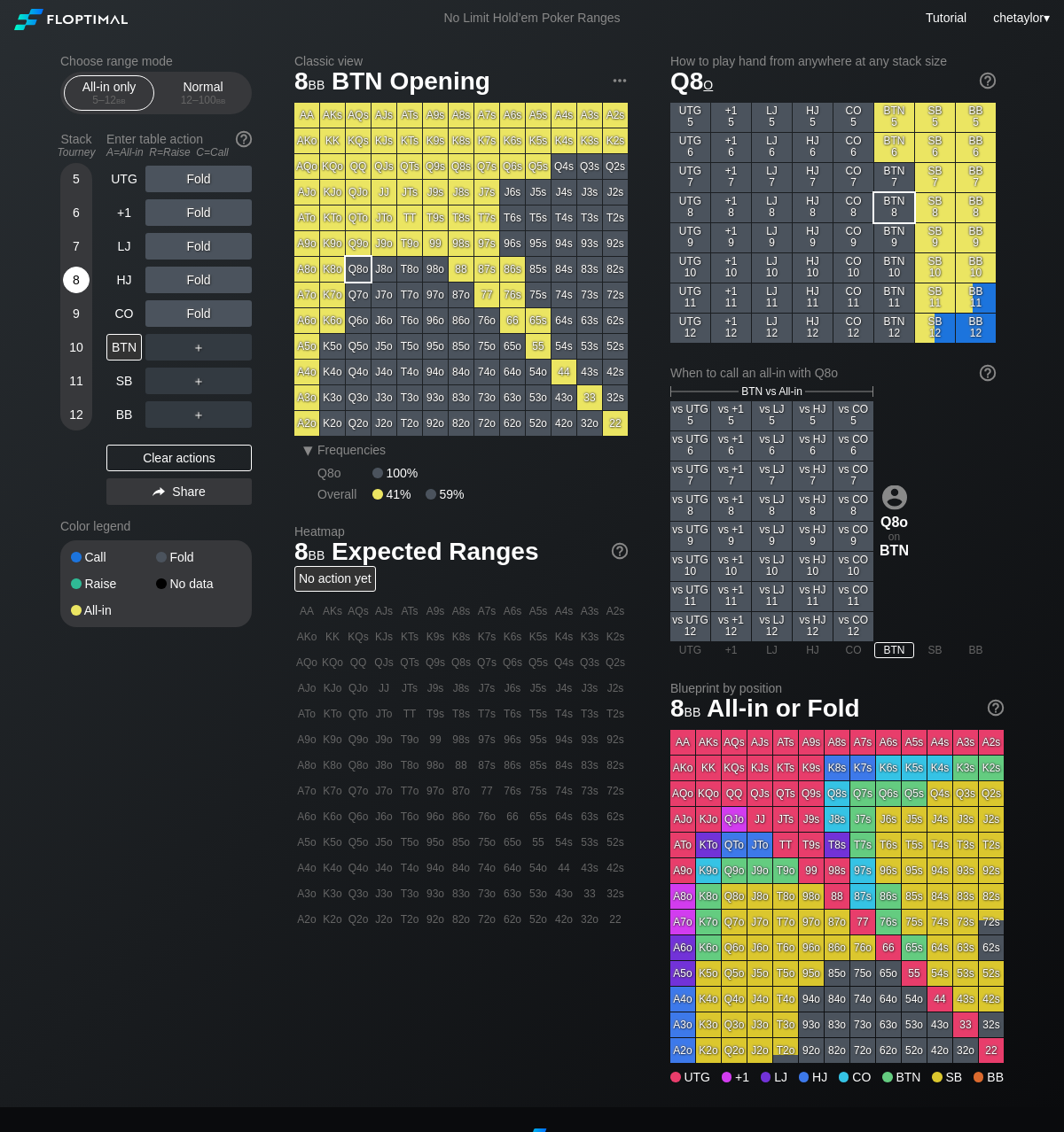
click at [80, 275] on div "8" at bounding box center [76, 280] width 27 height 27
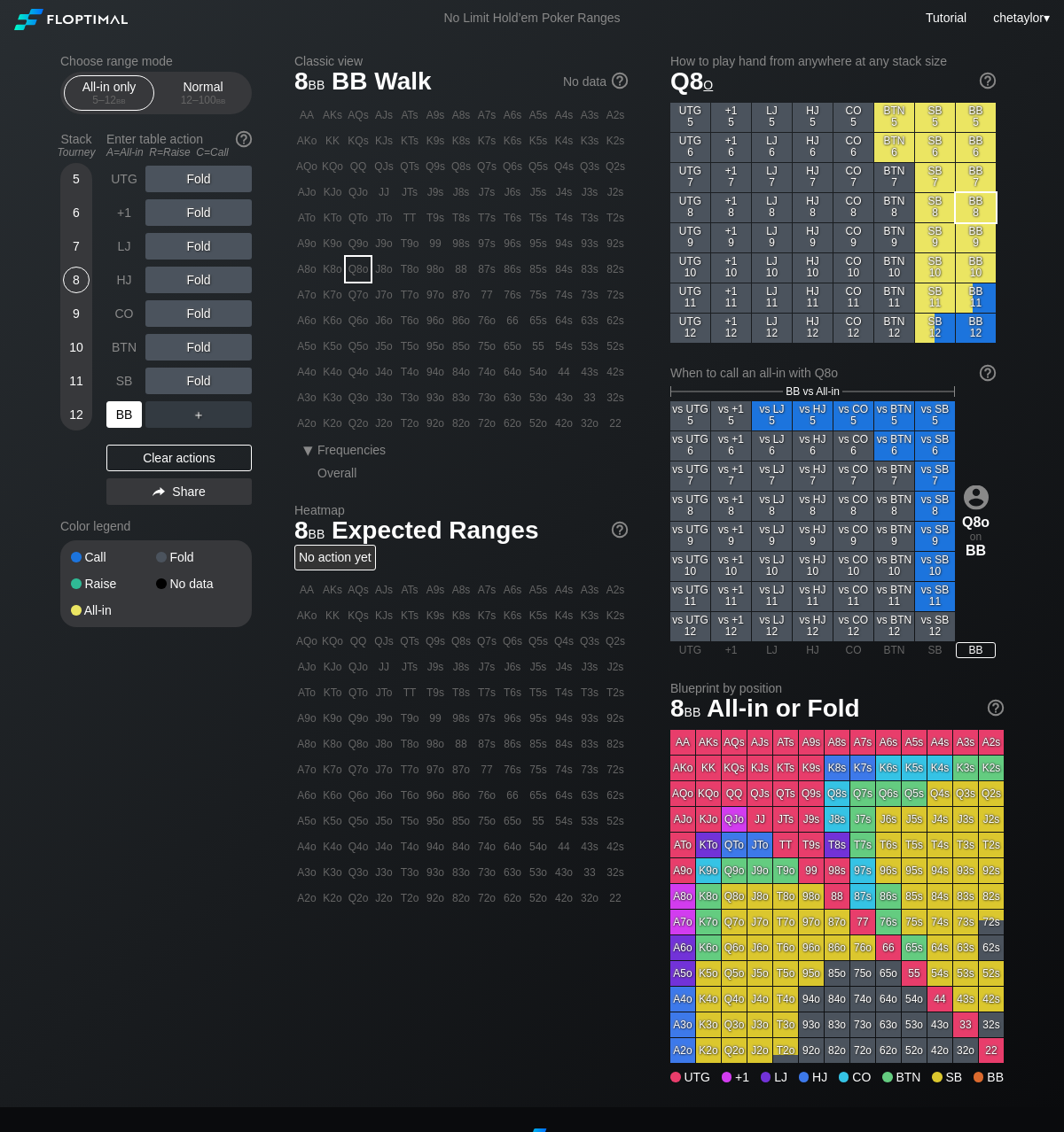
click at [125, 418] on div "BB" at bounding box center [124, 415] width 35 height 27
click at [236, 383] on div "C ✕" at bounding box center [235, 381] width 34 height 27
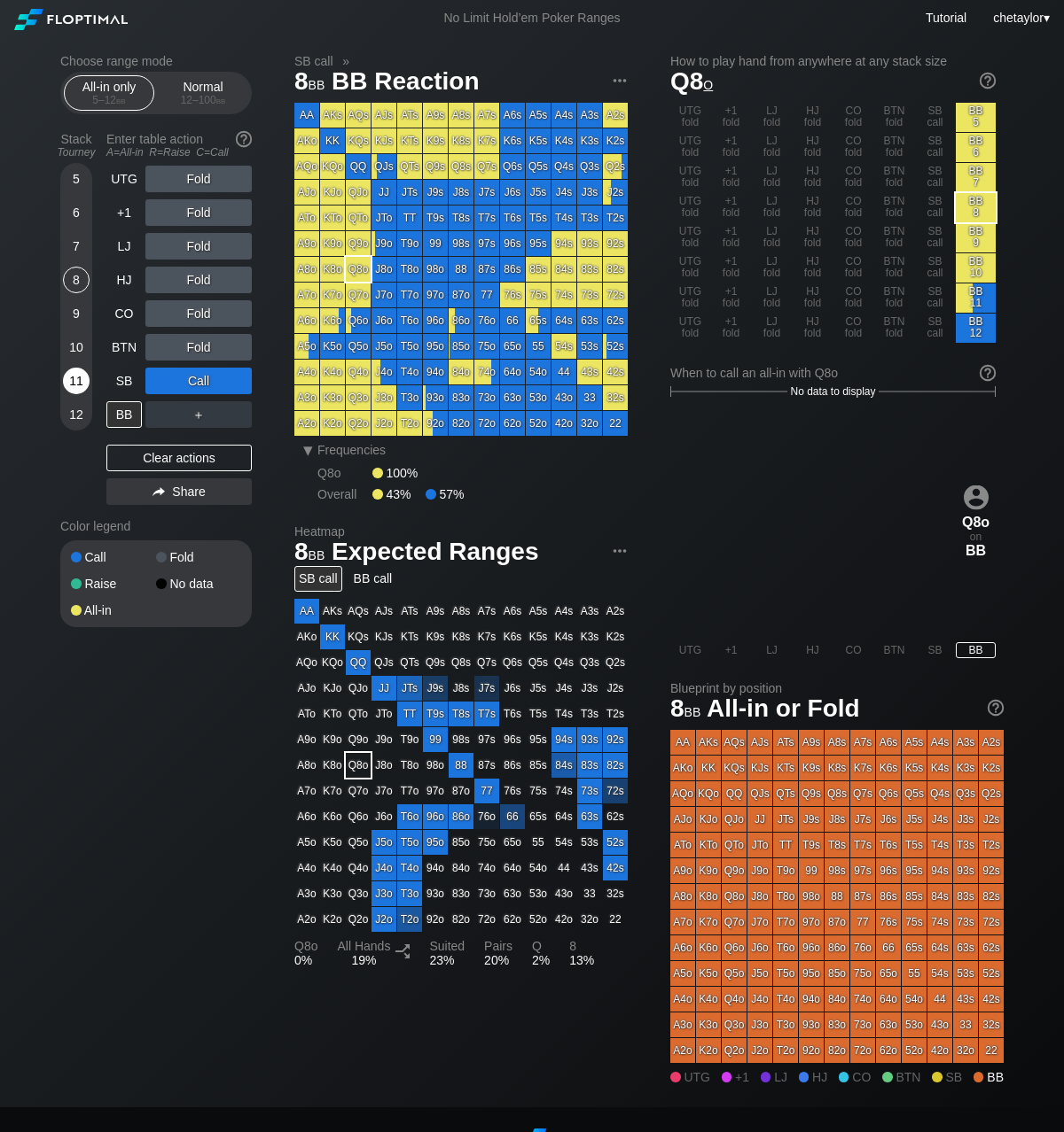
click at [79, 378] on div "11" at bounding box center [76, 381] width 27 height 27
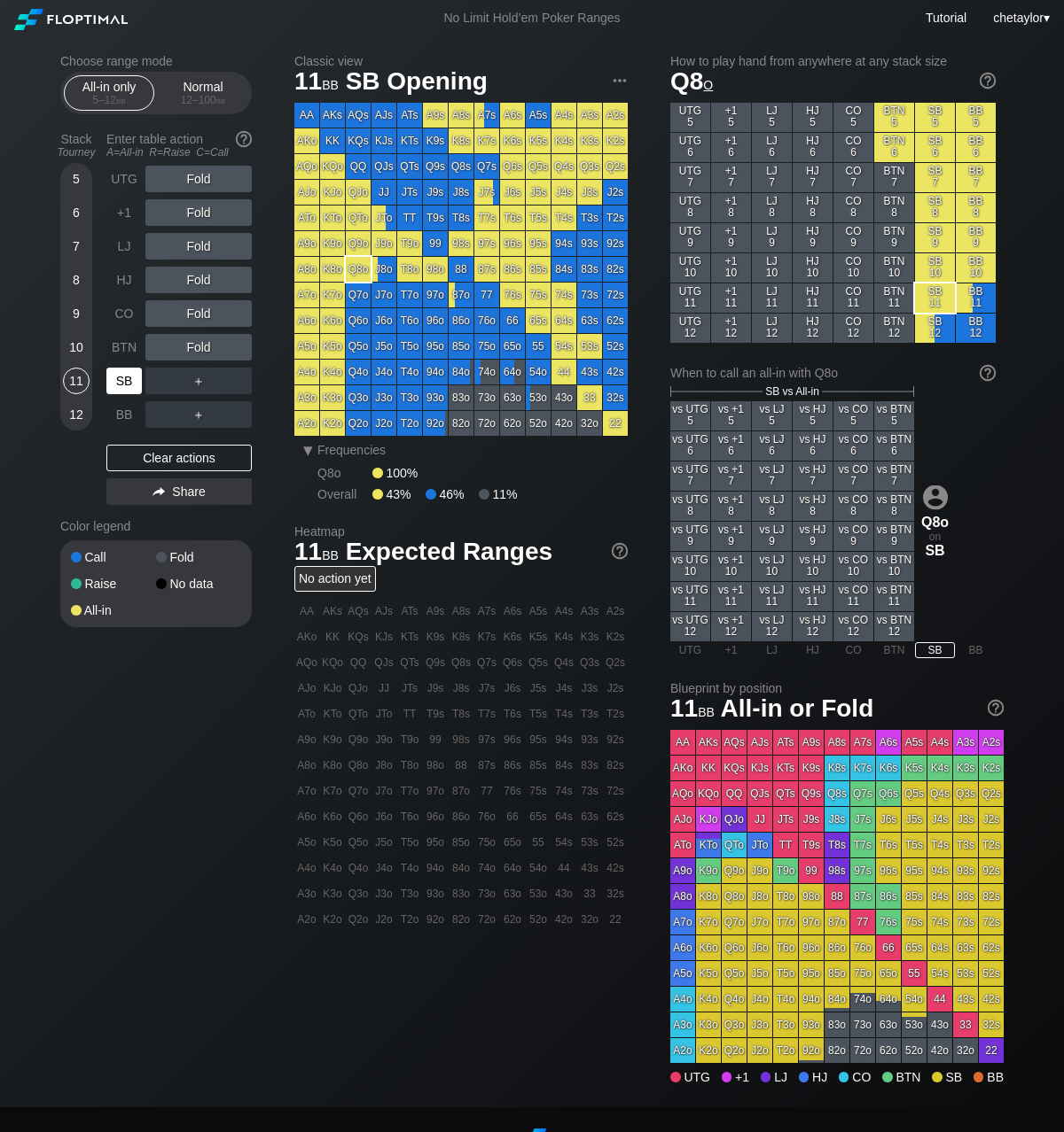
click at [131, 379] on div "SB" at bounding box center [124, 381] width 35 height 27
click at [165, 449] on div "Clear actions" at bounding box center [179, 458] width 145 height 27
click at [165, 346] on div "A ✕" at bounding box center [162, 348] width 34 height 27
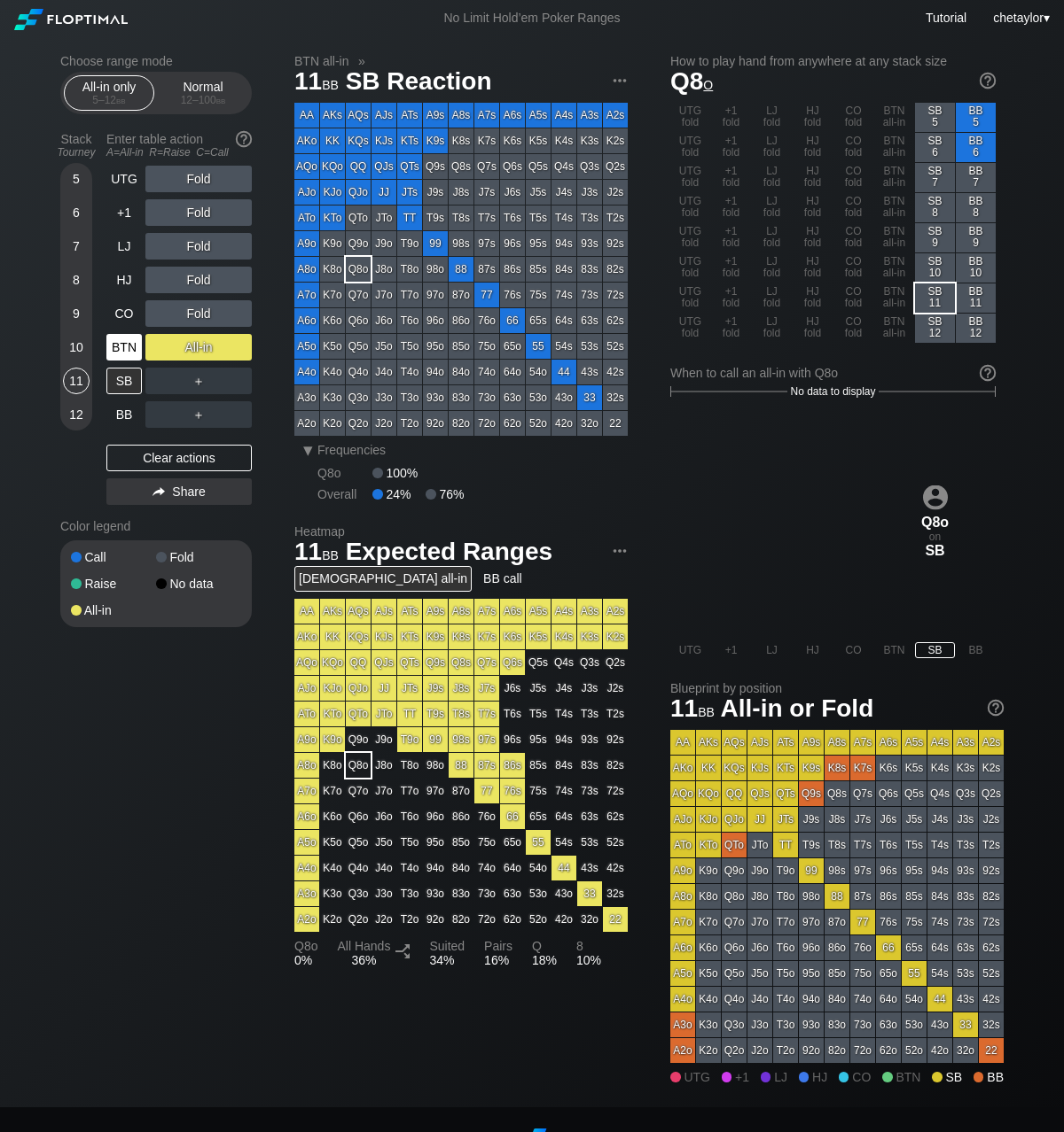
click at [117, 347] on div "BTN" at bounding box center [124, 348] width 35 height 27
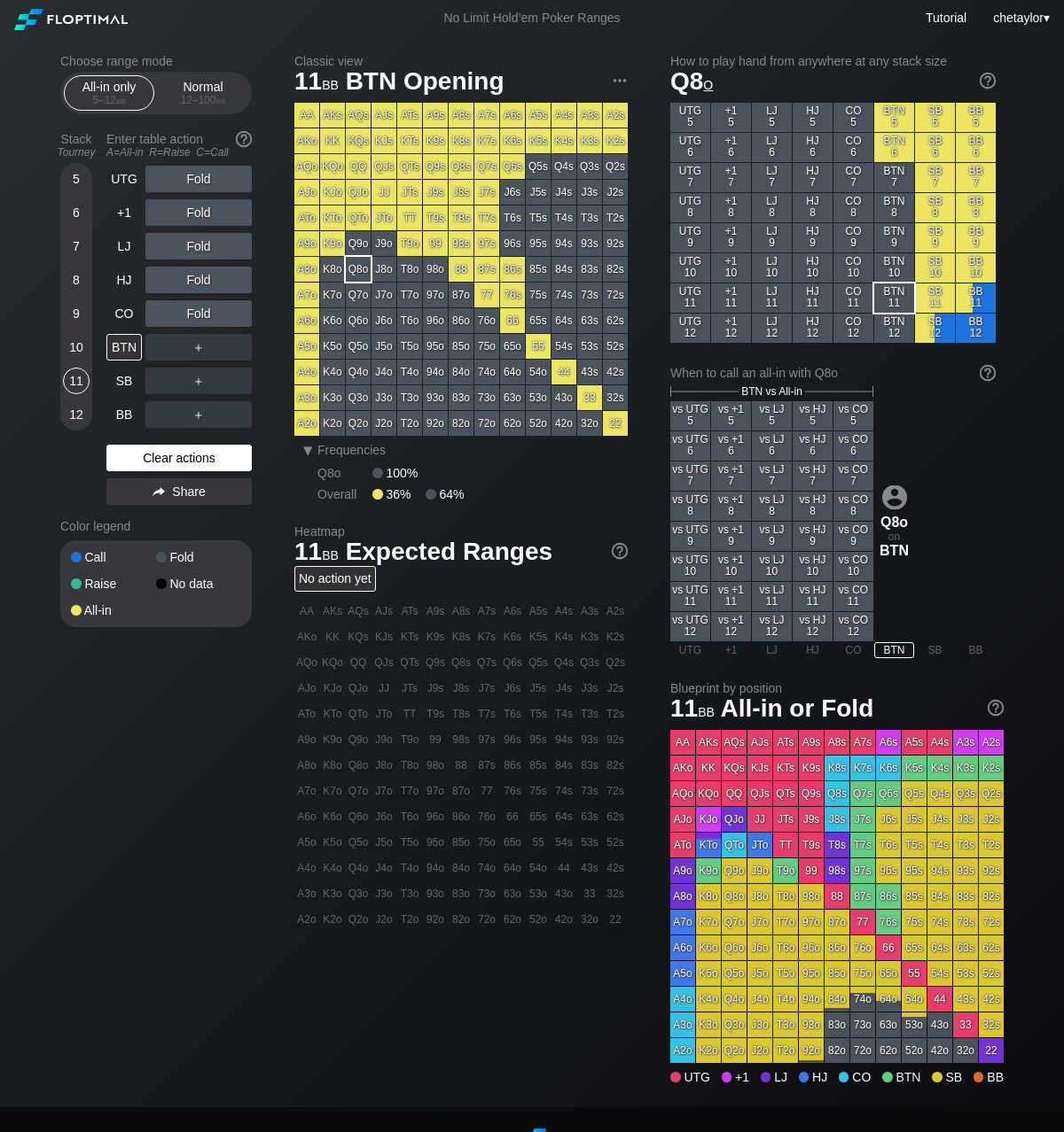
click at [146, 449] on div "Clear actions" at bounding box center [179, 458] width 145 height 27
click at [125, 408] on div "BB" at bounding box center [124, 415] width 35 height 27
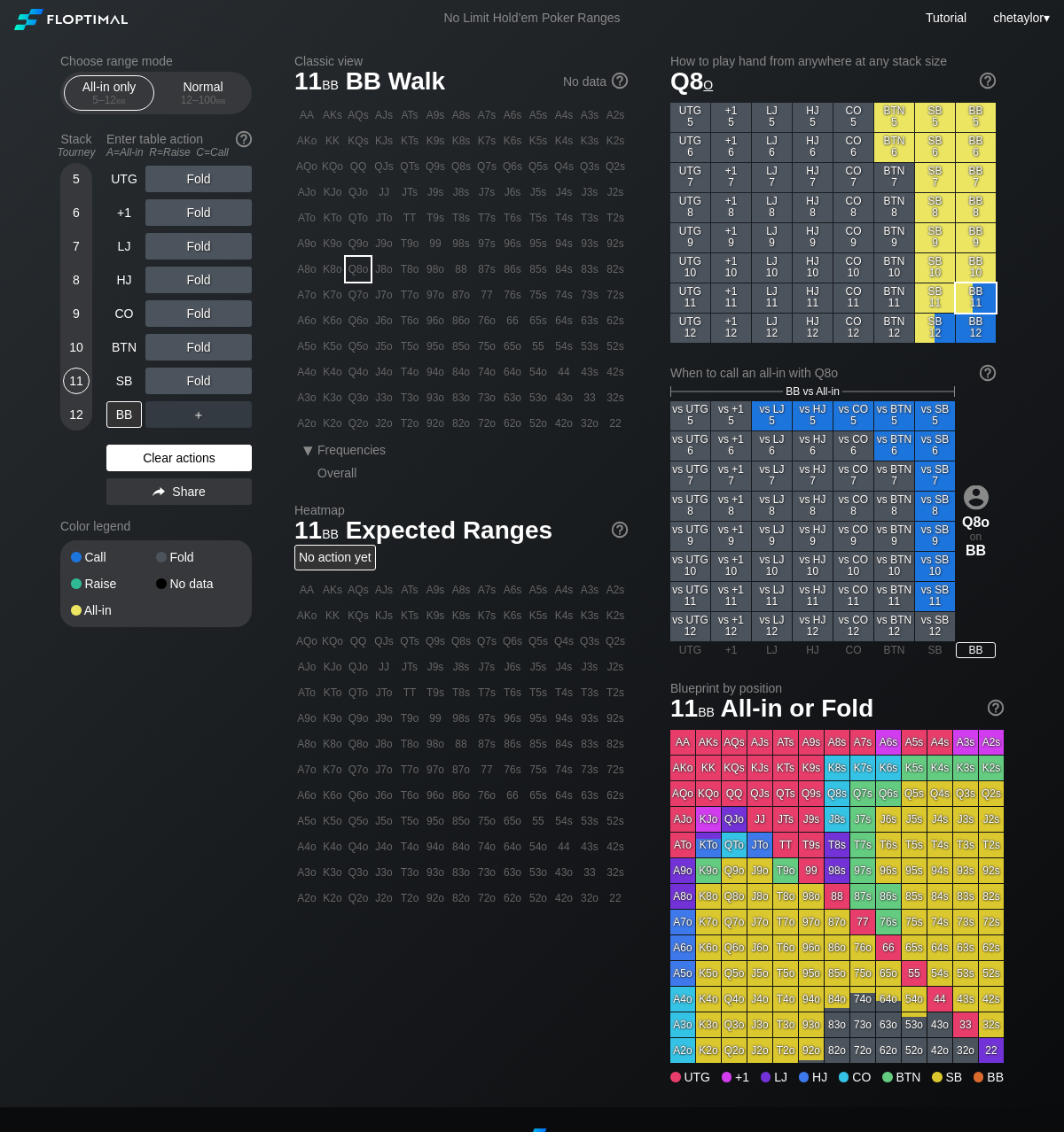
click at [141, 458] on div "Clear actions" at bounding box center [179, 458] width 145 height 27
click at [331, 376] on div "K4o" at bounding box center [332, 372] width 25 height 25
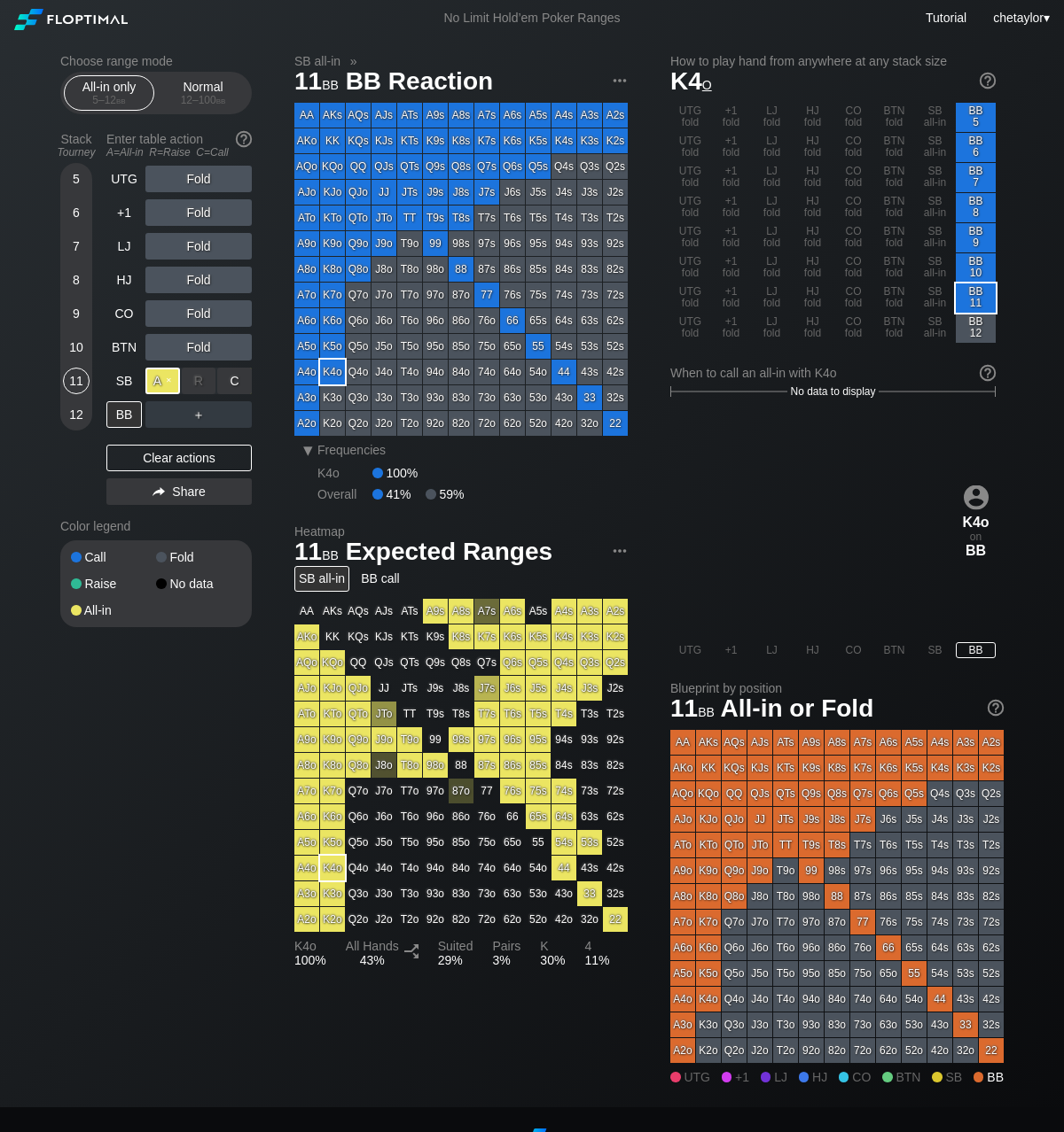
click at [162, 379] on div "A ✕" at bounding box center [162, 381] width 34 height 27
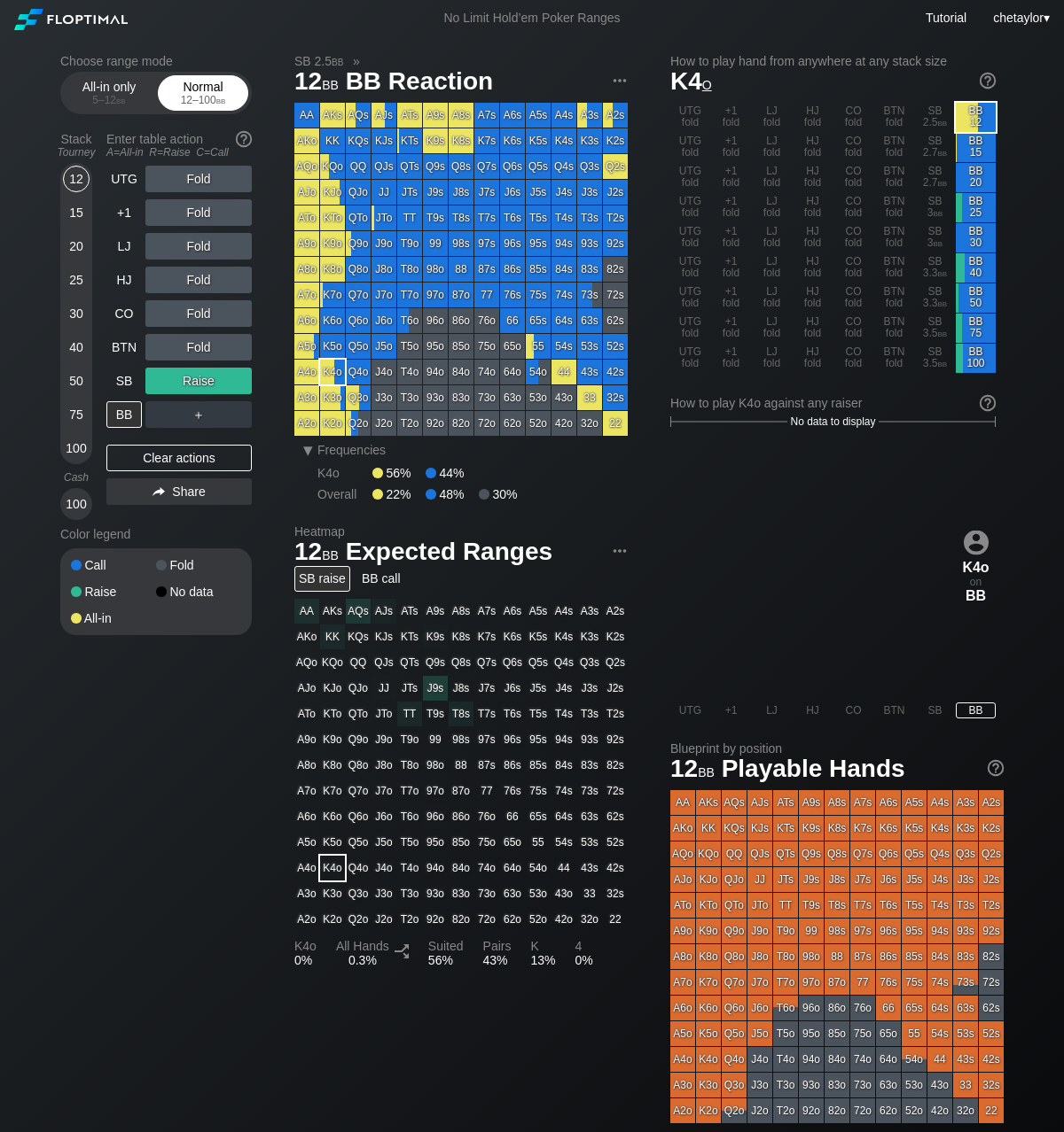
click at [220, 91] on div "Normal 12 – 100 bb" at bounding box center [203, 92] width 82 height 33
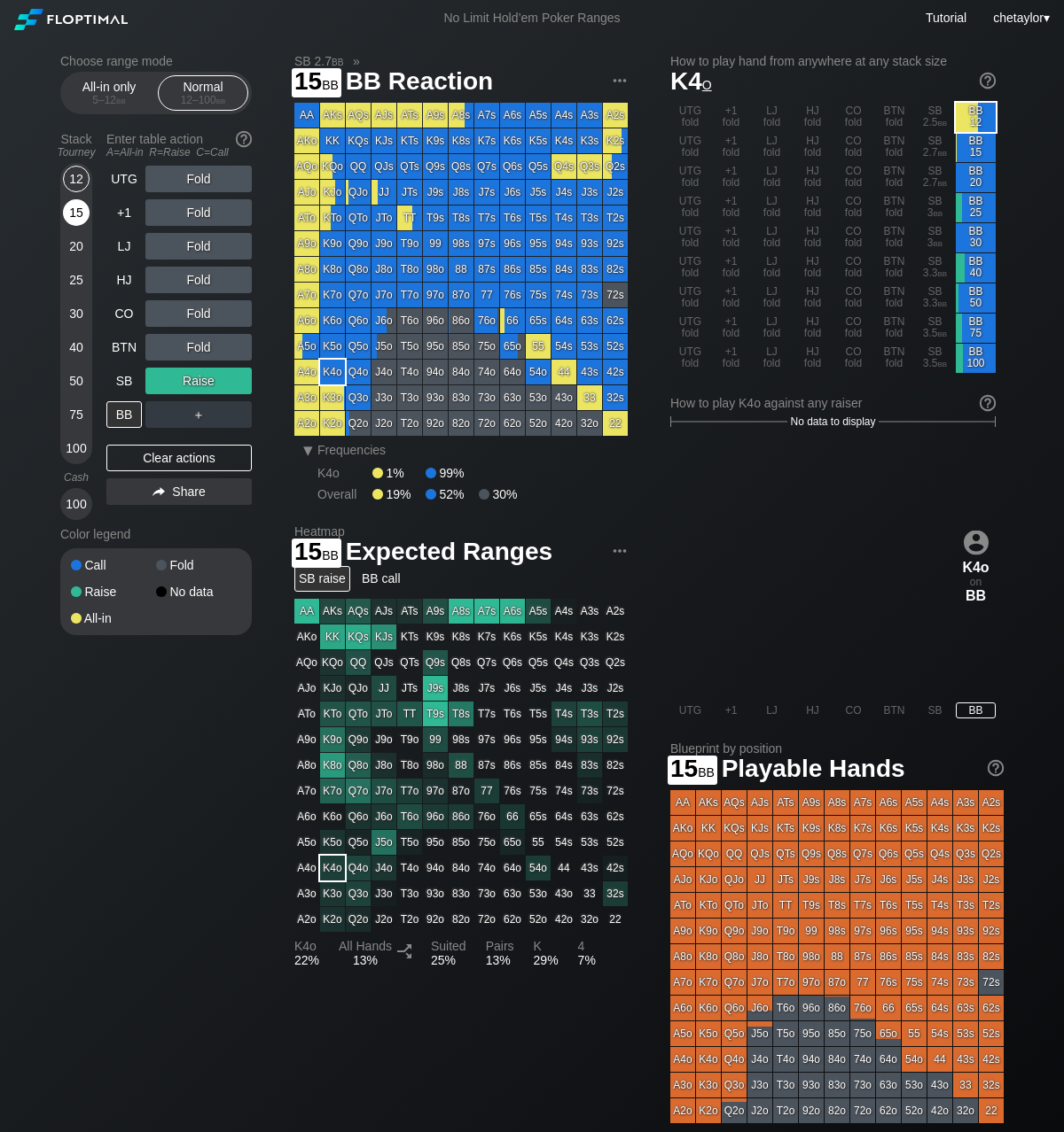
click at [80, 208] on div "15" at bounding box center [76, 213] width 27 height 27
click at [124, 376] on div "SB" at bounding box center [124, 381] width 35 height 27
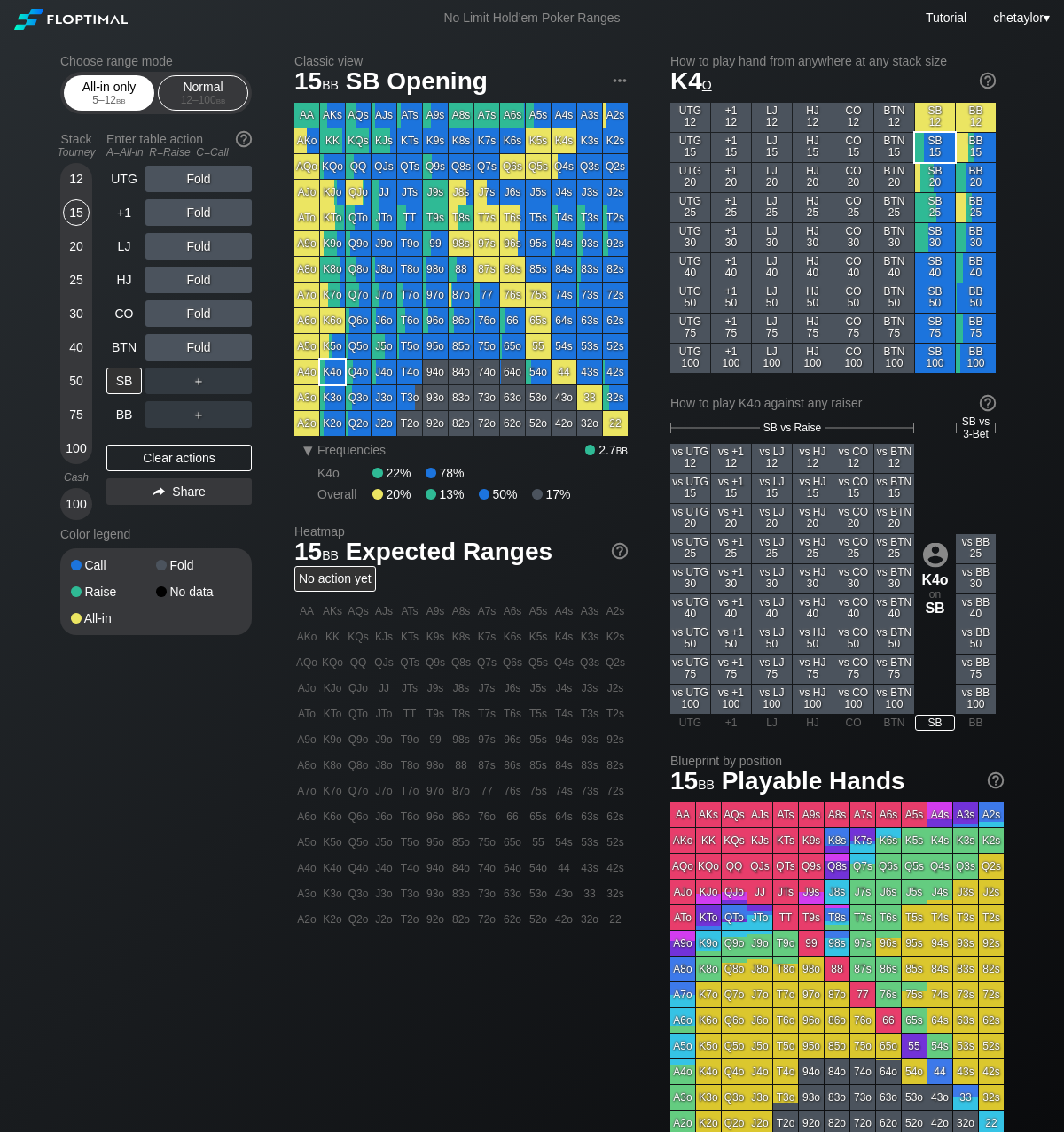
click at [126, 107] on div "All-in only 5 – 12 bb" at bounding box center [109, 92] width 82 height 33
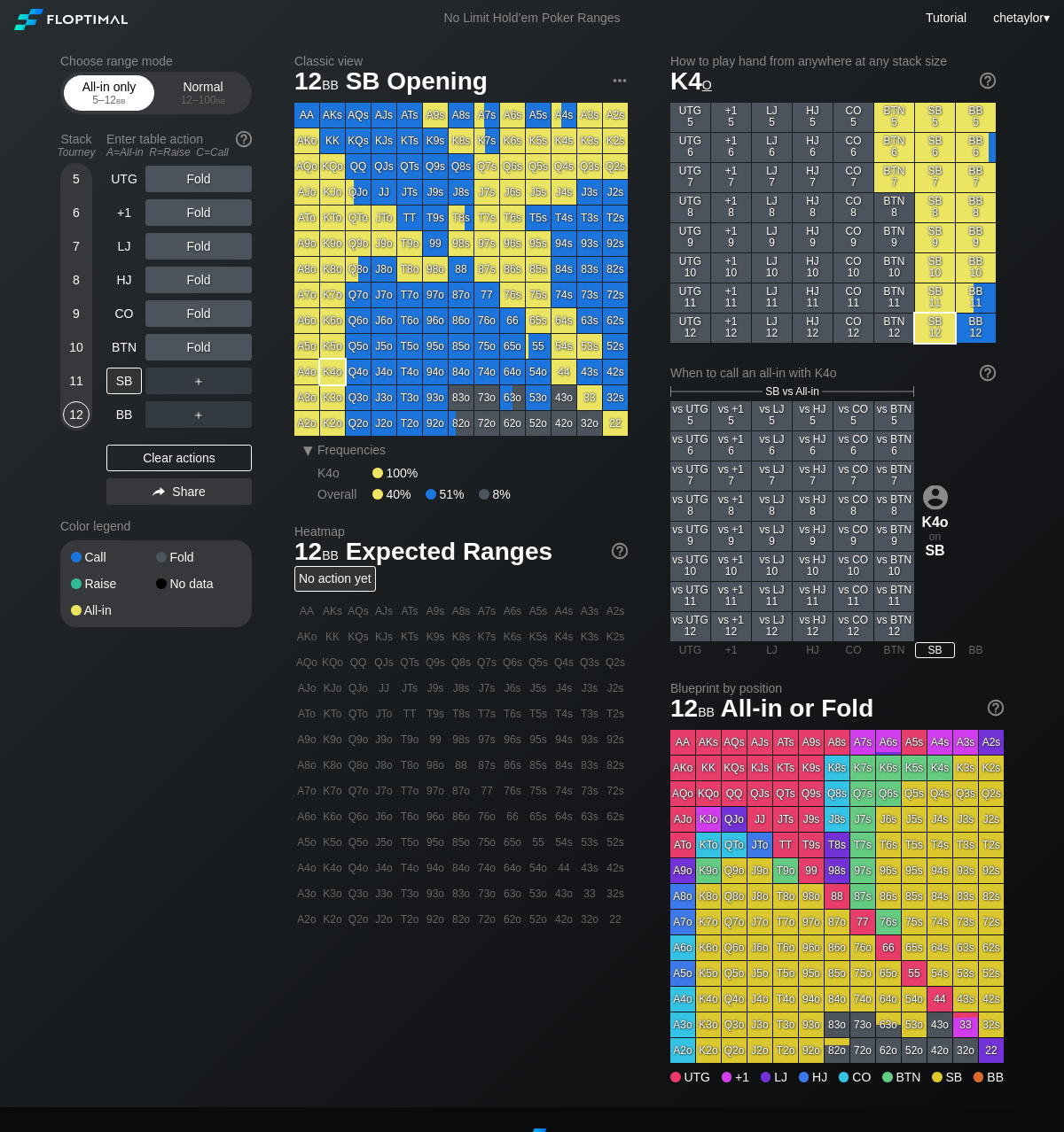
click at [126, 107] on div "All-in only 5 – 12 bb" at bounding box center [109, 92] width 82 height 33
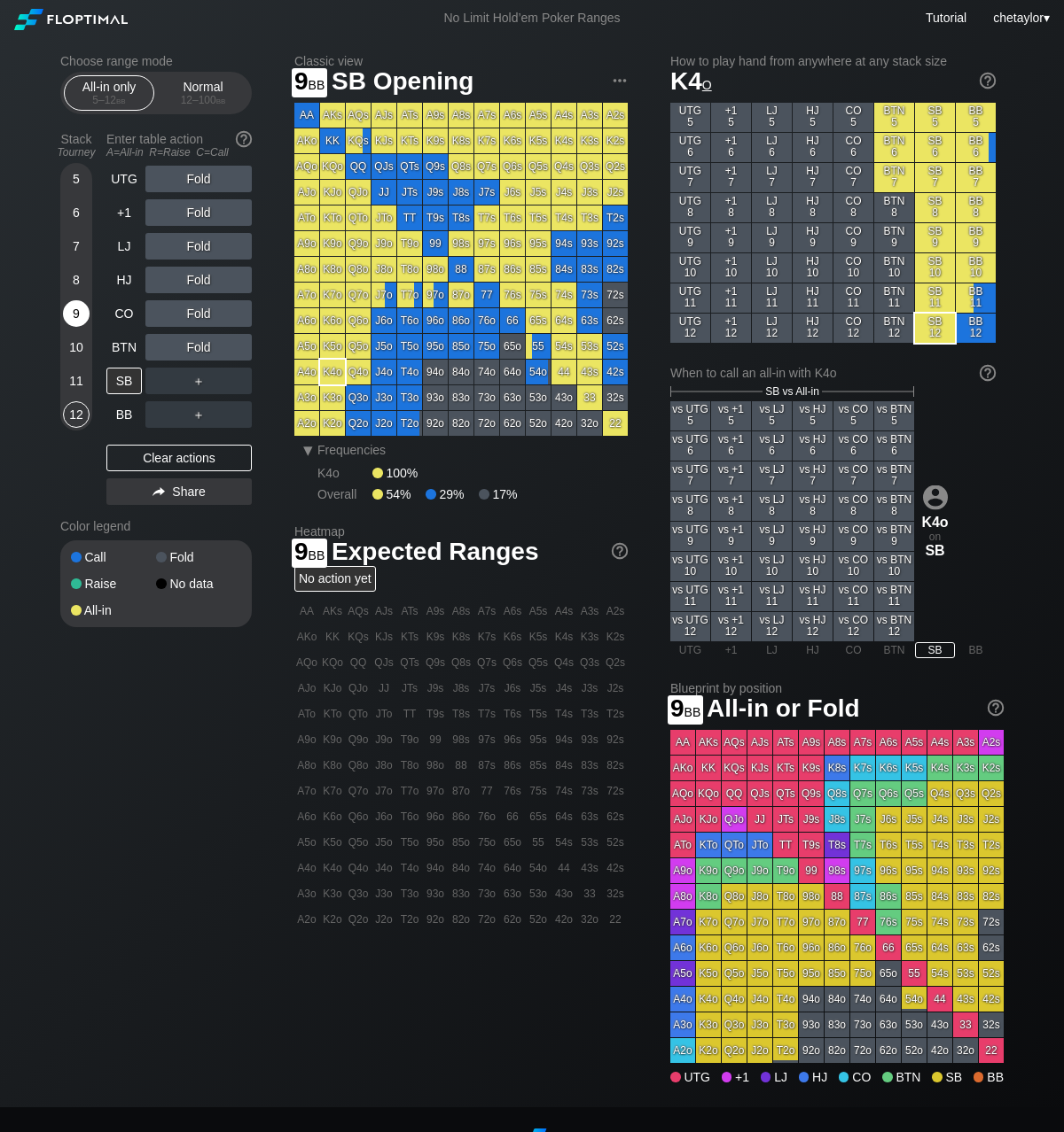
click at [74, 318] on div "9" at bounding box center [76, 313] width 27 height 27
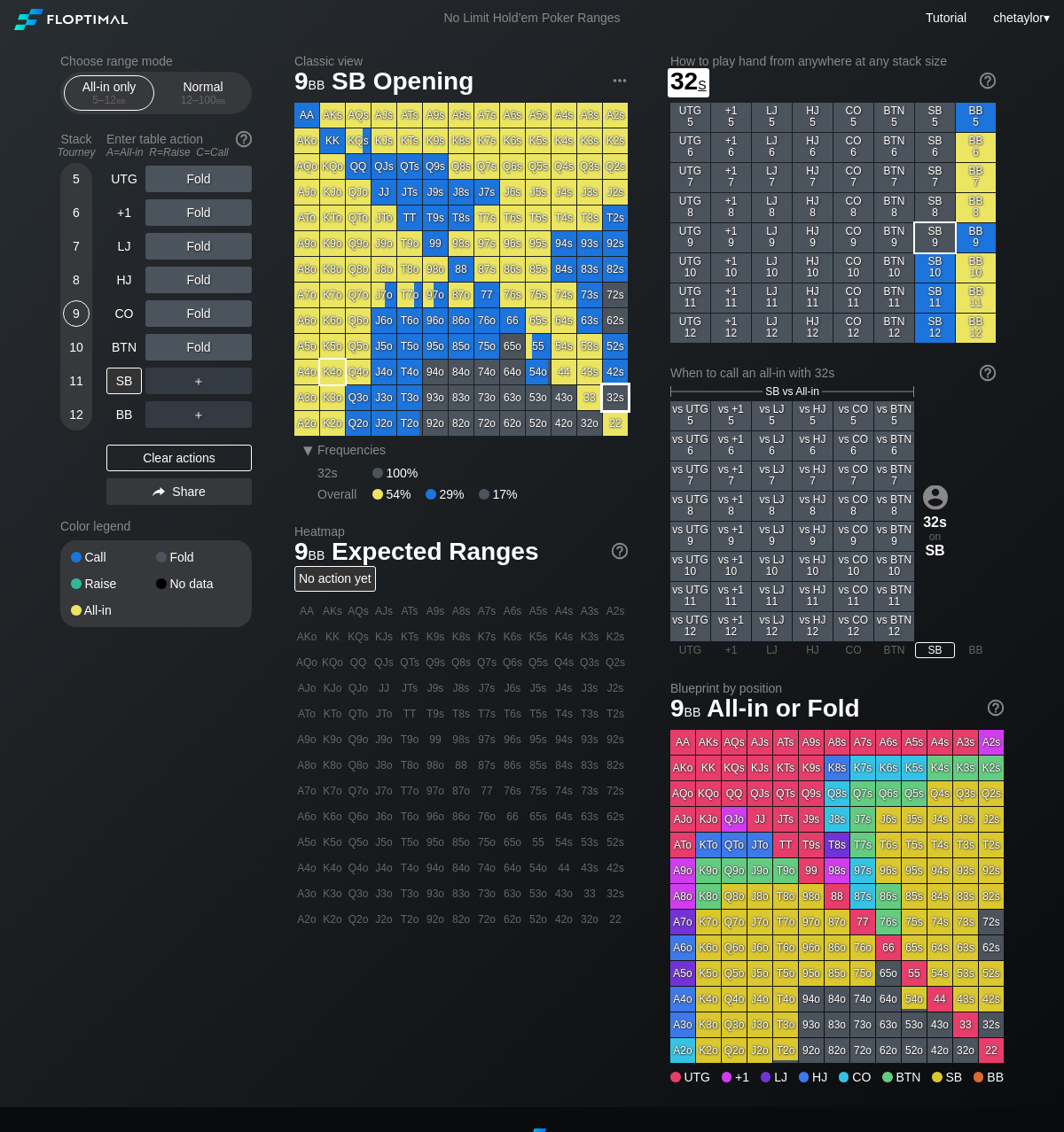
click at [617, 399] on div "32s" at bounding box center [615, 398] width 25 height 25
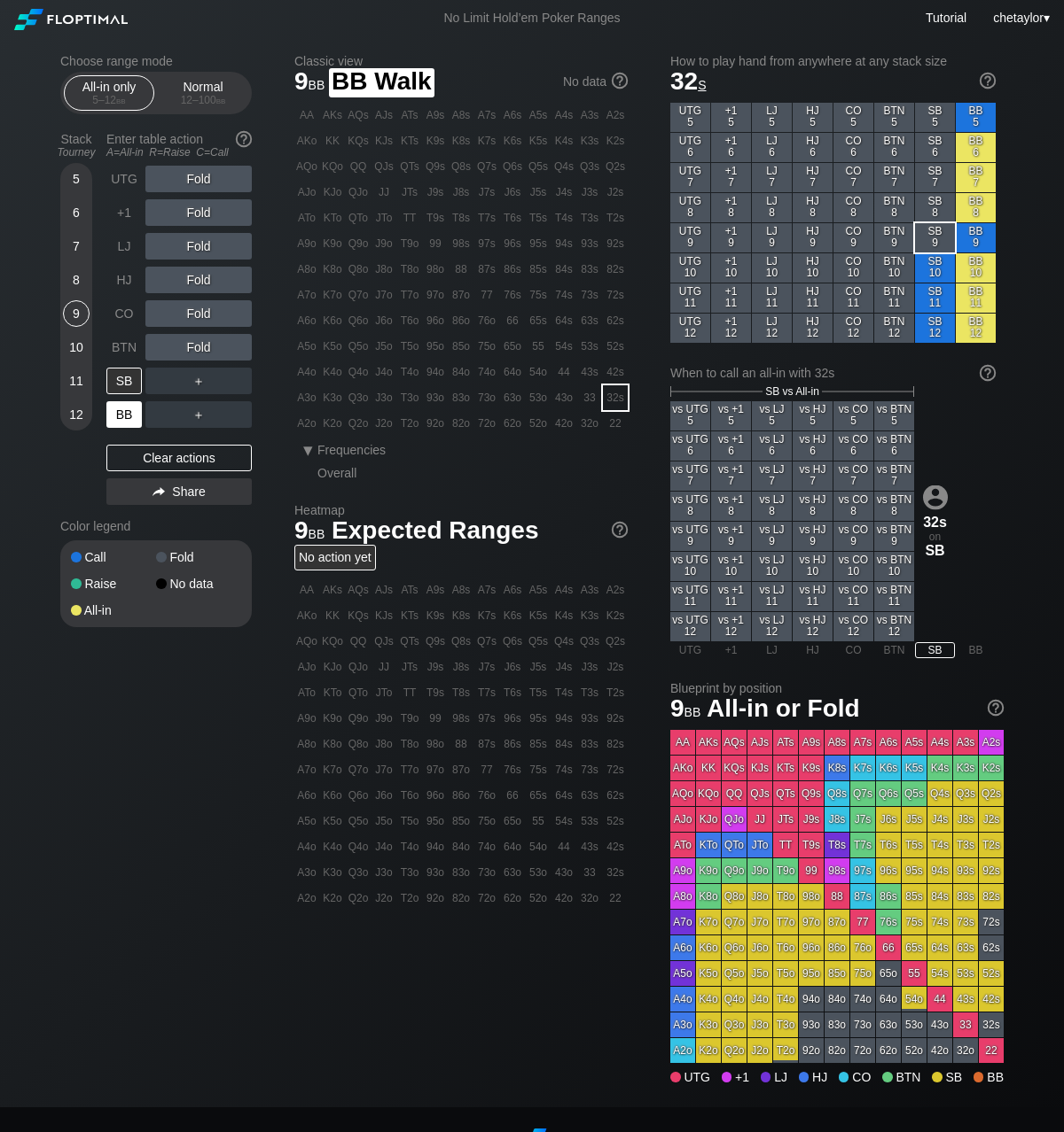
click at [121, 414] on div "BB" at bounding box center [124, 415] width 35 height 27
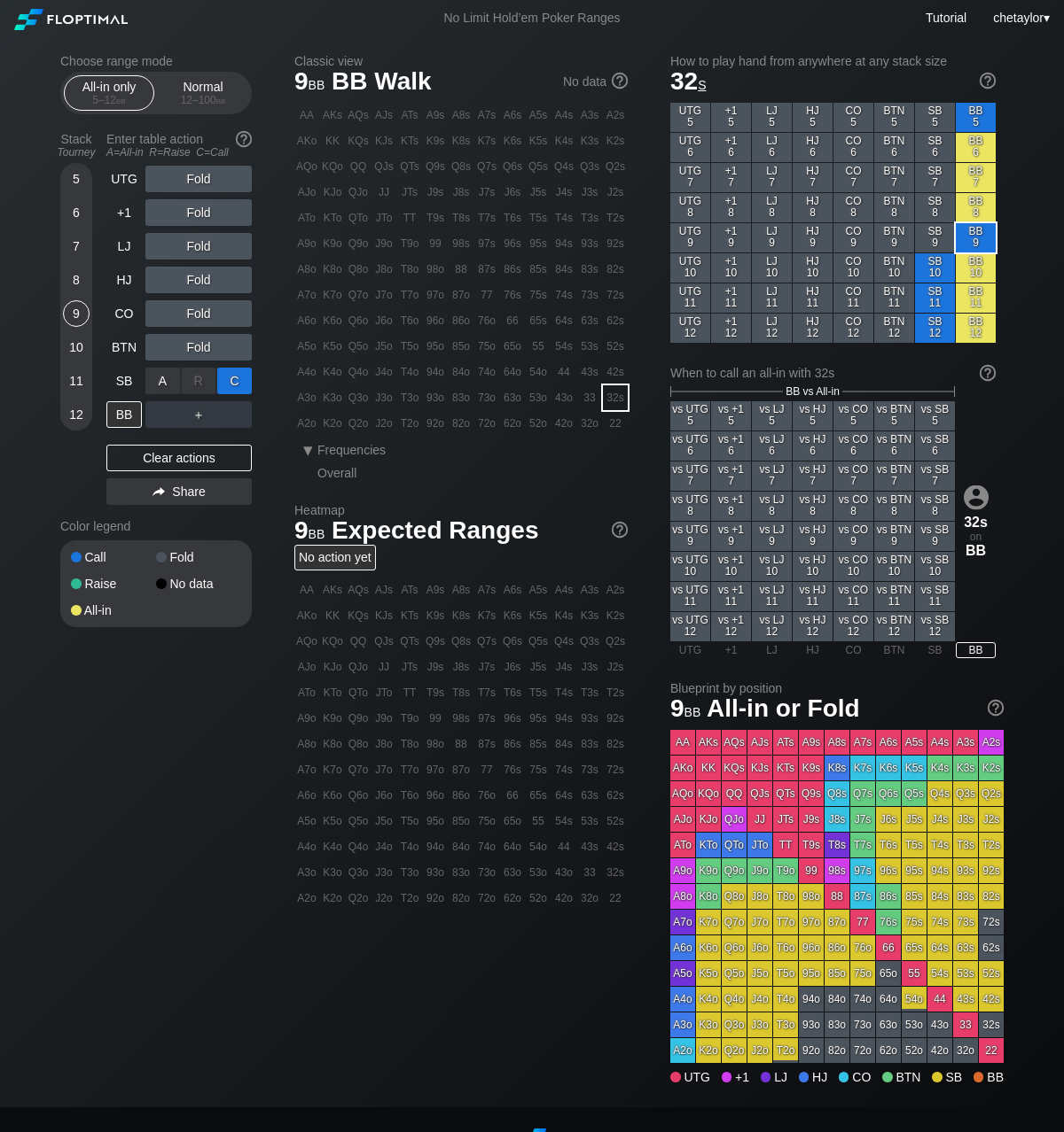
click at [238, 380] on div "C ✕" at bounding box center [235, 381] width 34 height 27
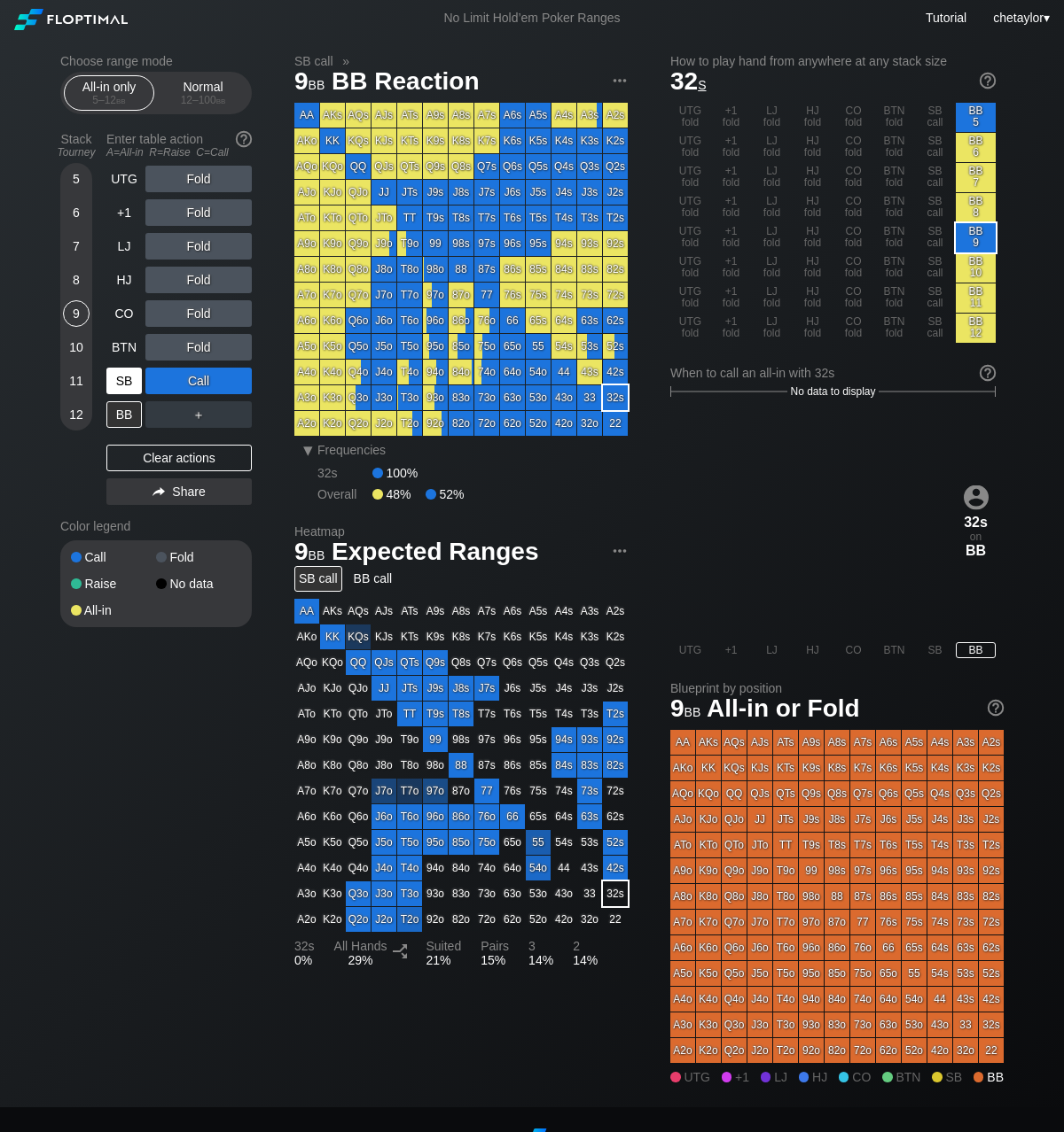
click at [124, 377] on div "SB" at bounding box center [124, 381] width 35 height 27
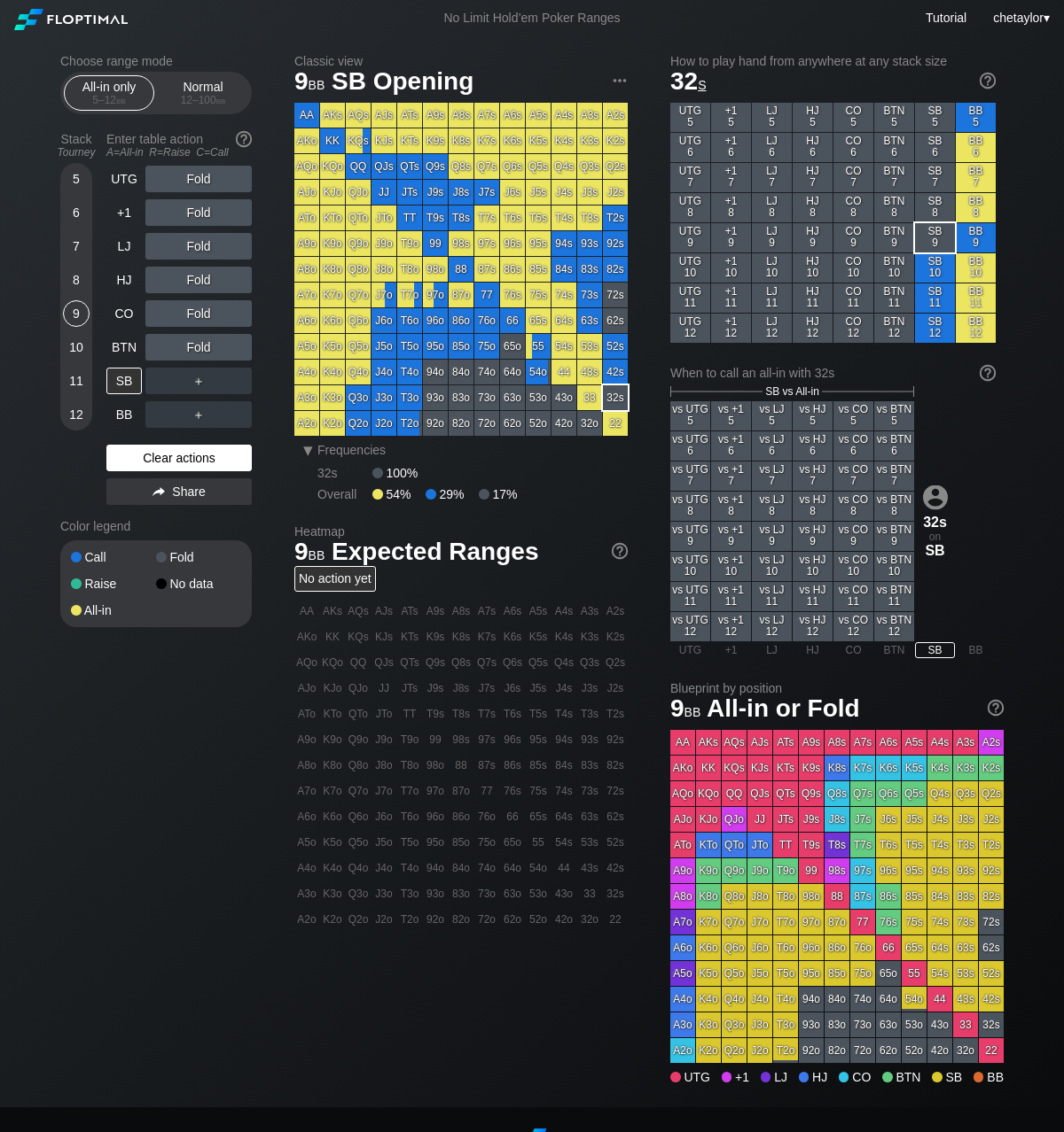
click at [149, 461] on div "Clear actions" at bounding box center [179, 458] width 145 height 27
